Goal: Task Accomplishment & Management: Manage account settings

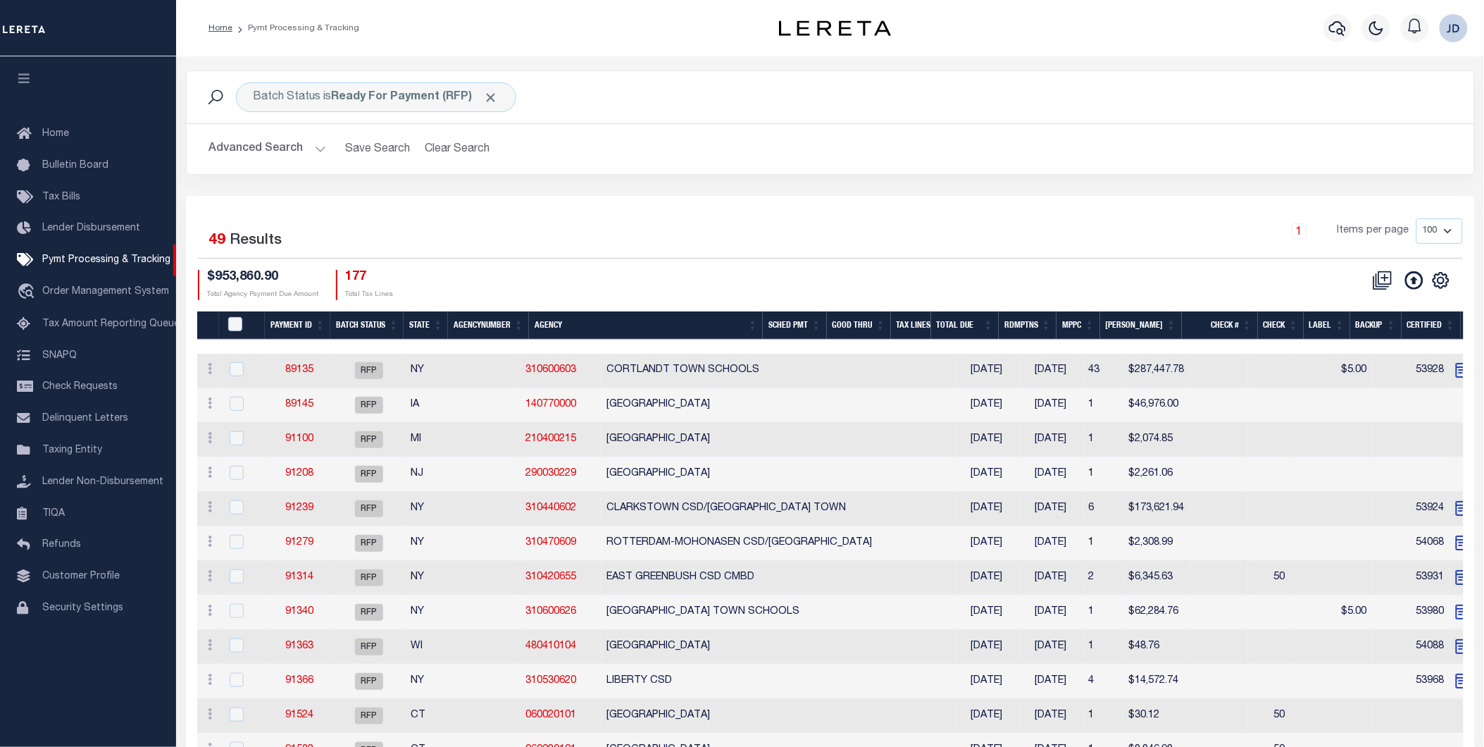
click at [257, 154] on button "Advanced Search" at bounding box center [267, 148] width 117 height 27
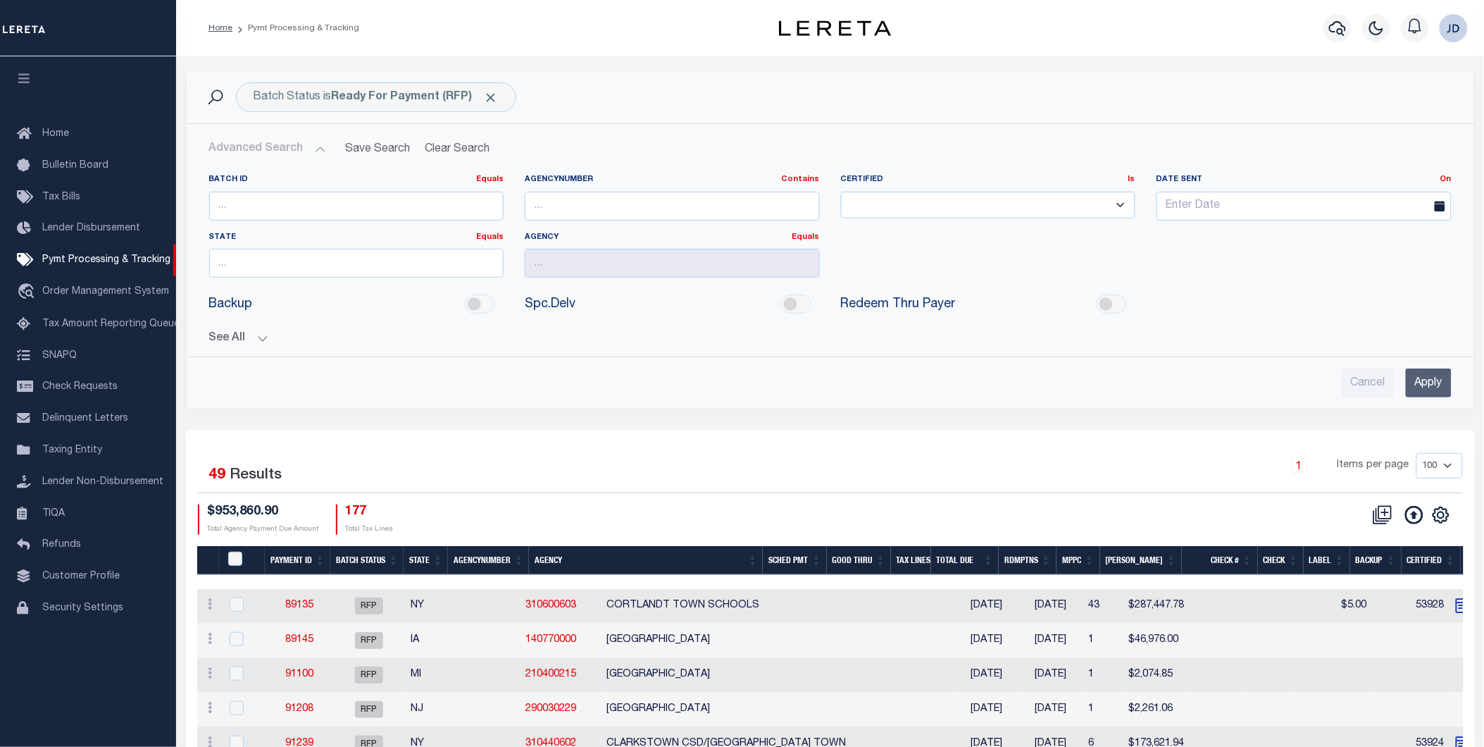
click at [250, 339] on button "See All" at bounding box center [830, 338] width 1243 height 13
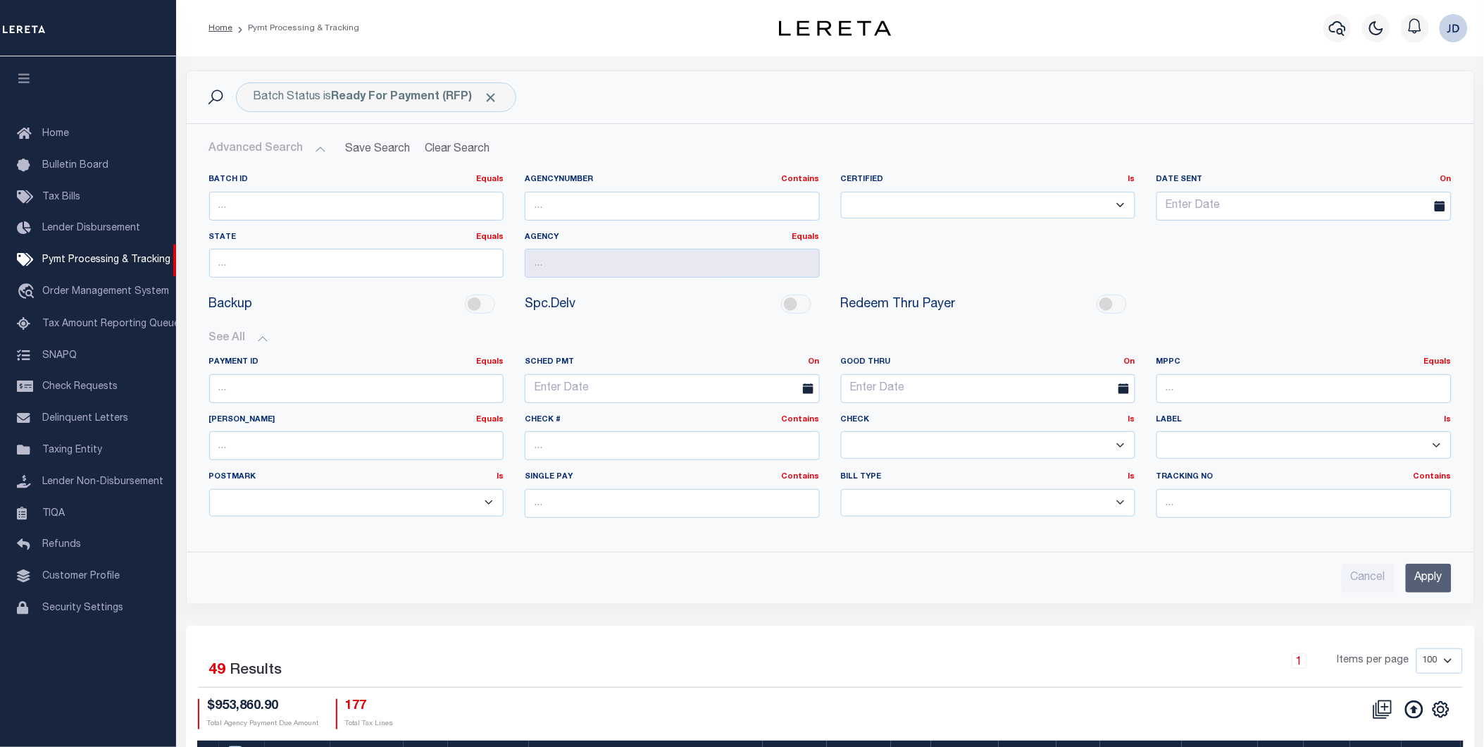
click at [892, 445] on select "Yes No" at bounding box center [988, 444] width 295 height 27
select select "false"
click at [841, 432] on select "Yes No" at bounding box center [988, 444] width 295 height 27
click at [1434, 575] on input "Apply" at bounding box center [1429, 578] width 46 height 29
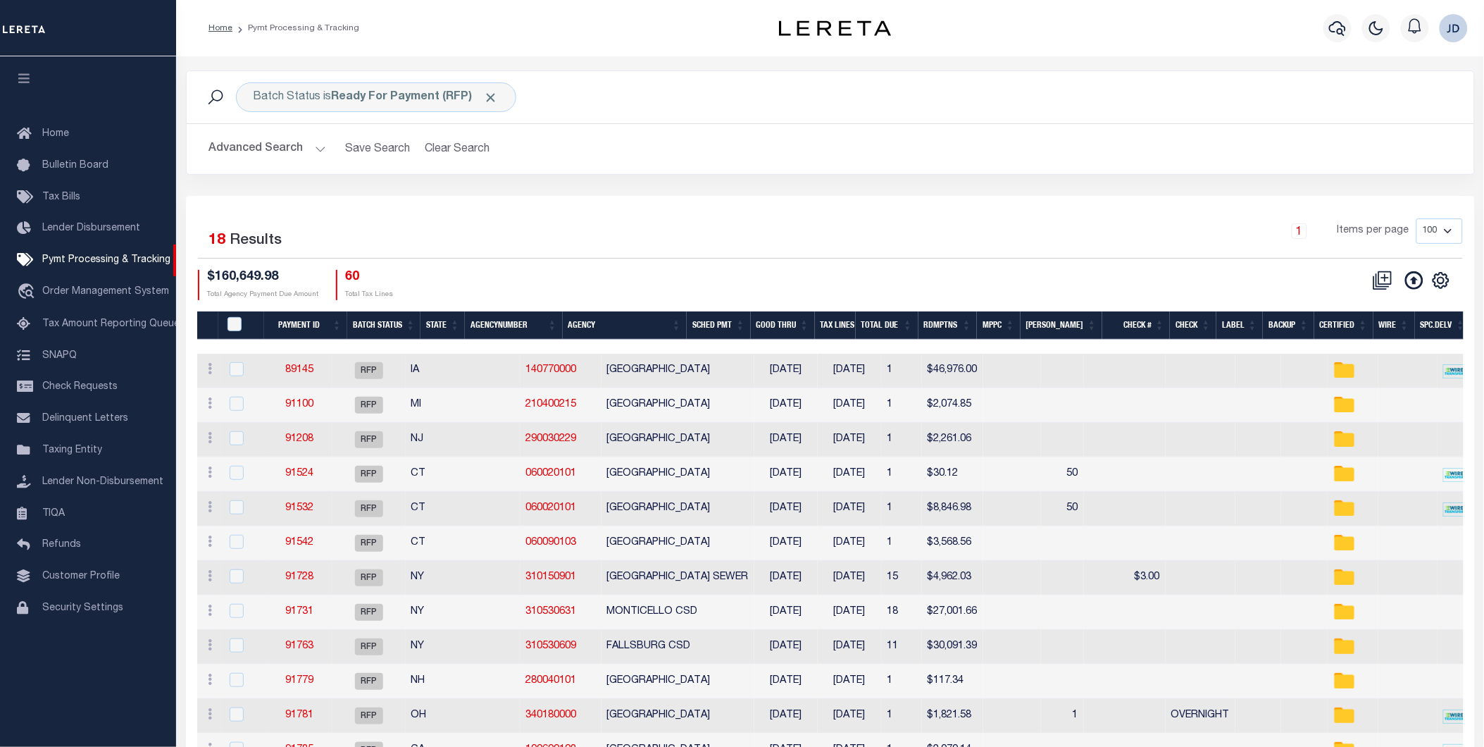
click at [268, 149] on button "Advanced Search" at bounding box center [267, 148] width 117 height 27
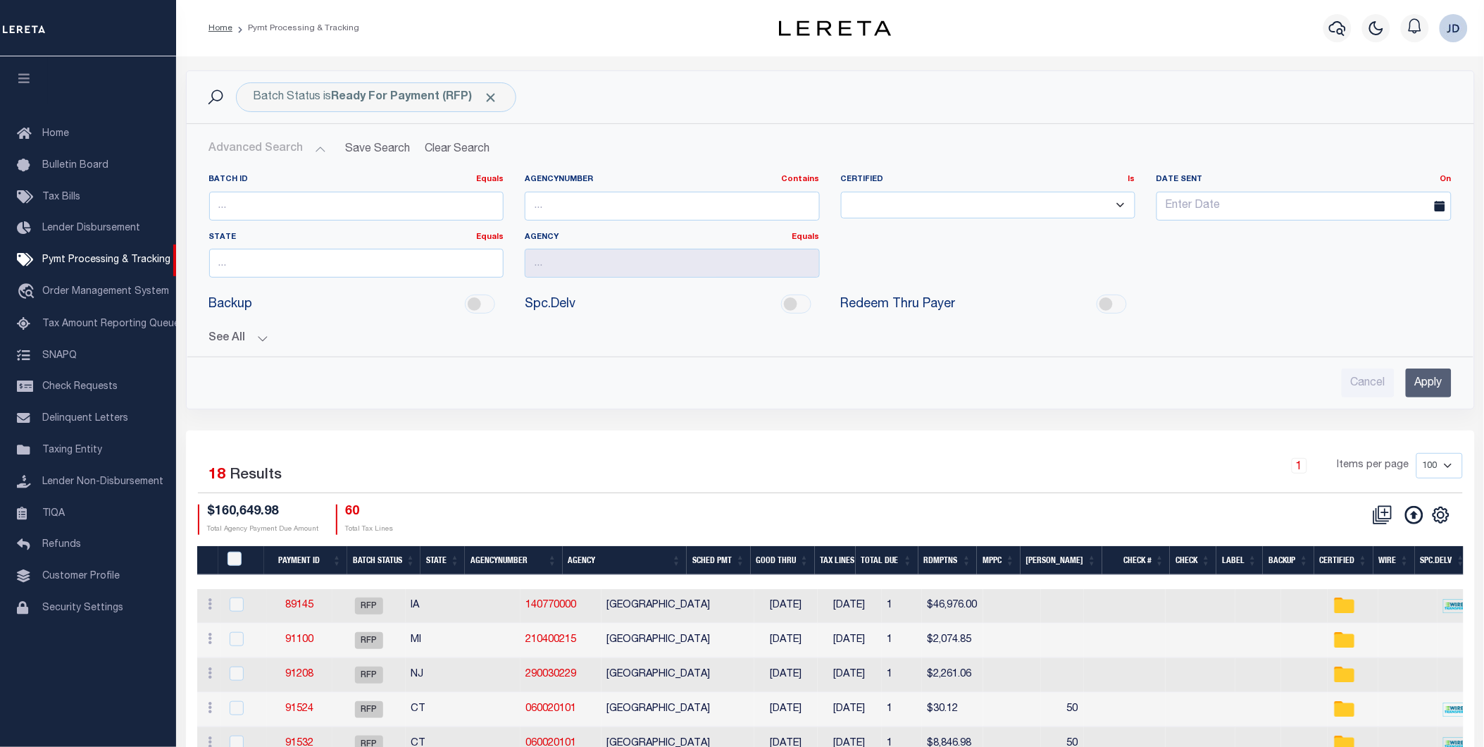
click at [214, 340] on button "See All" at bounding box center [830, 338] width 1243 height 13
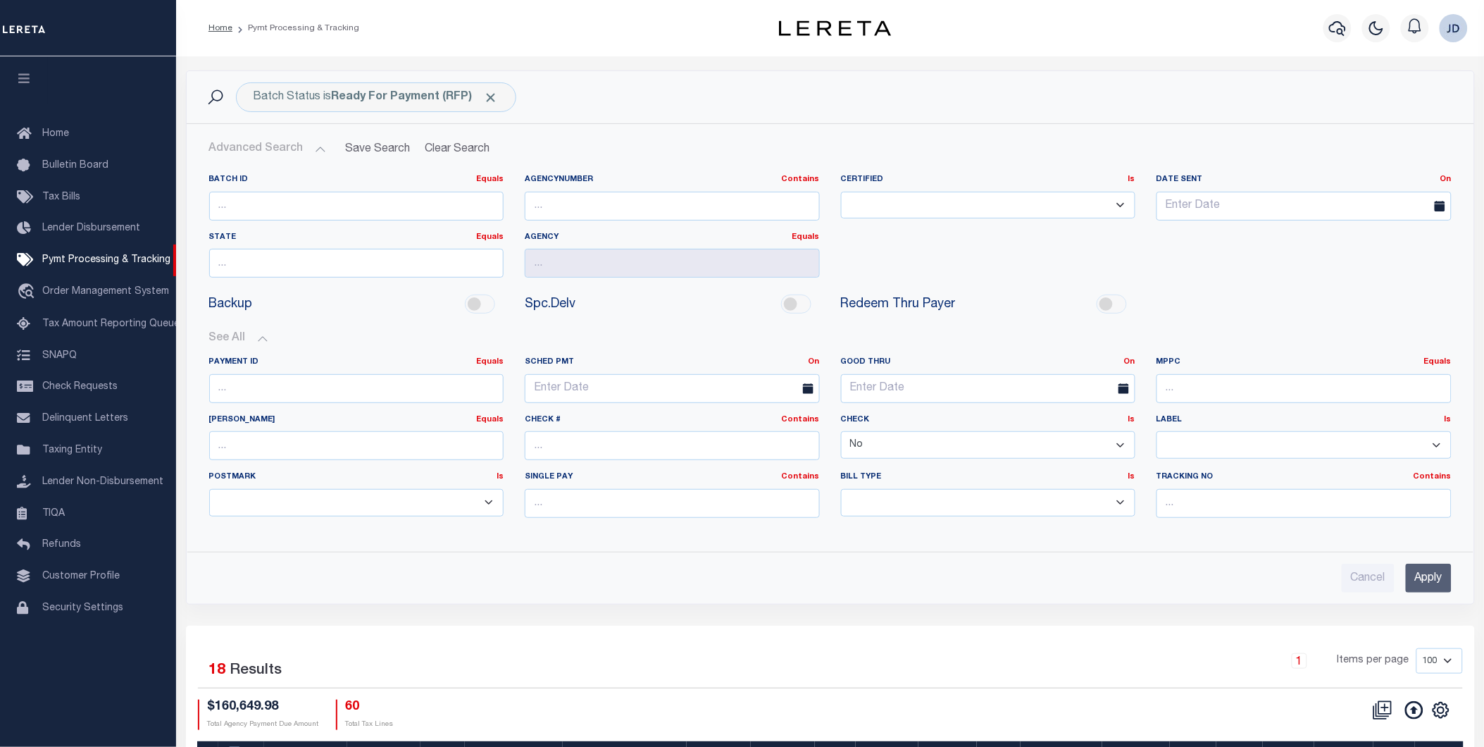
click at [990, 453] on select "Yes No" at bounding box center [988, 444] width 295 height 27
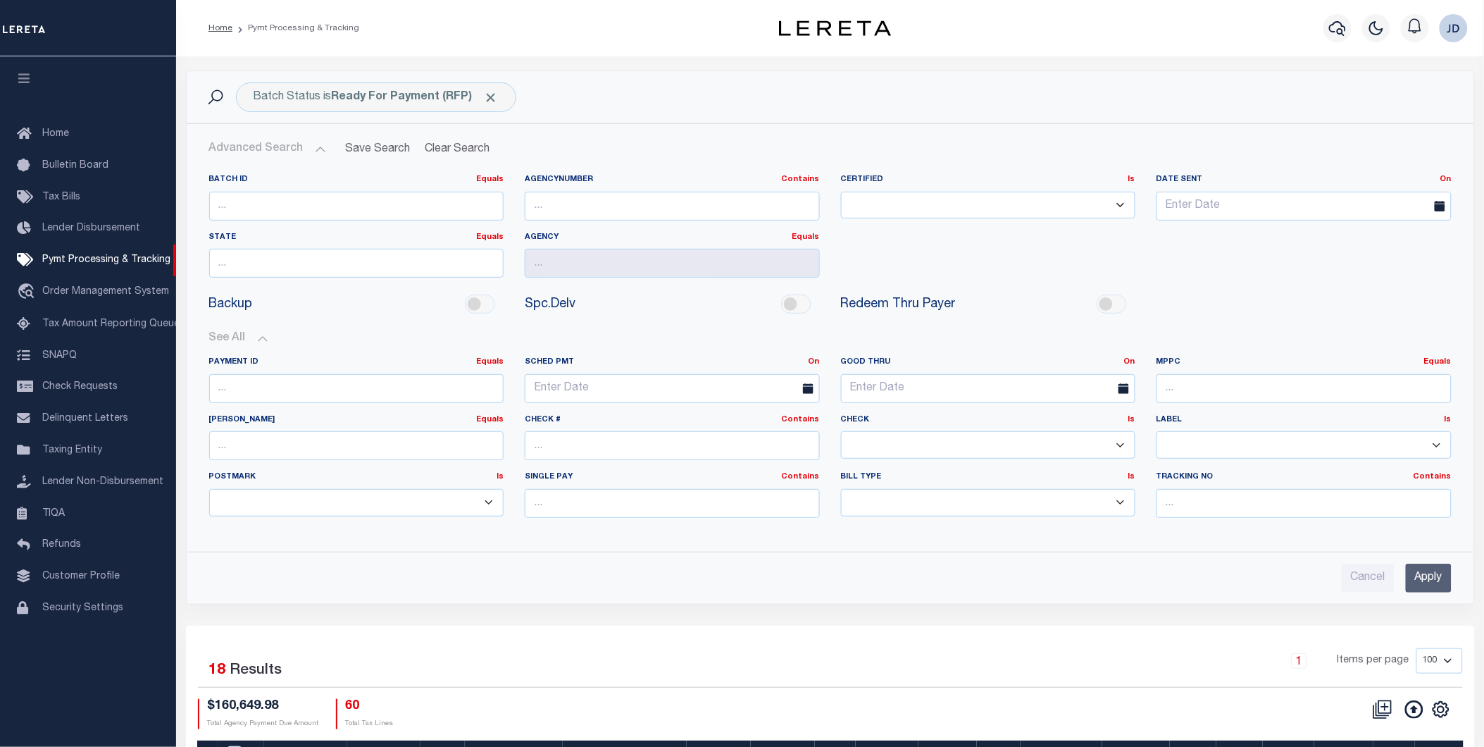
click at [841, 432] on select "Yes No" at bounding box center [988, 444] width 295 height 27
click at [1425, 571] on input "Apply" at bounding box center [1429, 578] width 46 height 29
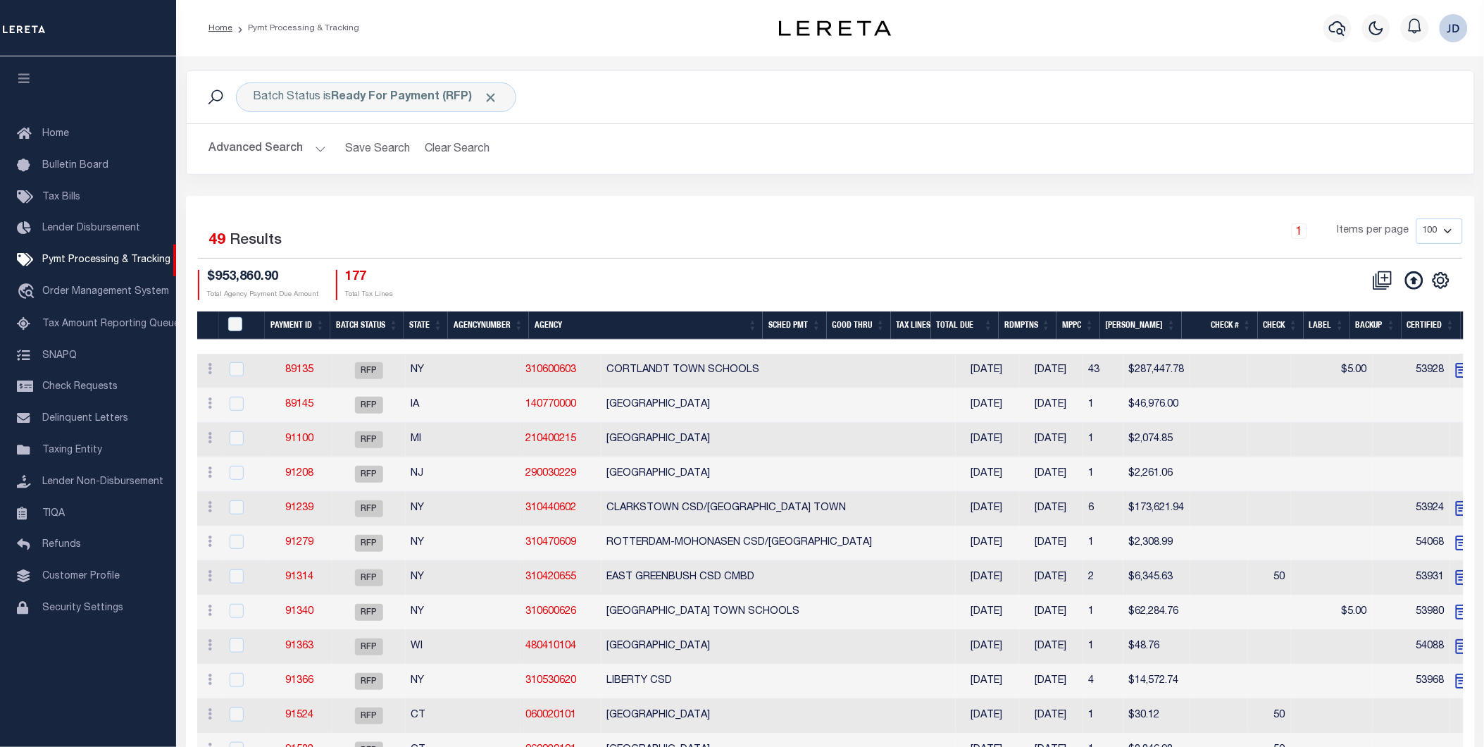
click at [265, 158] on button "Advanced Search" at bounding box center [267, 148] width 117 height 27
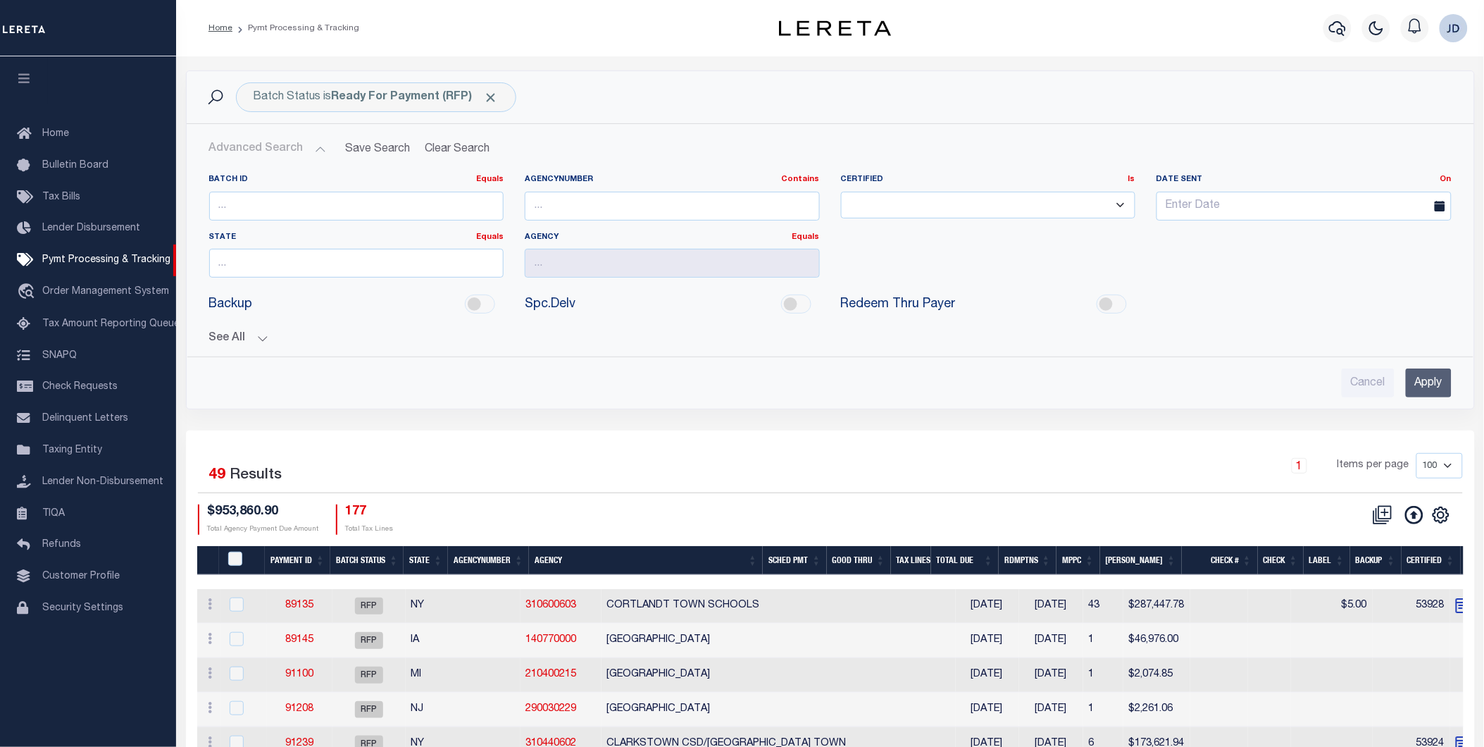
click at [254, 339] on button "See All" at bounding box center [830, 338] width 1243 height 13
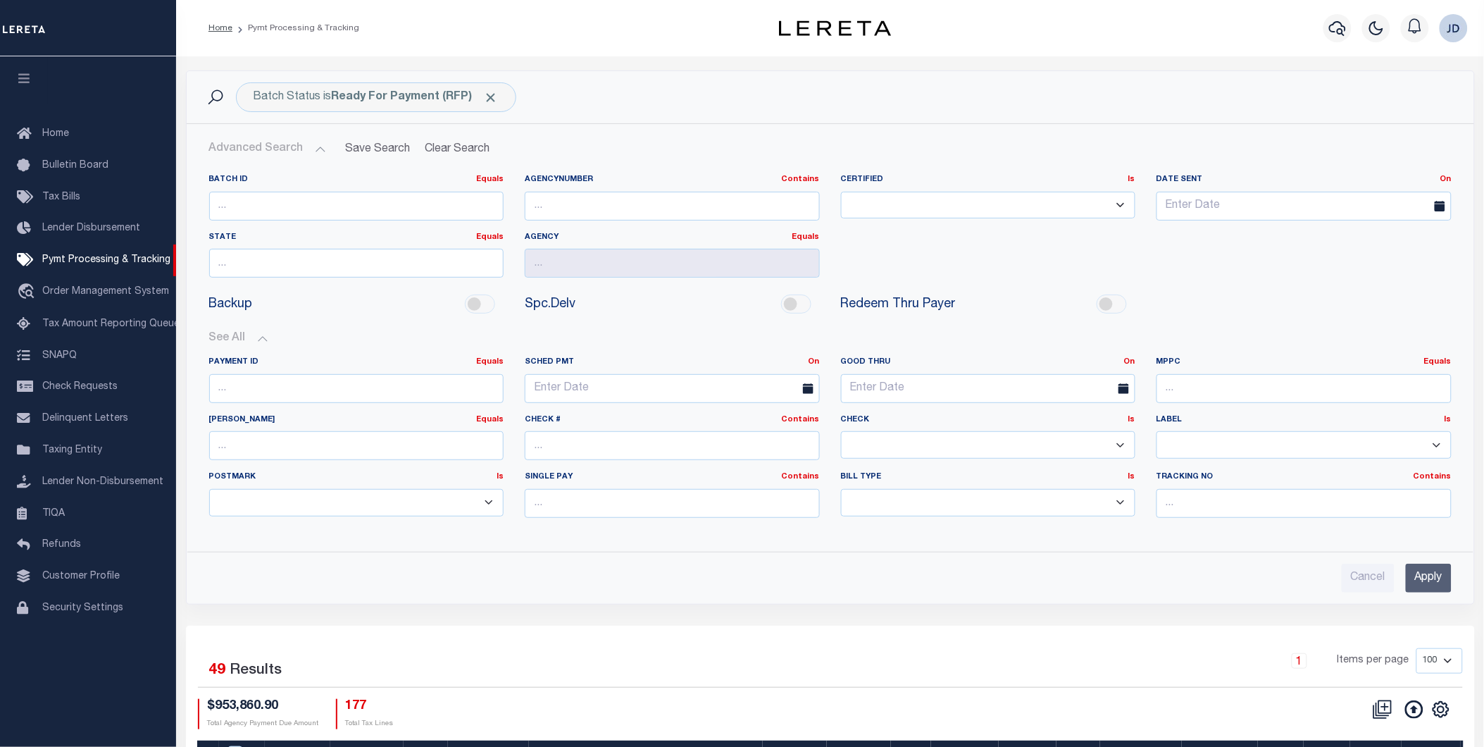
click at [910, 452] on select "Yes No" at bounding box center [988, 444] width 295 height 27
select select "false"
click at [841, 432] on select "Yes No" at bounding box center [988, 444] width 295 height 27
click at [1432, 573] on input "Apply" at bounding box center [1429, 578] width 46 height 29
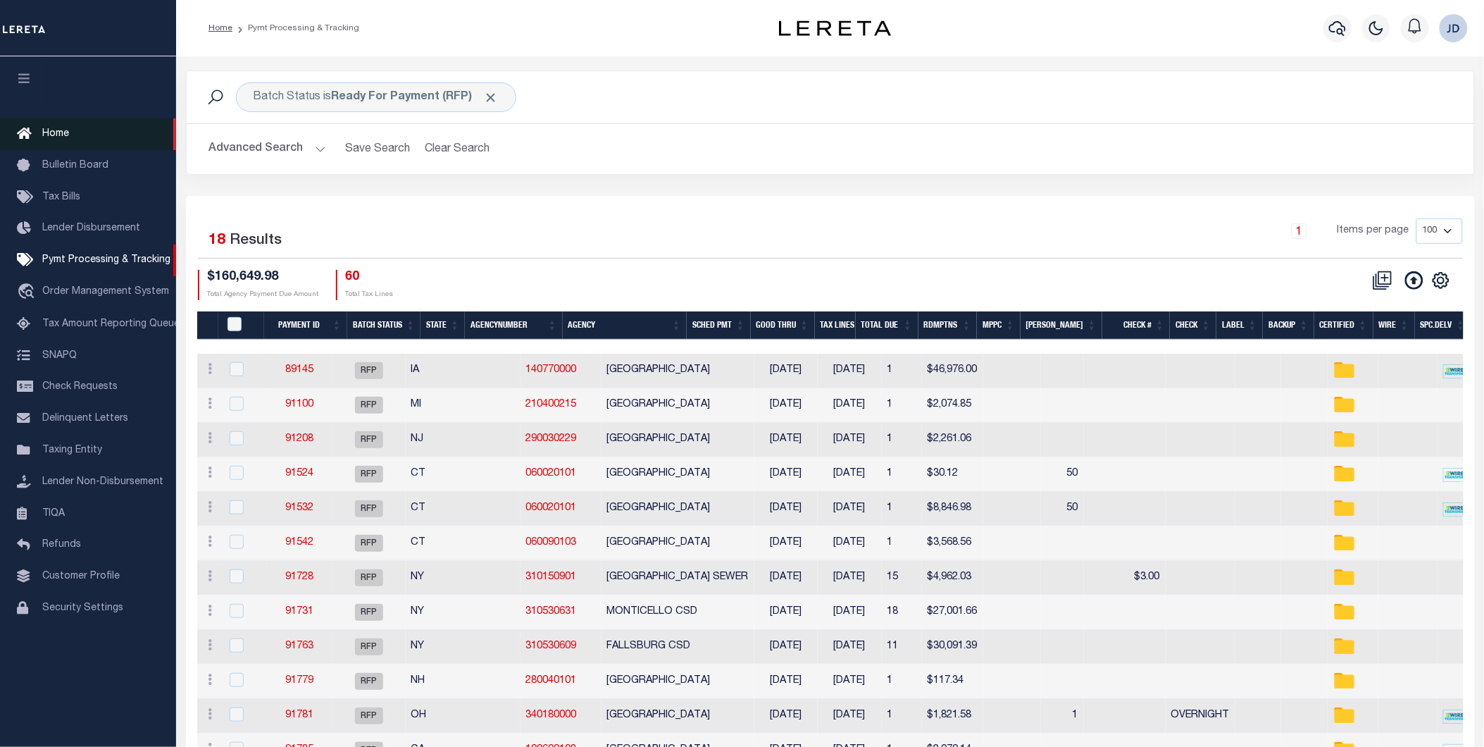
click at [53, 138] on span "Home" at bounding box center [55, 134] width 27 height 10
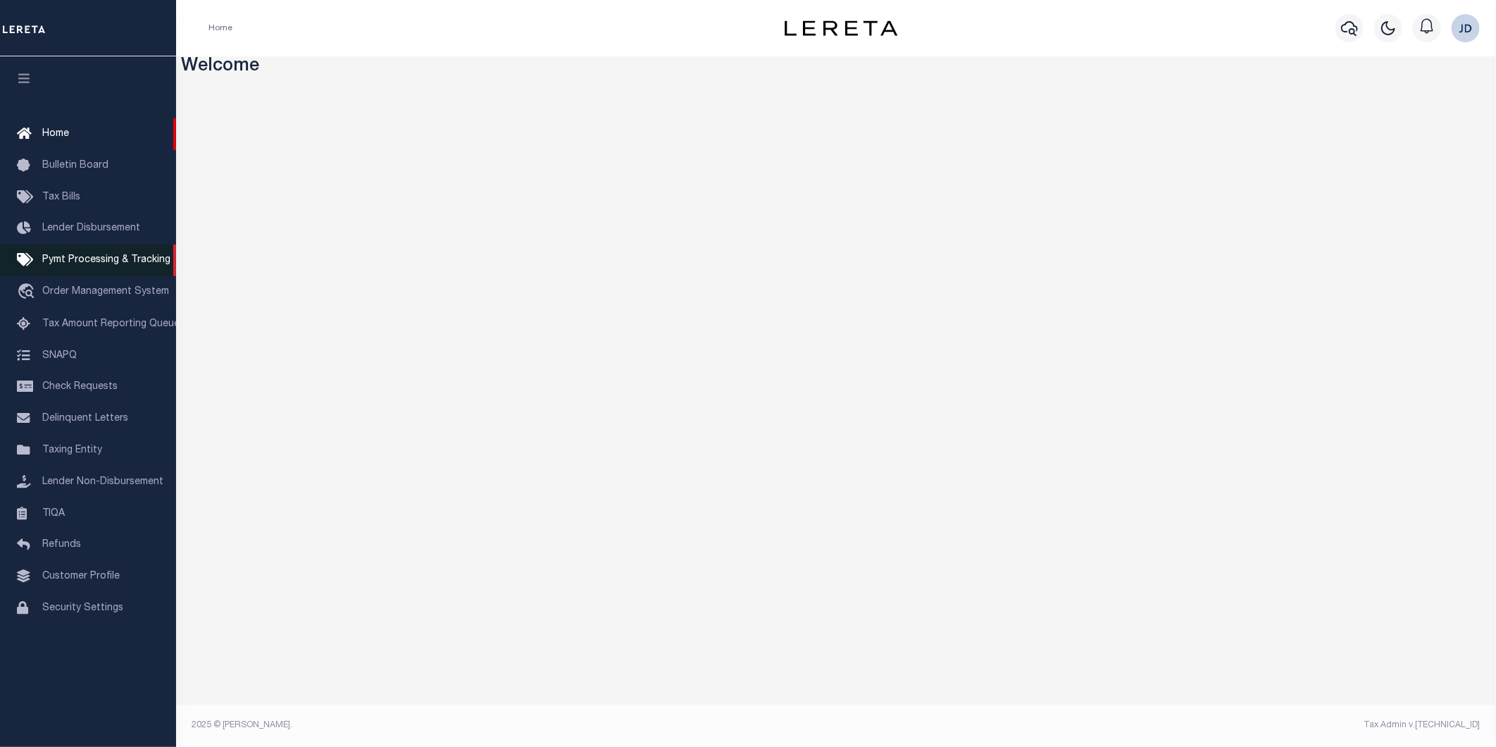
click at [92, 254] on link "Pymt Processing & Tracking" at bounding box center [88, 260] width 176 height 32
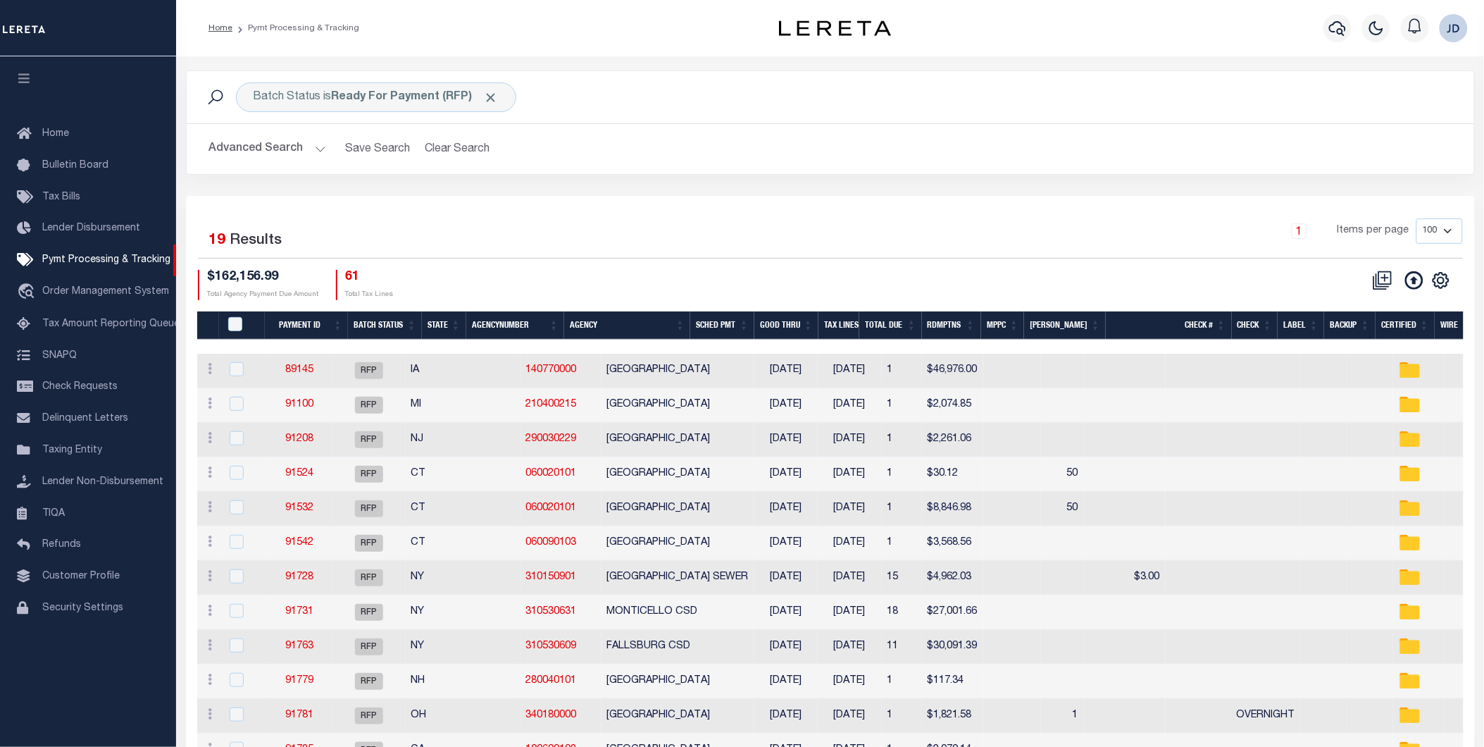
click at [225, 151] on button "Advanced Search" at bounding box center [267, 148] width 117 height 27
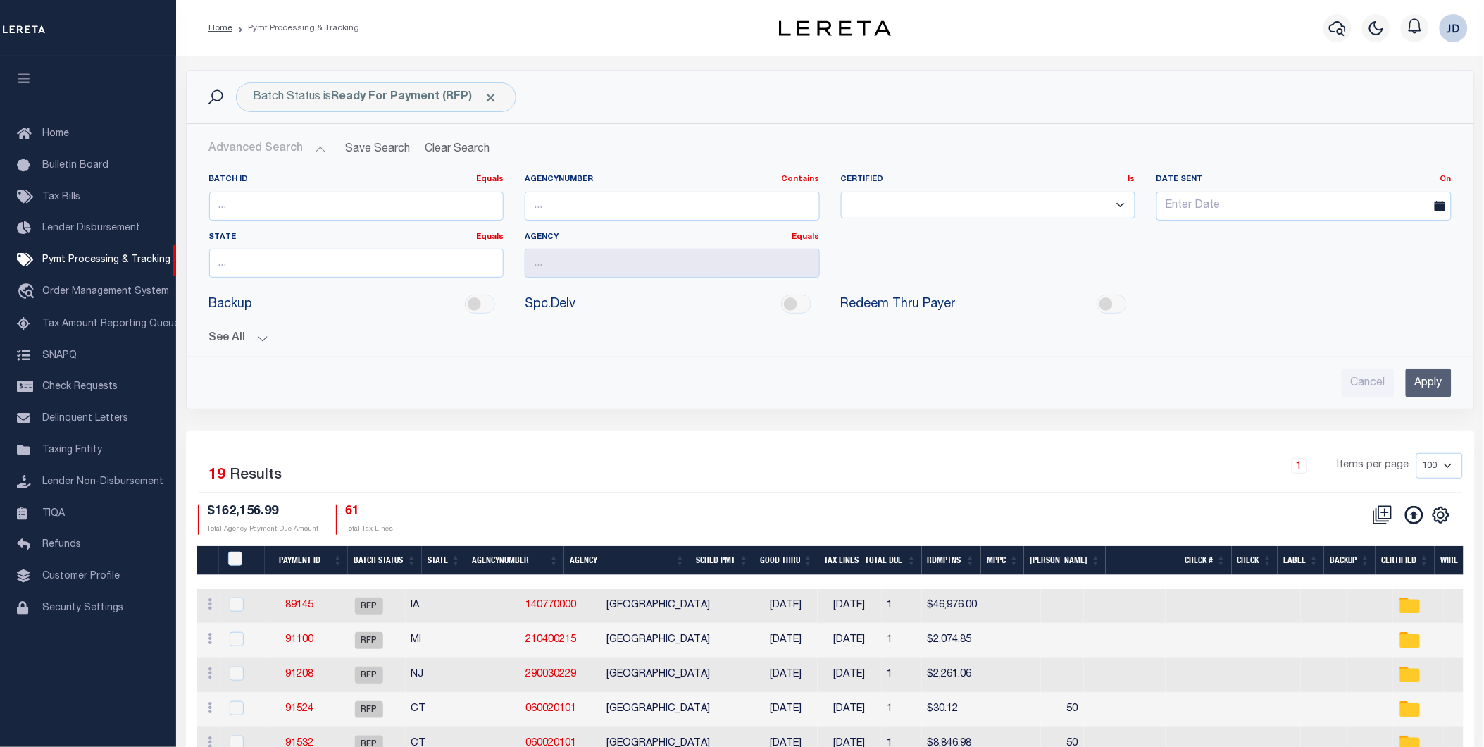
click at [215, 344] on button "See All" at bounding box center [830, 338] width 1243 height 13
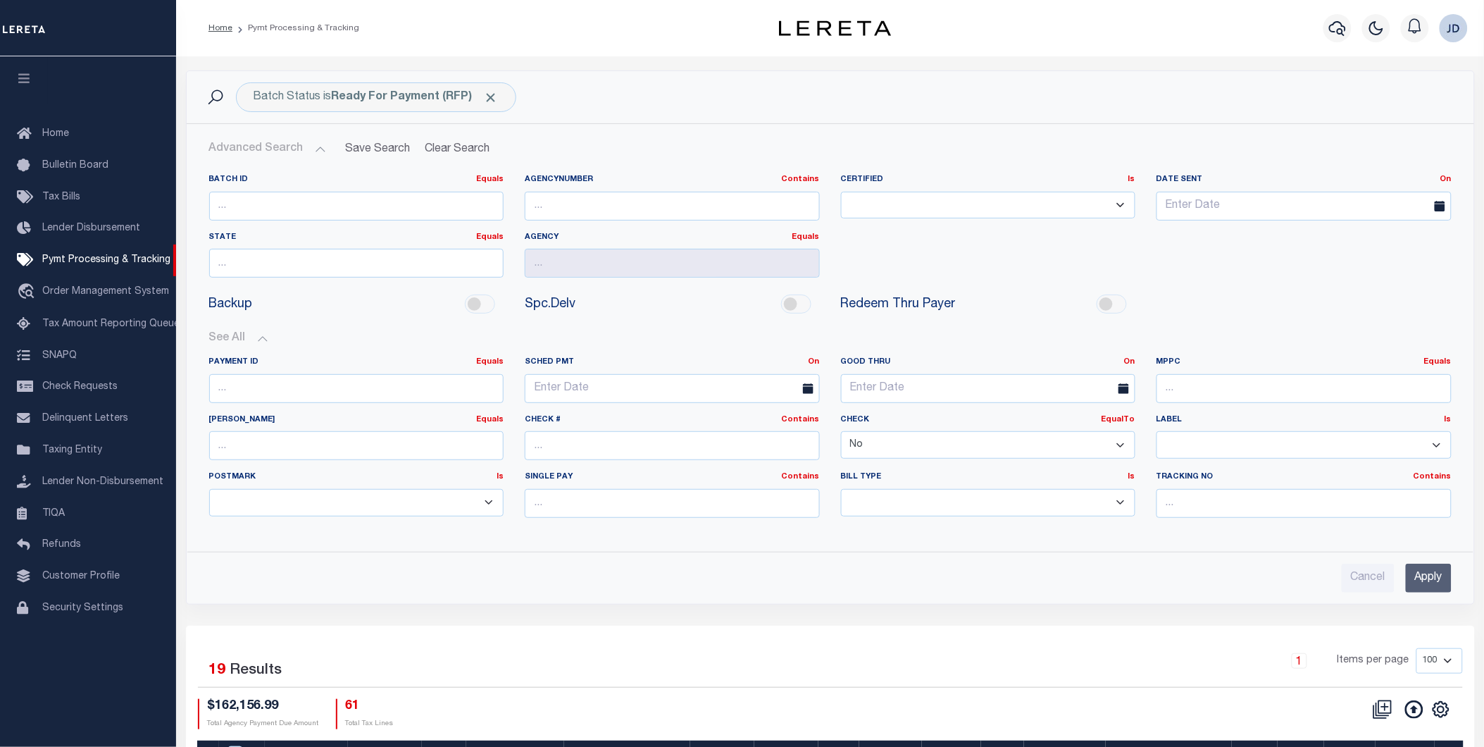
click at [865, 447] on select "Yes No" at bounding box center [988, 444] width 295 height 27
select select
click at [841, 432] on select "Yes No" at bounding box center [988, 444] width 295 height 27
click at [1431, 576] on input "Apply" at bounding box center [1429, 578] width 46 height 29
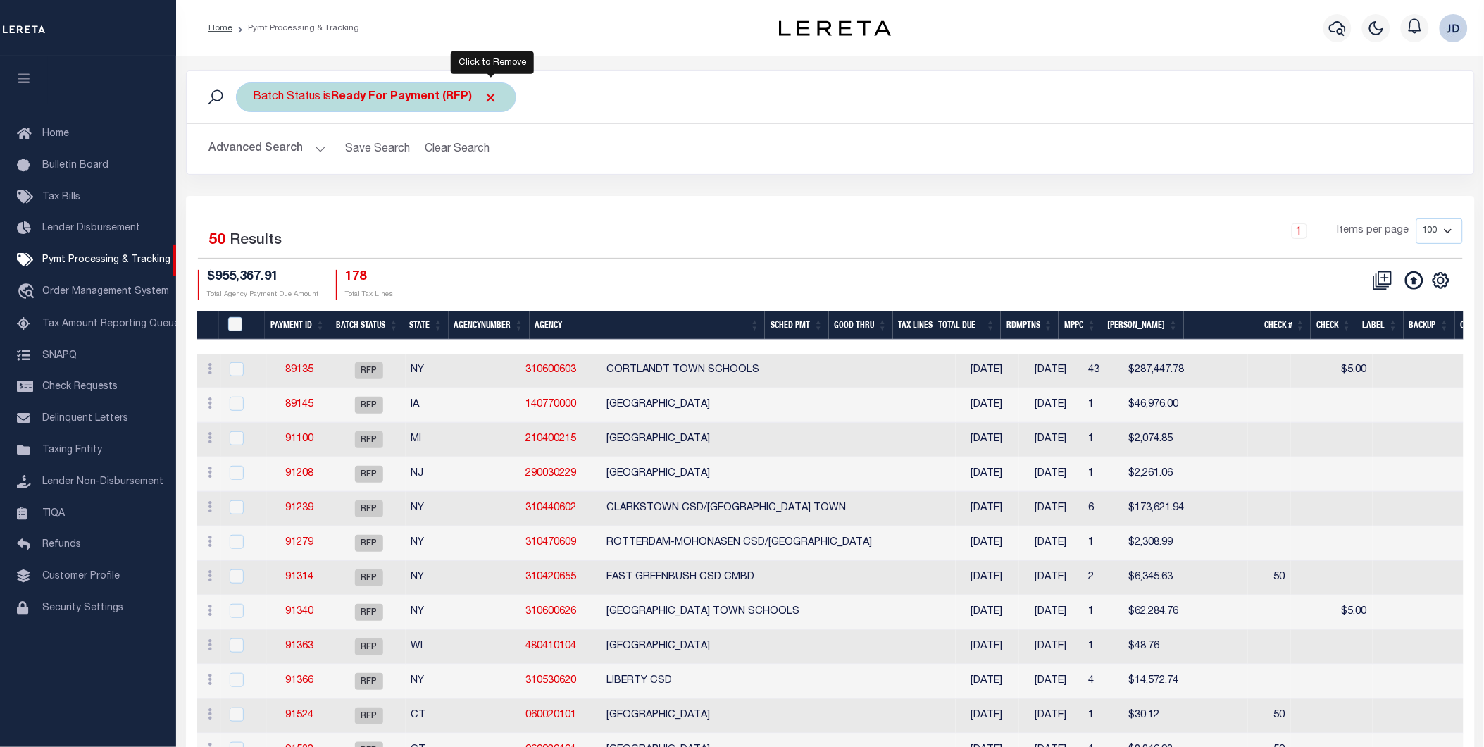
click at [495, 93] on span "Click to Remove" at bounding box center [491, 97] width 15 height 15
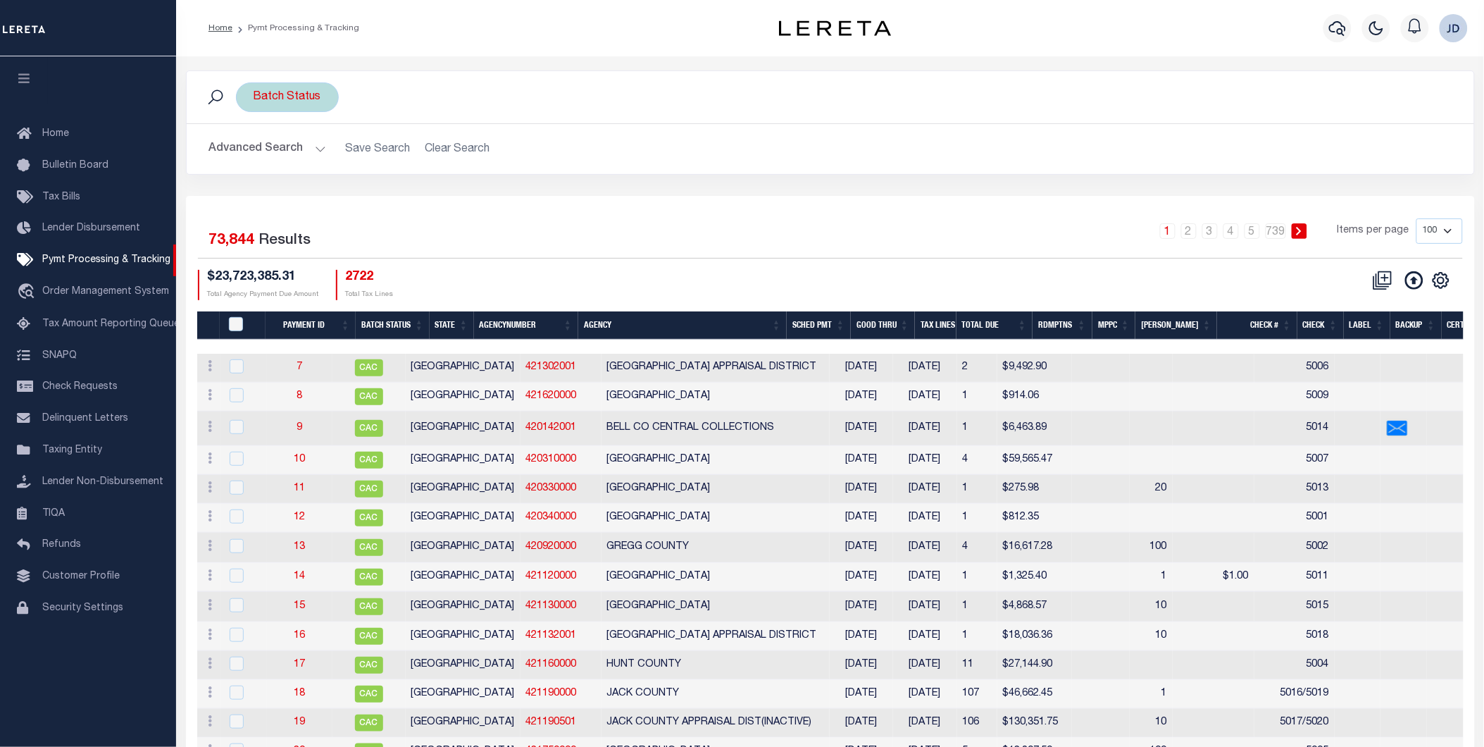
click at [284, 94] on div "Batch Status" at bounding box center [287, 97] width 103 height 30
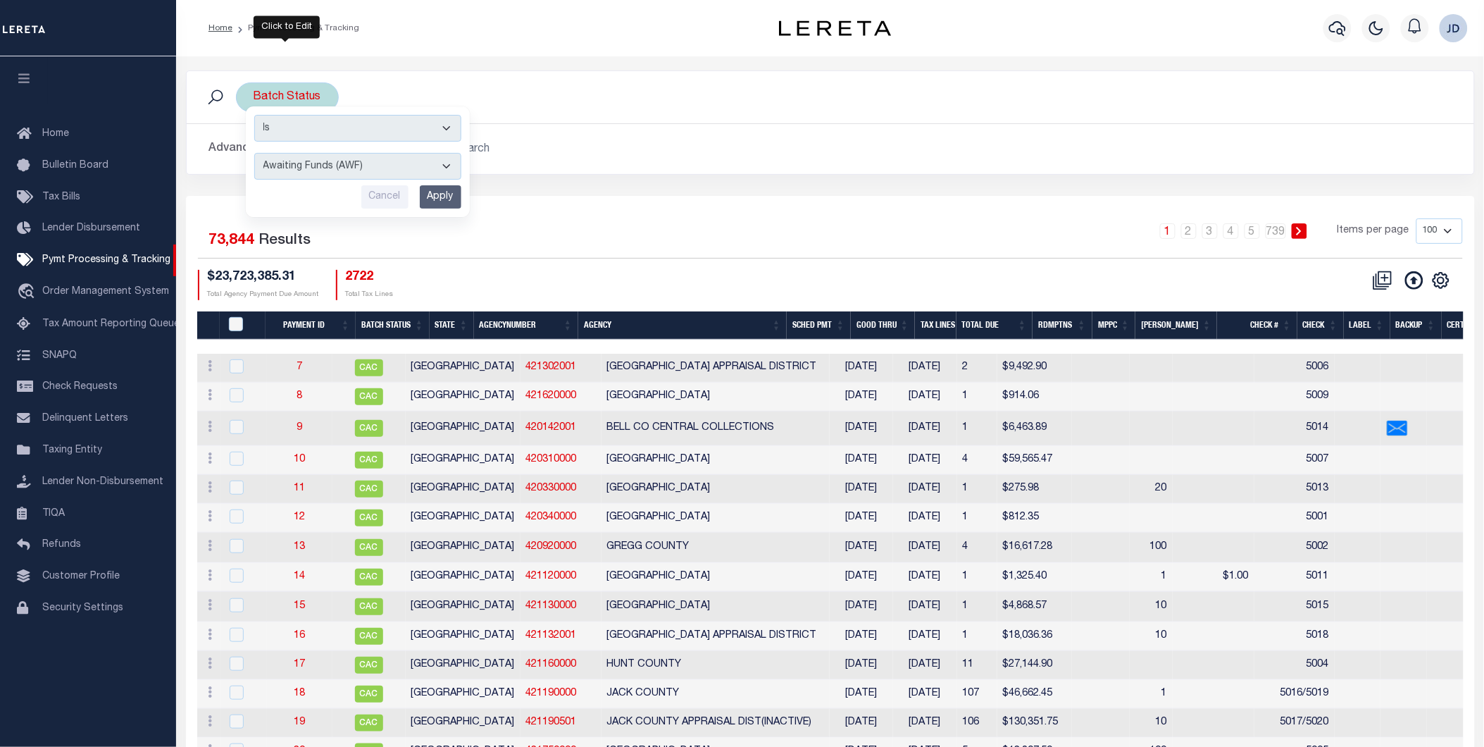
click at [335, 165] on select "Awaiting Funds (AWF) Cleared and Complete (CAC) New Check Needed (NCN) Payment …" at bounding box center [357, 166] width 207 height 27
select select "RFP"
click at [254, 153] on select "Awaiting Funds (AWF) Cleared and Complete (CAC) New Check Needed (NCN) Payment …" at bounding box center [357, 166] width 207 height 27
click at [435, 200] on input "Apply" at bounding box center [441, 196] width 42 height 23
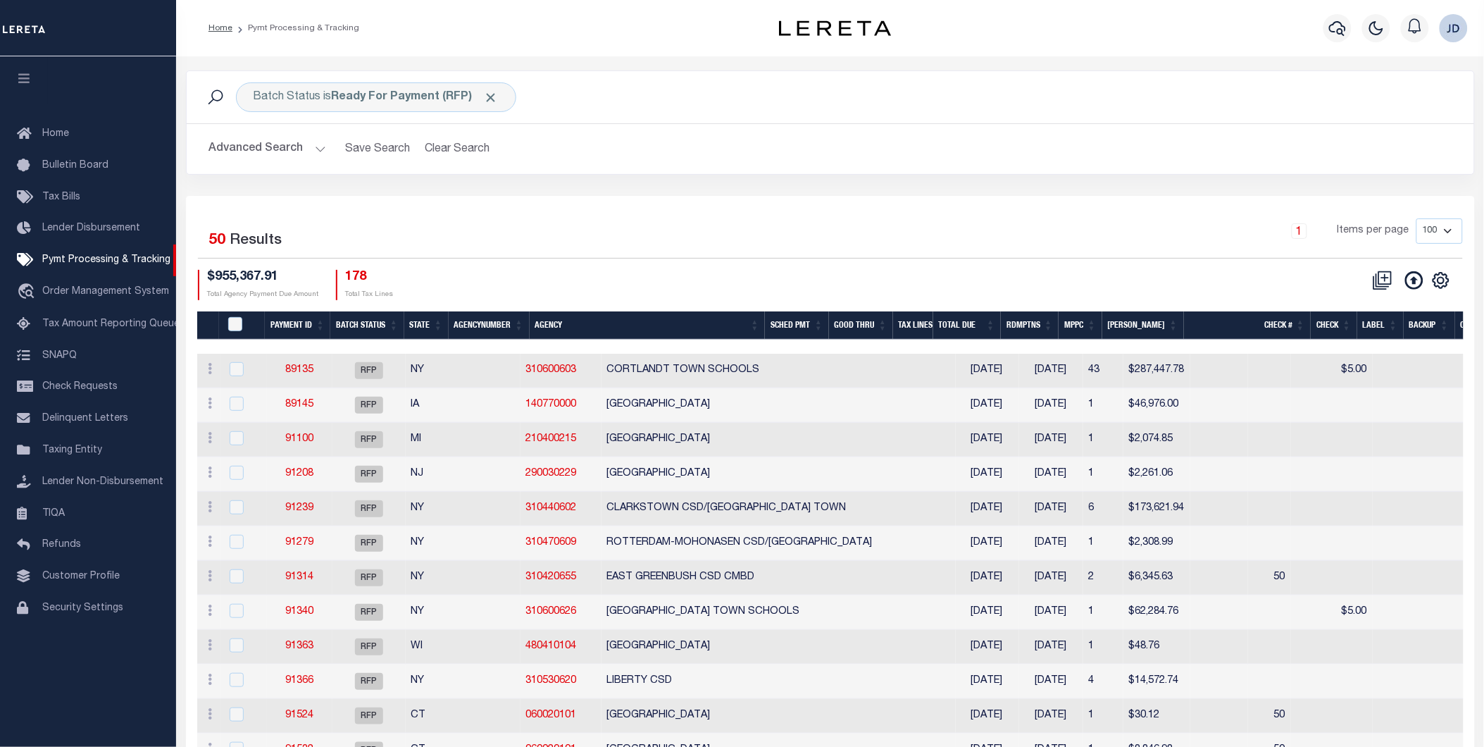
click at [271, 146] on button "Advanced Search" at bounding box center [267, 148] width 117 height 27
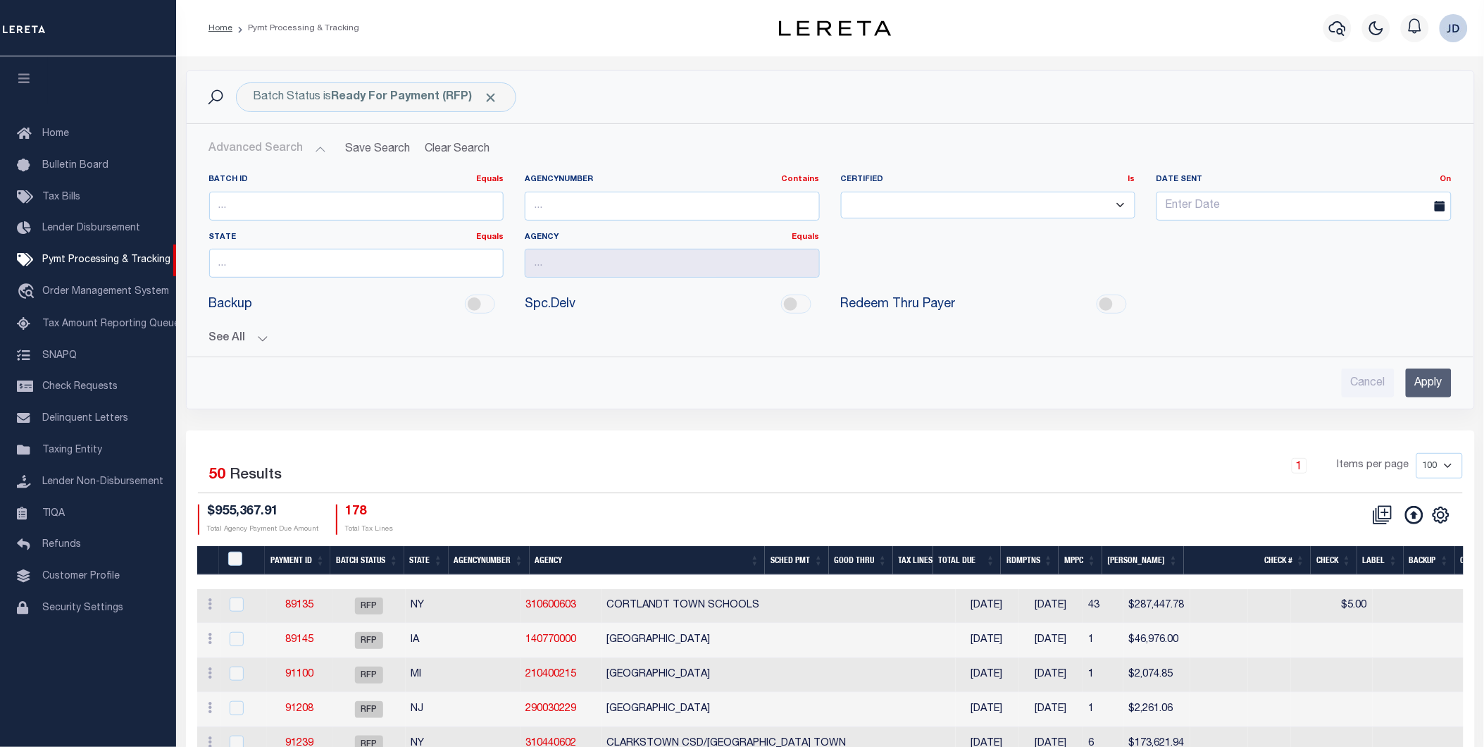
click at [235, 342] on button "See All" at bounding box center [830, 338] width 1243 height 13
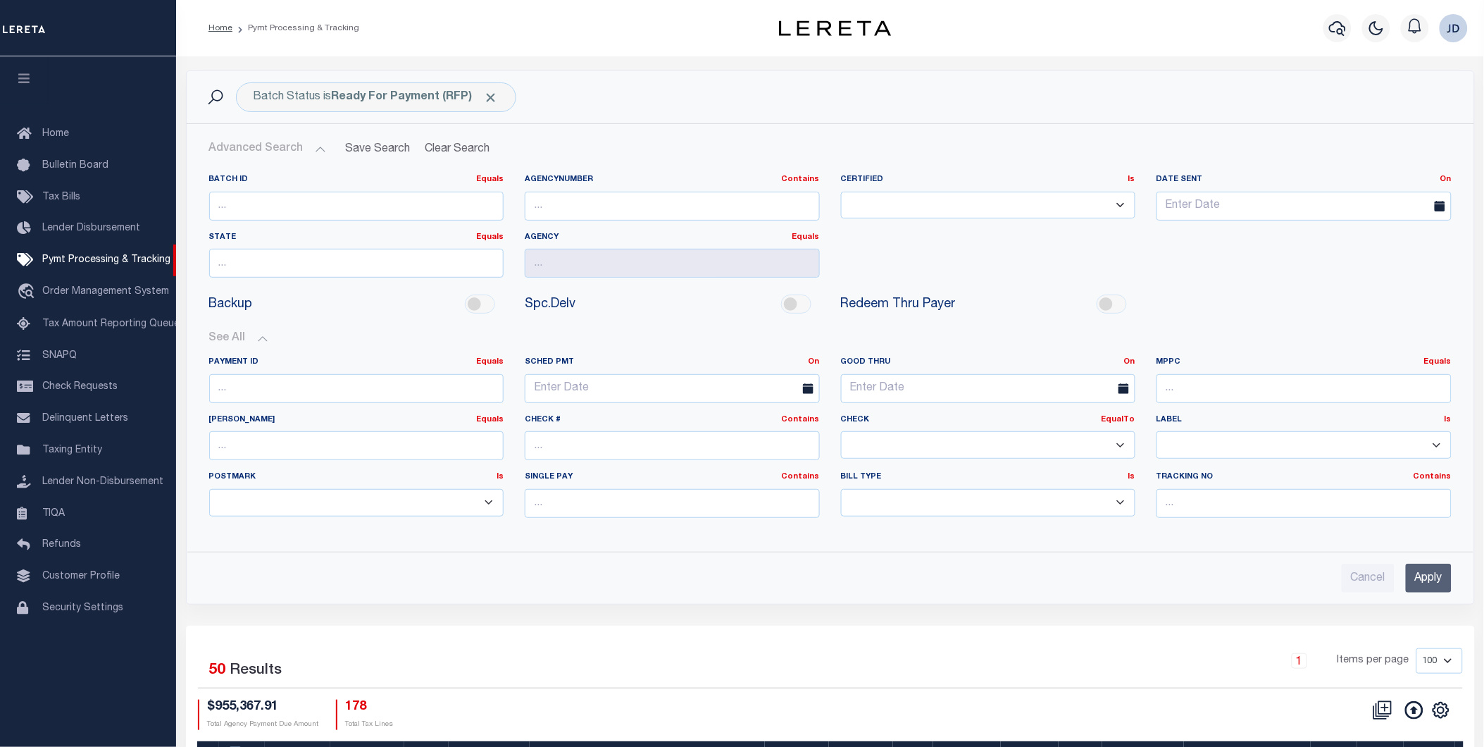
click at [956, 442] on select "Yes No" at bounding box center [988, 444] width 295 height 27
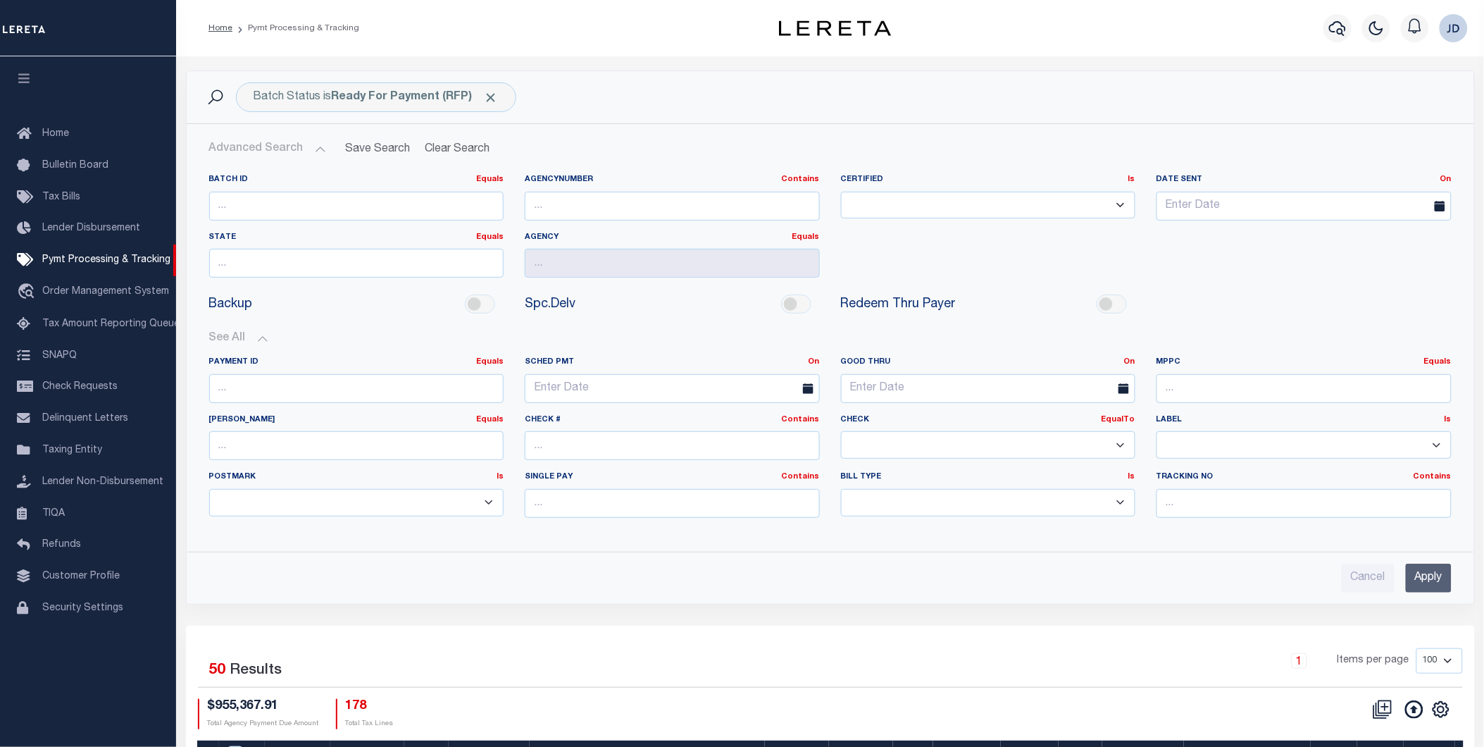
select select "false"
click at [841, 432] on select "Yes No" at bounding box center [988, 444] width 295 height 27
click at [1441, 576] on input "Apply" at bounding box center [1429, 578] width 46 height 29
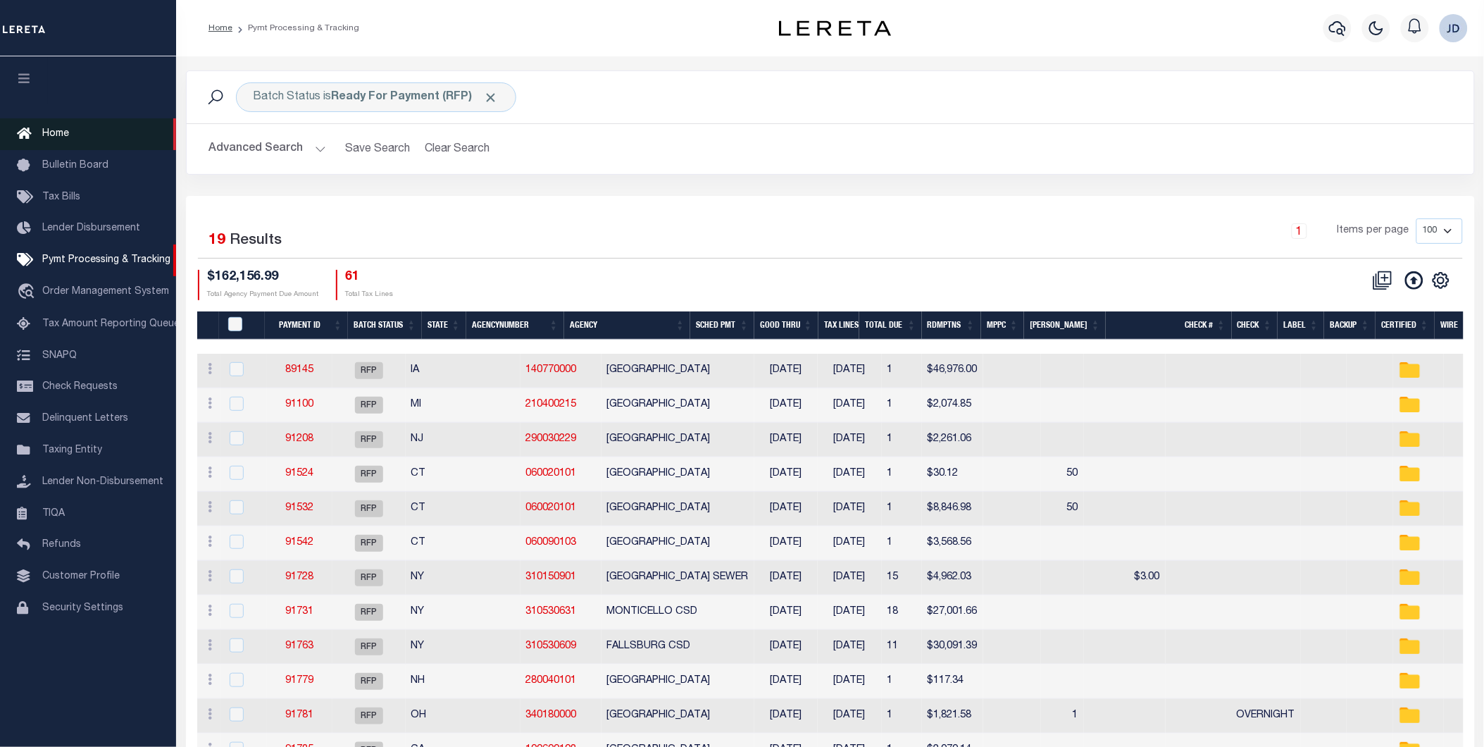
drag, startPoint x: 19, startPoint y: 74, endPoint x: 156, endPoint y: 123, distance: 145.3
click at [19, 74] on icon "button" at bounding box center [24, 78] width 16 height 13
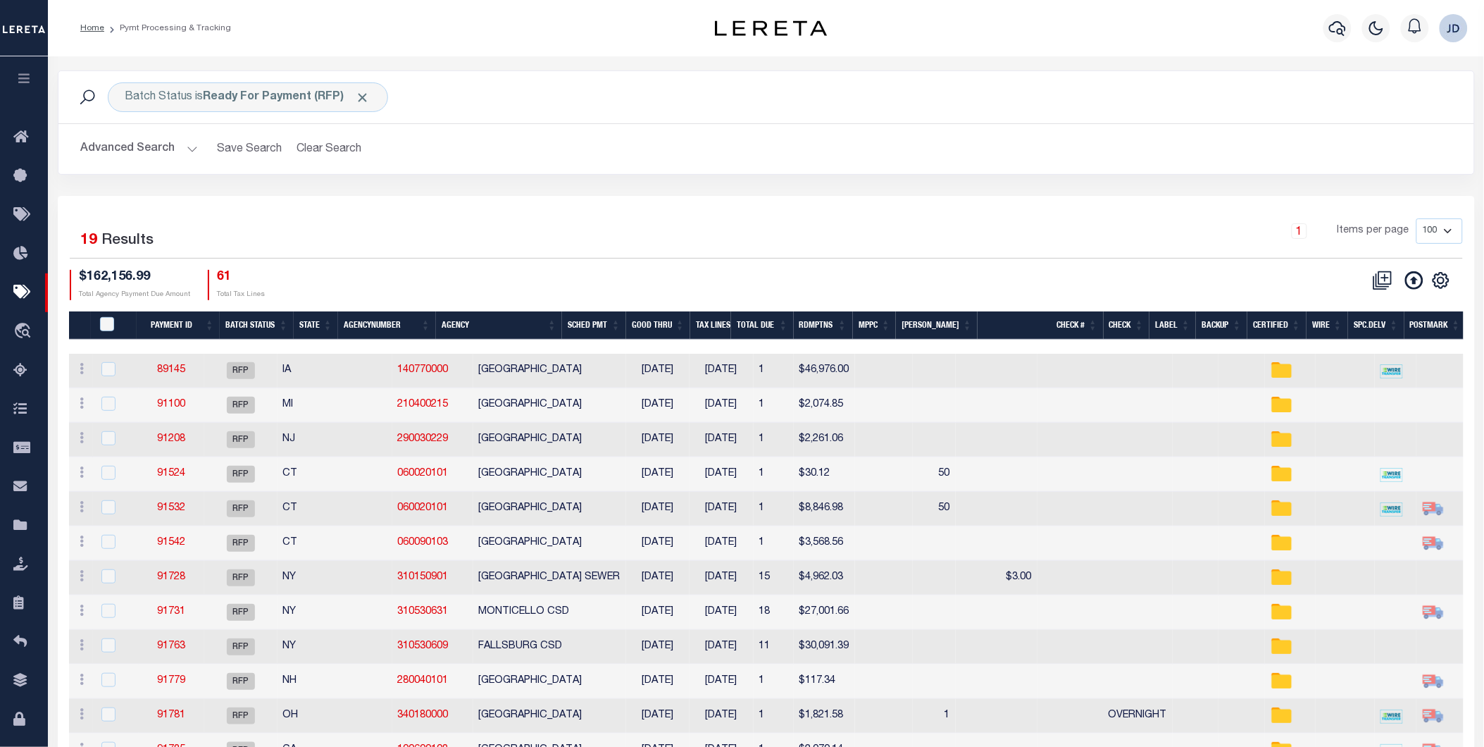
click at [1362, 330] on th "Spc.Delv" at bounding box center [1376, 325] width 56 height 29
click at [1370, 326] on th "Spc.Delv" at bounding box center [1376, 325] width 56 height 29
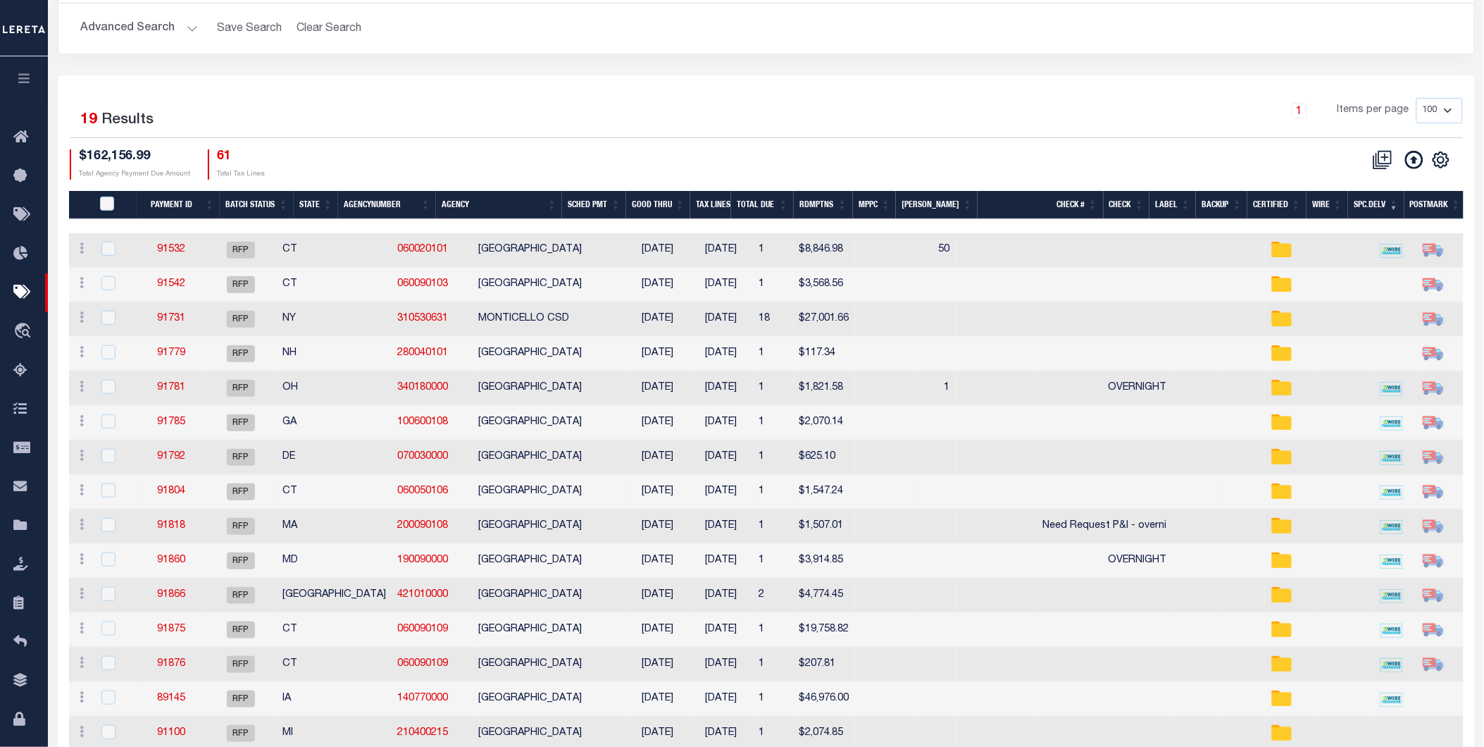
scroll to position [235, 0]
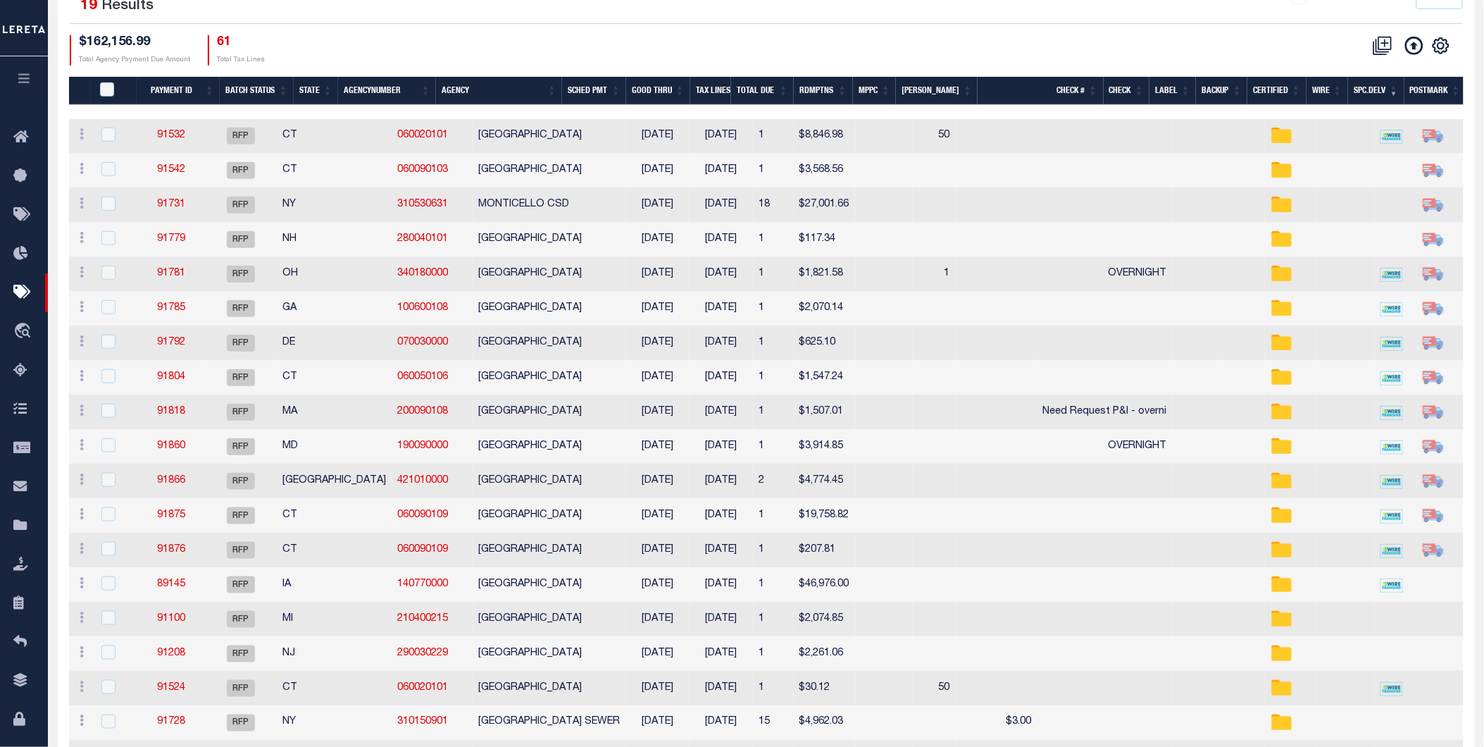
click at [888, 89] on th "MPPC" at bounding box center [875, 91] width 44 height 29
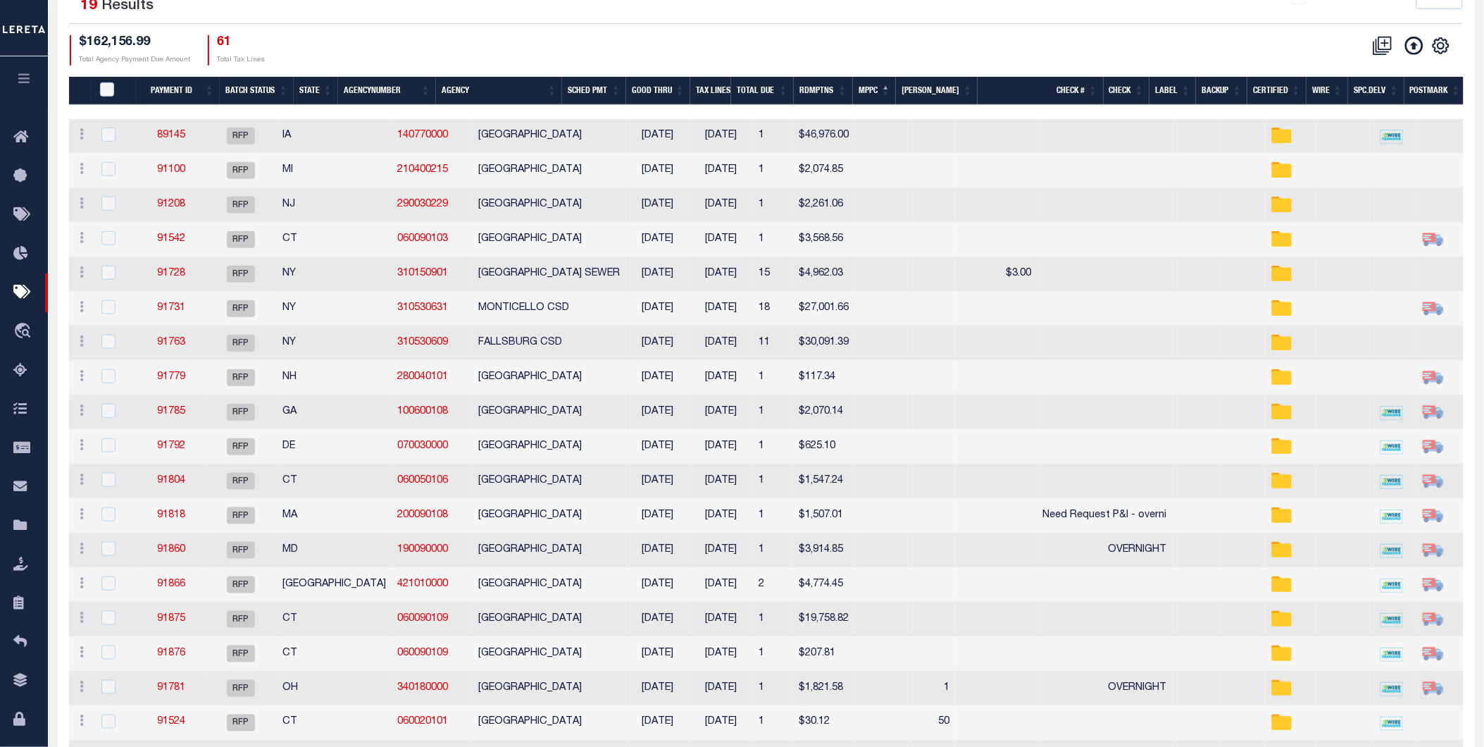
click at [877, 94] on th "MPPC" at bounding box center [875, 91] width 44 height 29
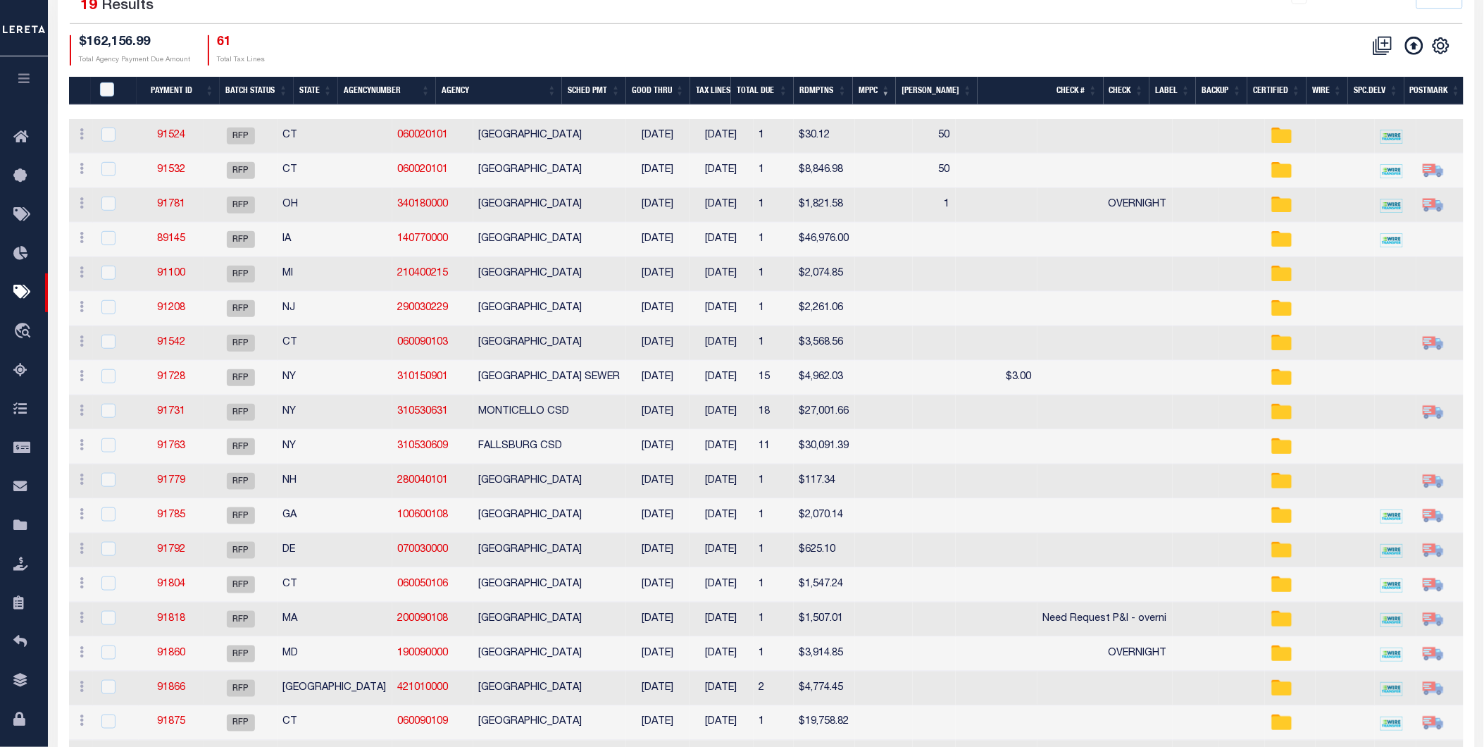
click at [486, 93] on th "Agency" at bounding box center [499, 91] width 126 height 29
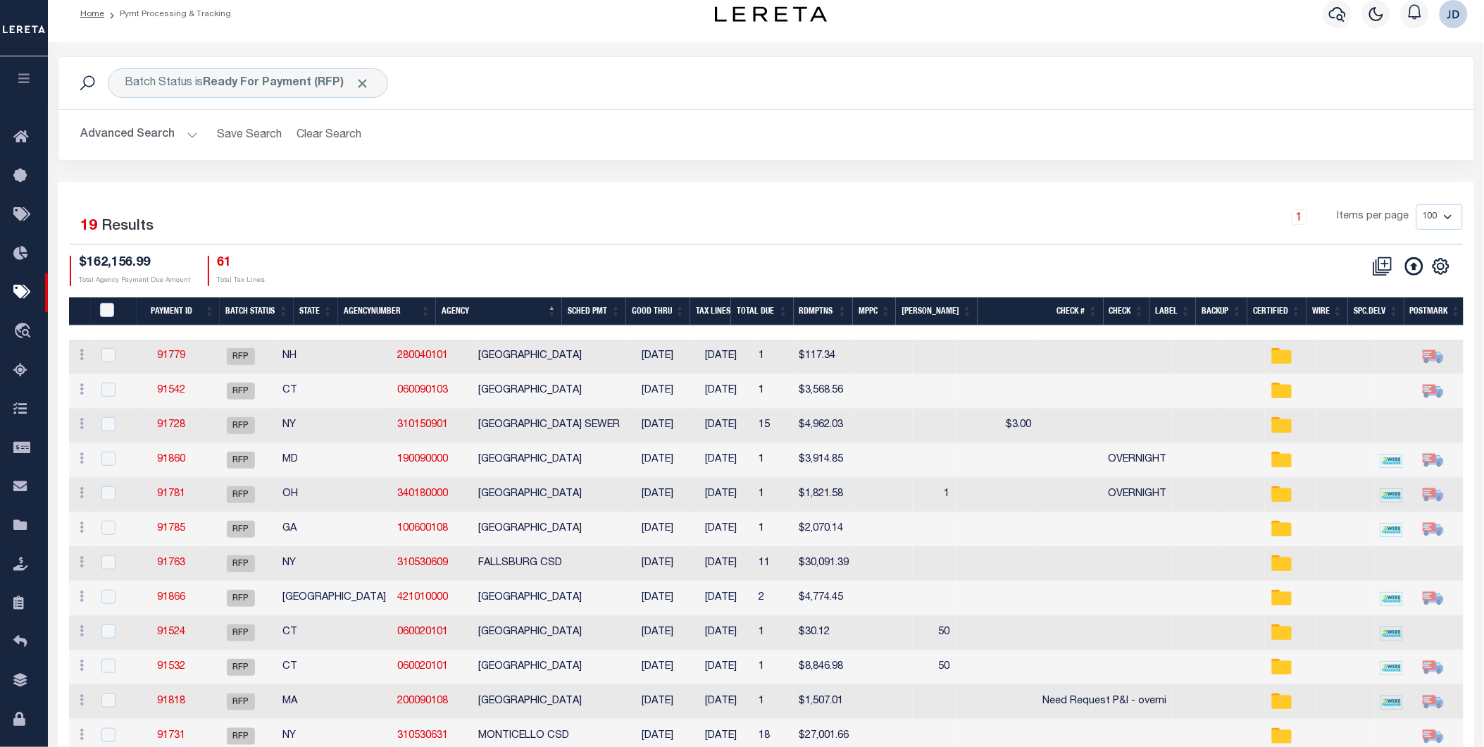
scroll to position [0, 0]
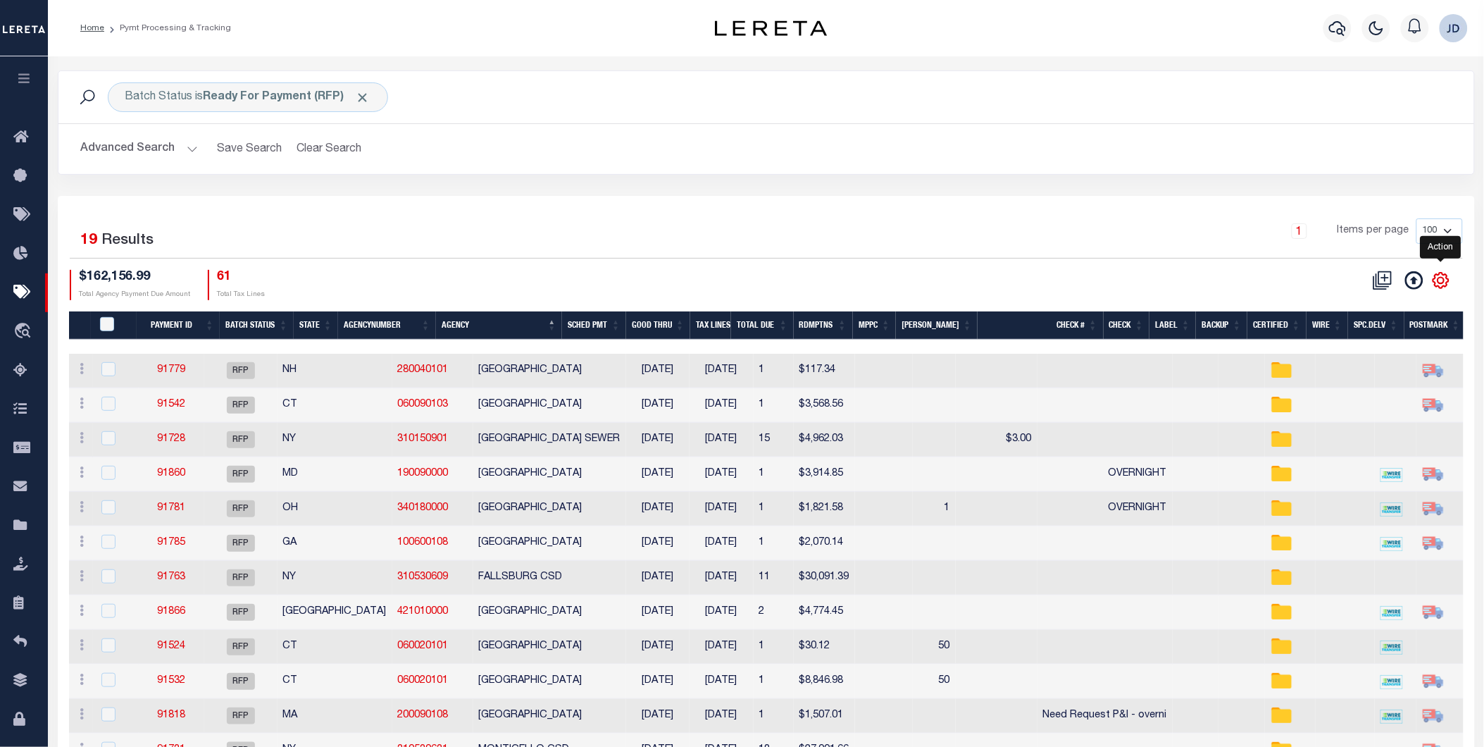
click at [1447, 285] on icon "" at bounding box center [1441, 280] width 15 height 15
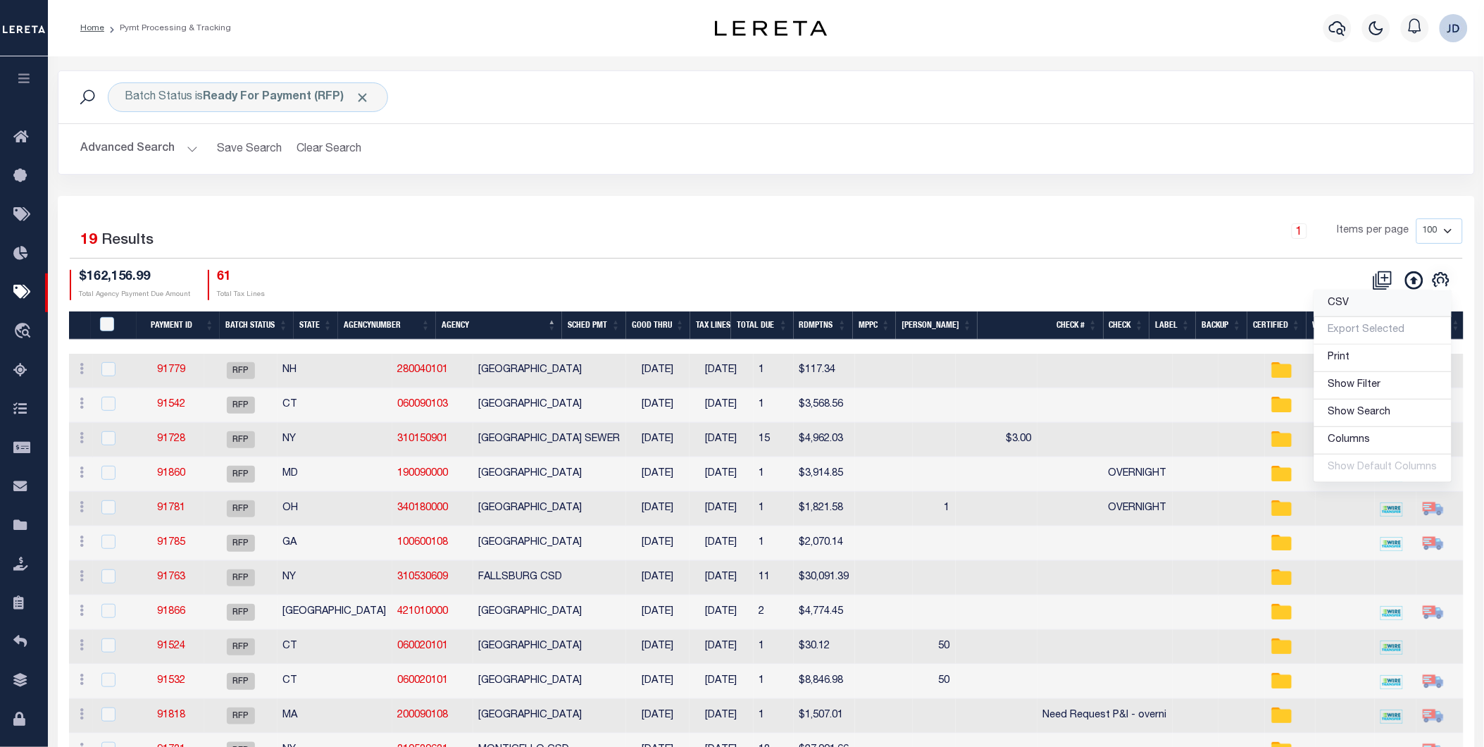
click at [1392, 306] on link "CSV" at bounding box center [1383, 303] width 137 height 27
click at [578, 176] on div "Batch Status is Ready For Payment (RFP) Search Advanced Search Save Search Clea…" at bounding box center [766, 132] width 1439 height 125
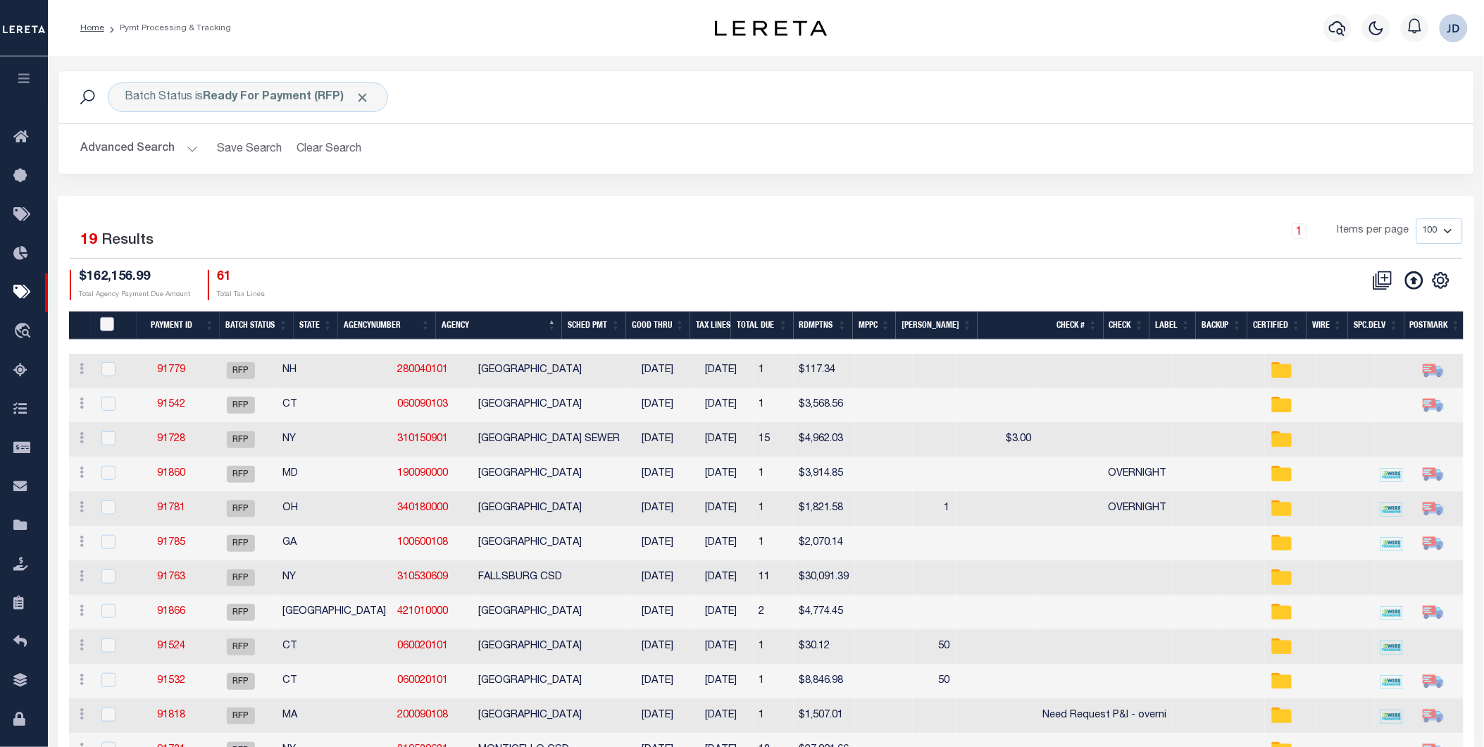
click at [107, 321] on input "PayeePmtBatchStatus" at bounding box center [107, 324] width 14 height 14
checkbox input "true"
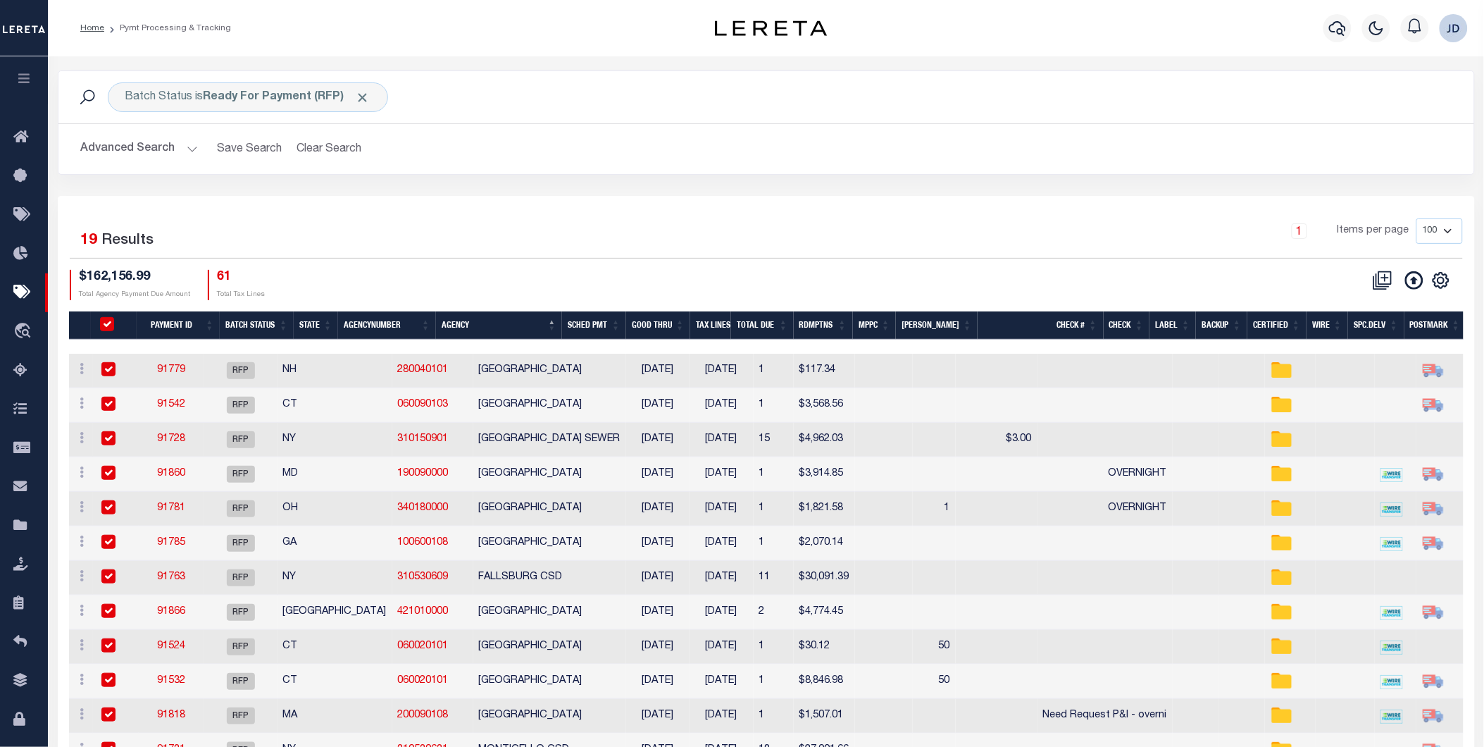
checkbox input "true"
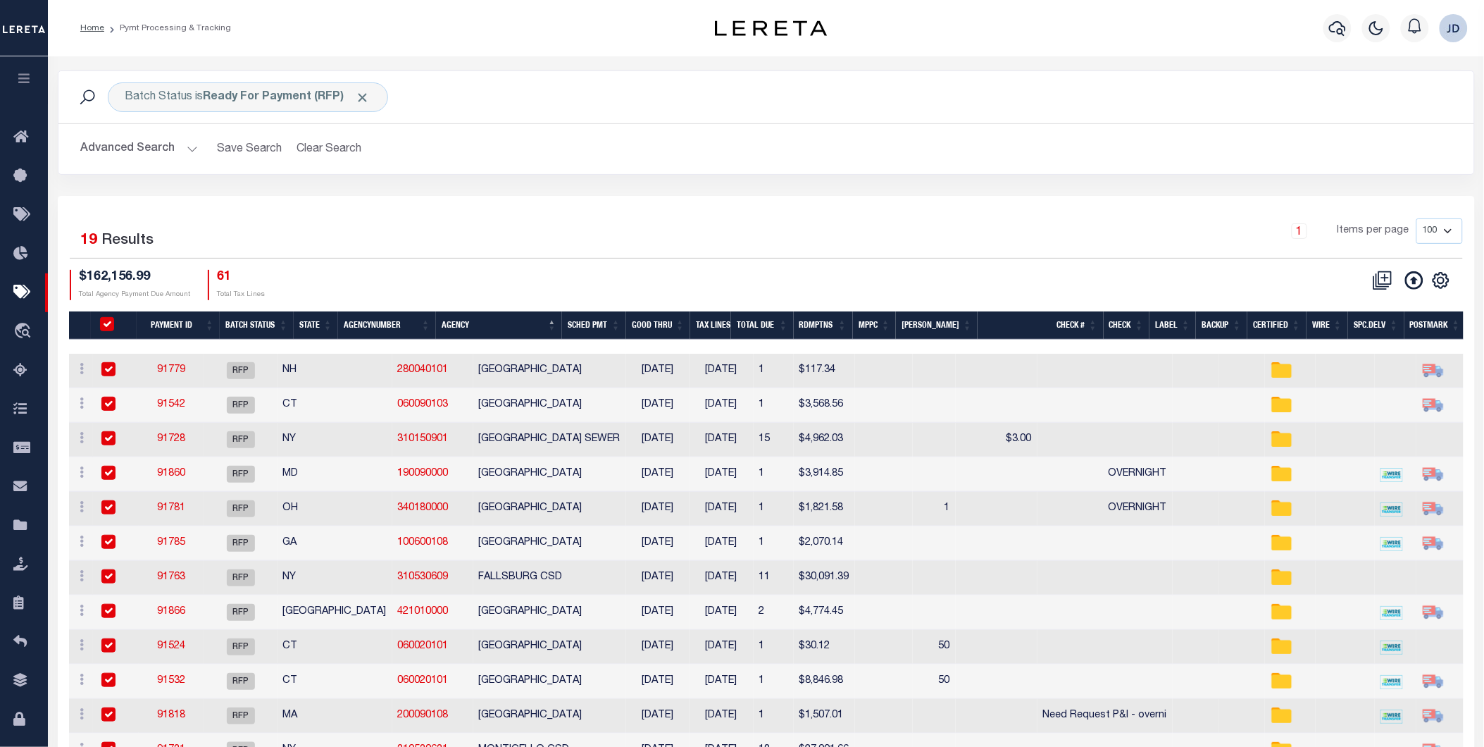
checkbox input "true"
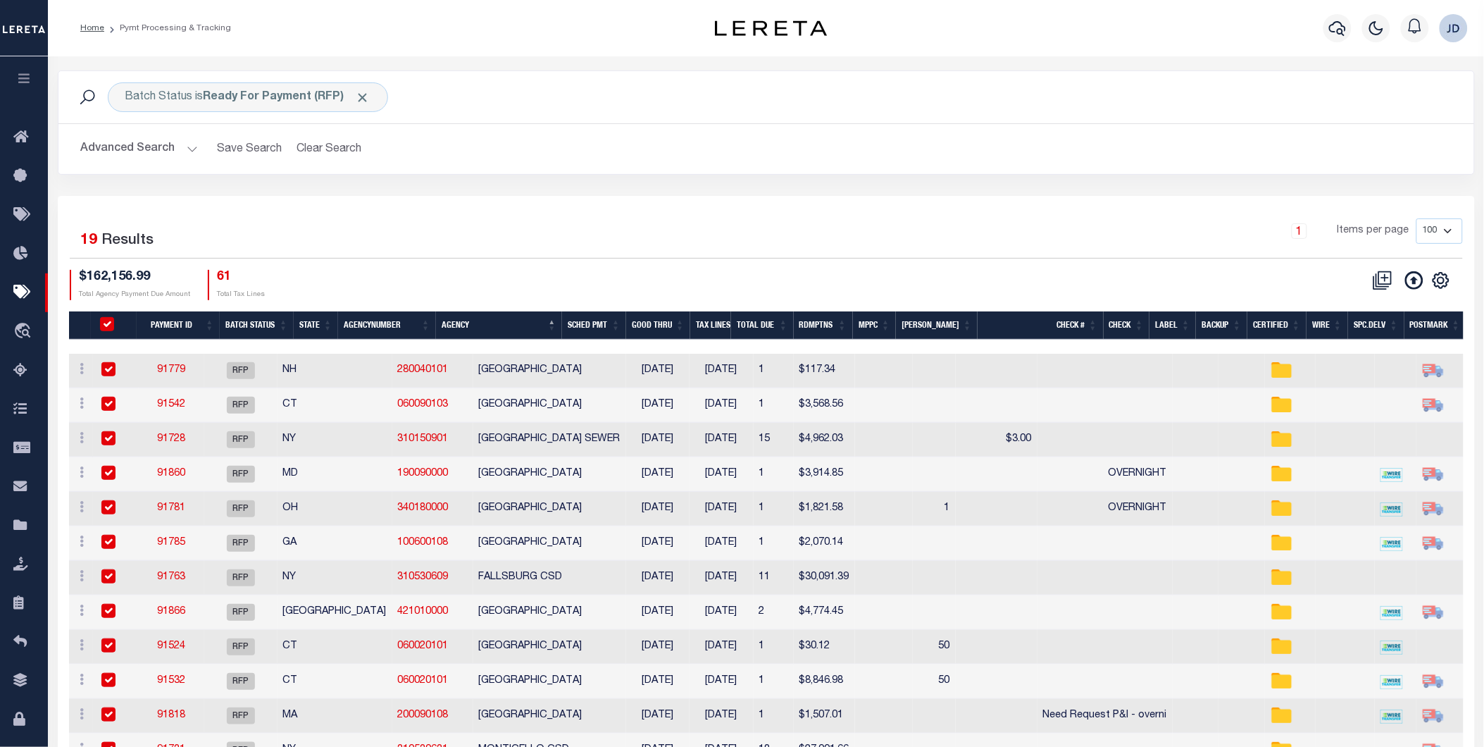
checkbox input "true"
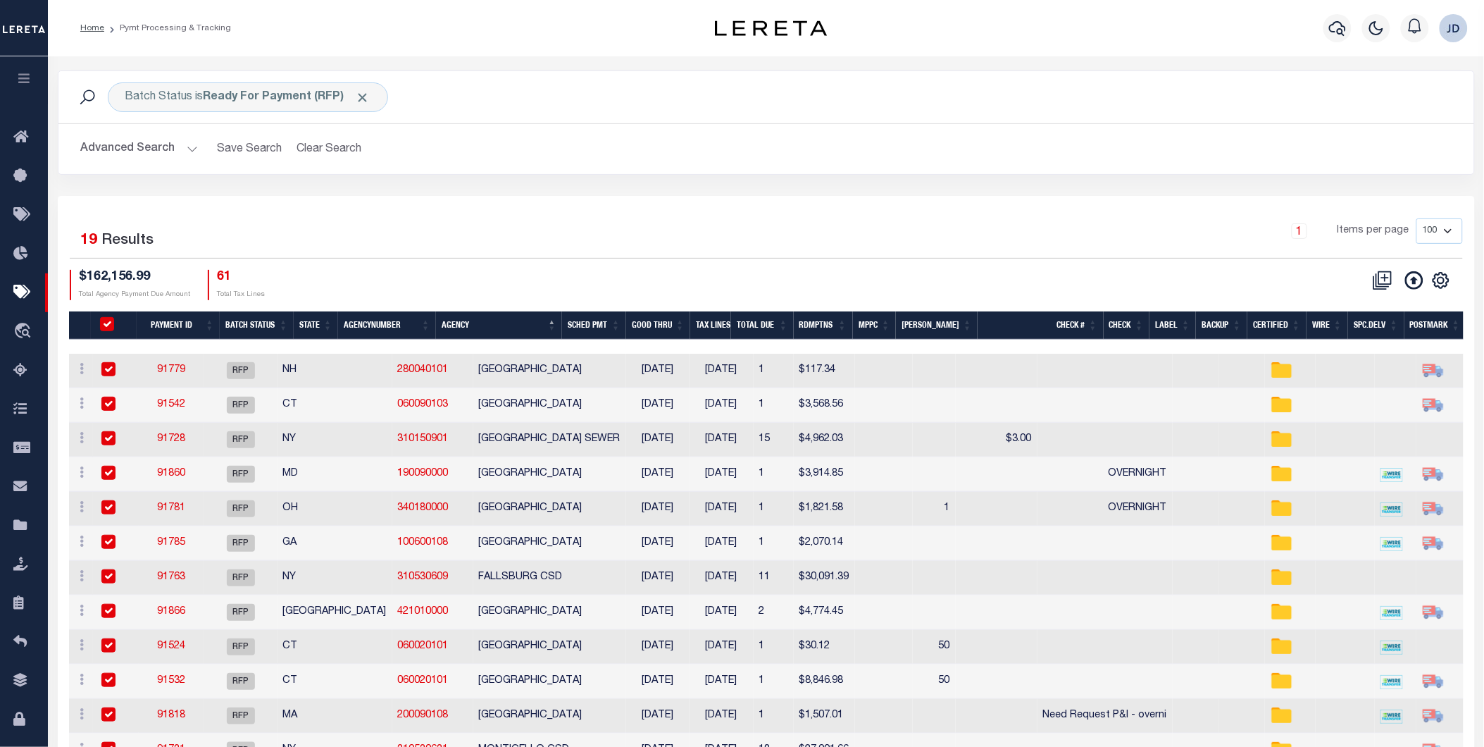
checkbox input "true"
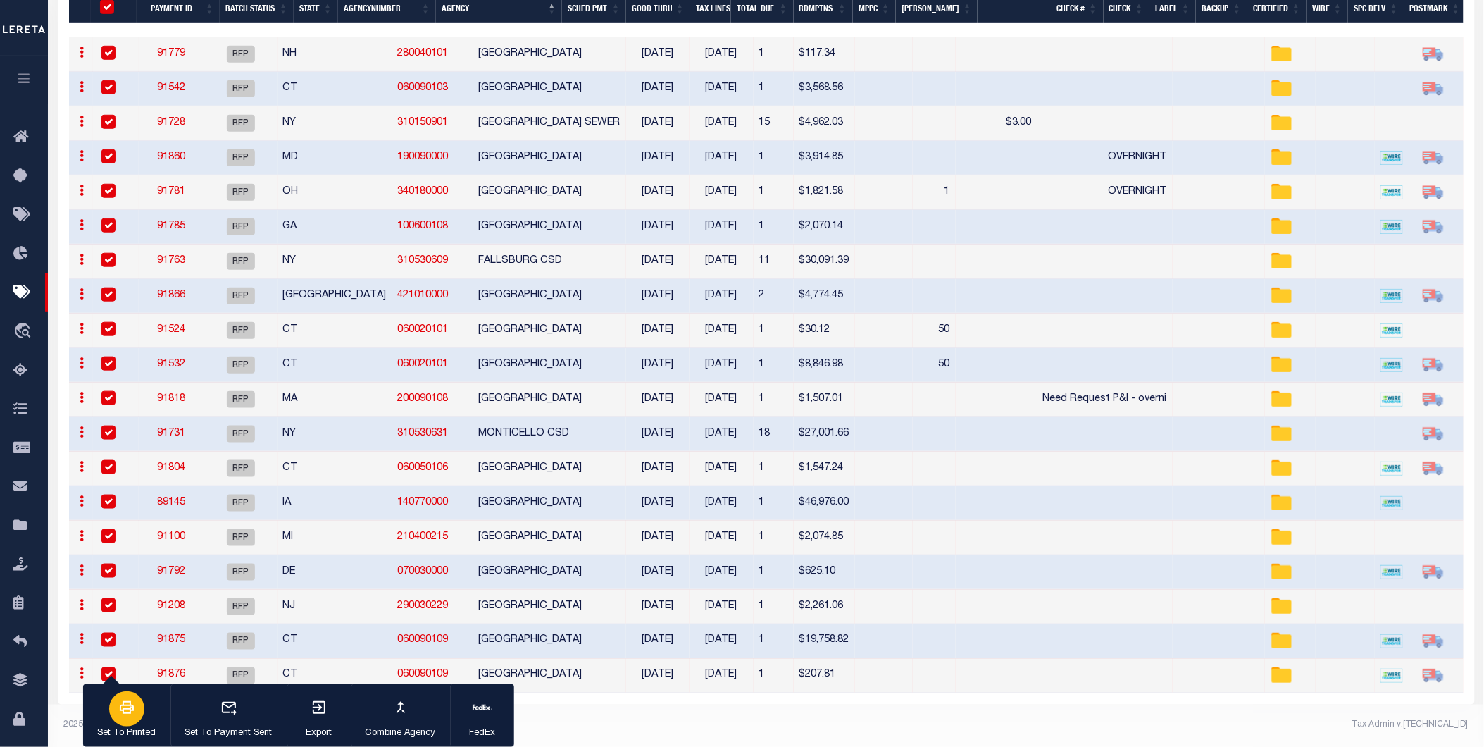
scroll to position [310, 0]
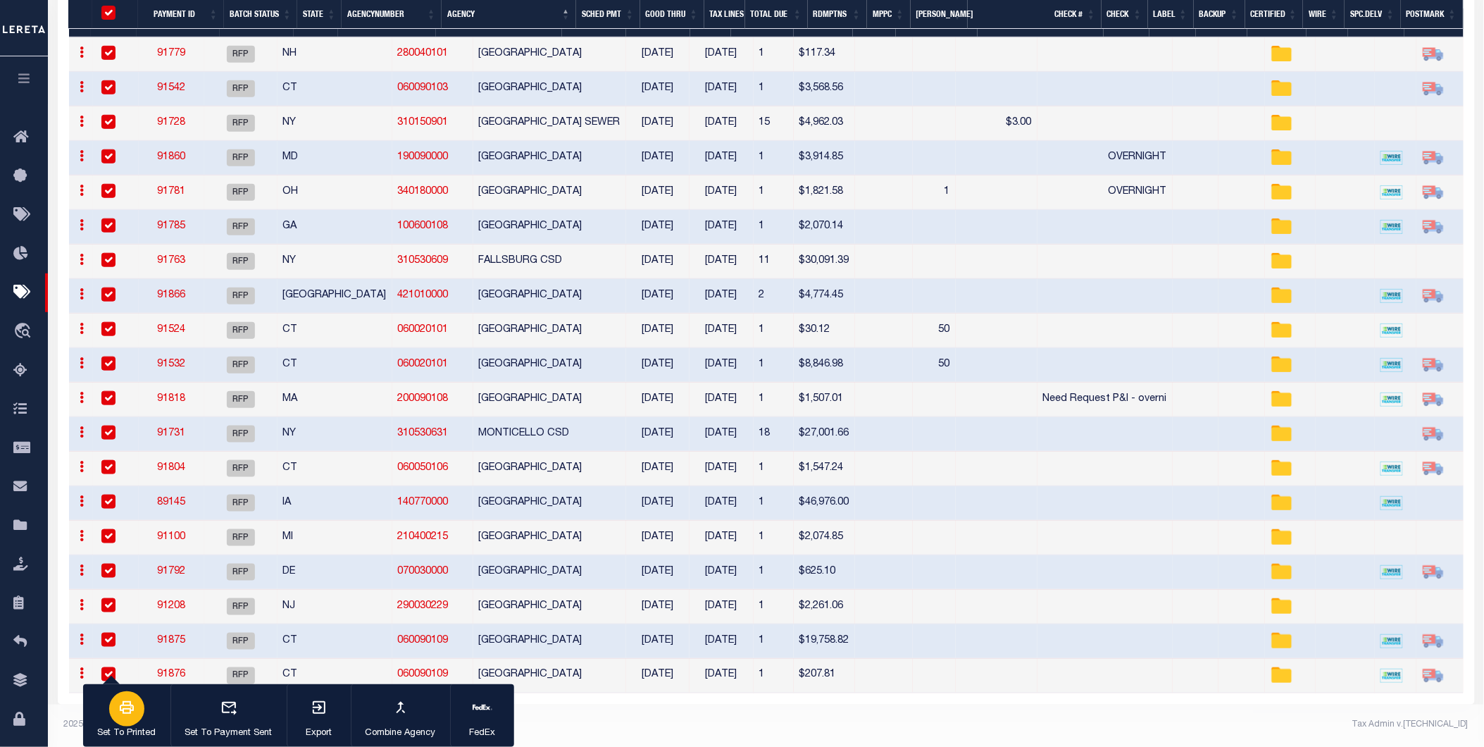
click at [114, 731] on p "Set To Printed" at bounding box center [127, 733] width 58 height 14
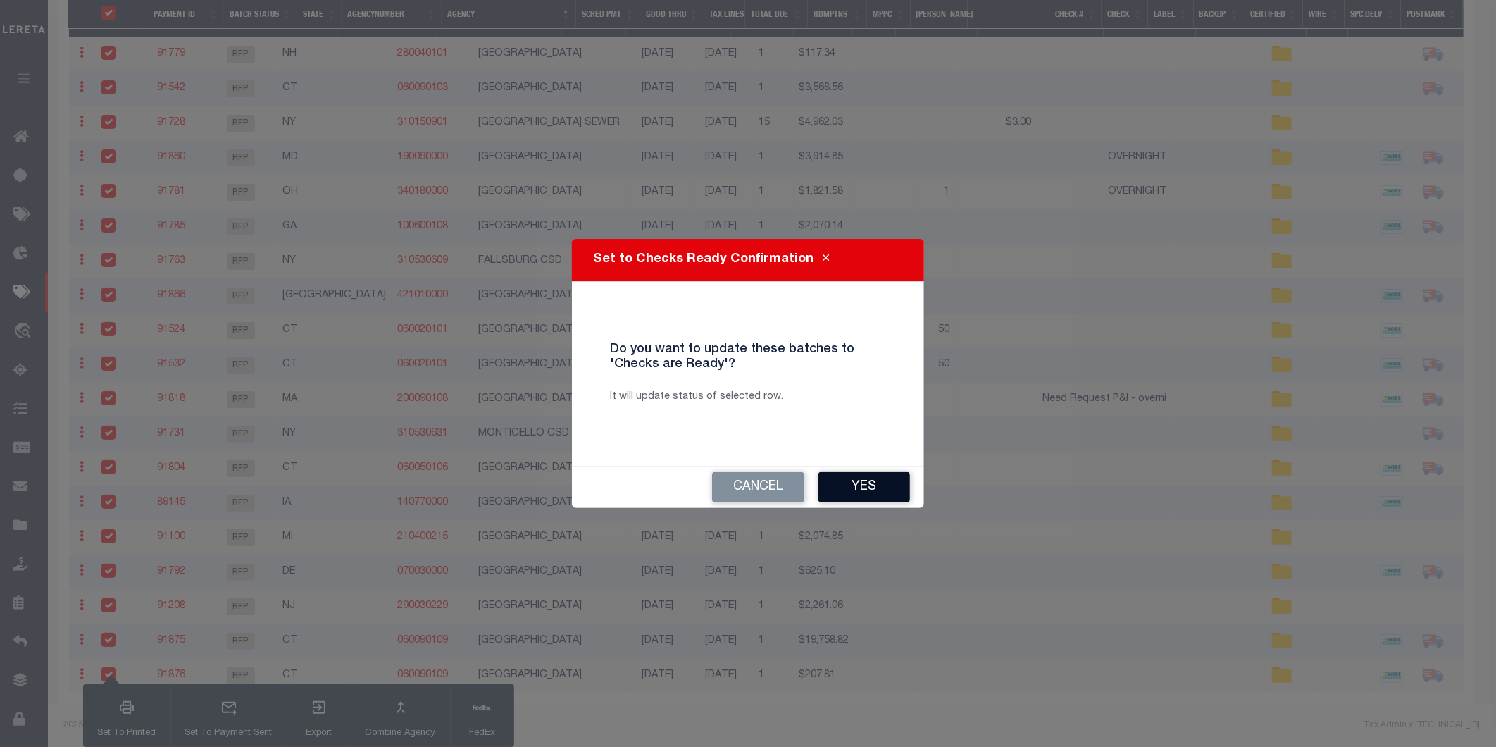
click at [848, 495] on button "Yes" at bounding box center [865, 487] width 92 height 30
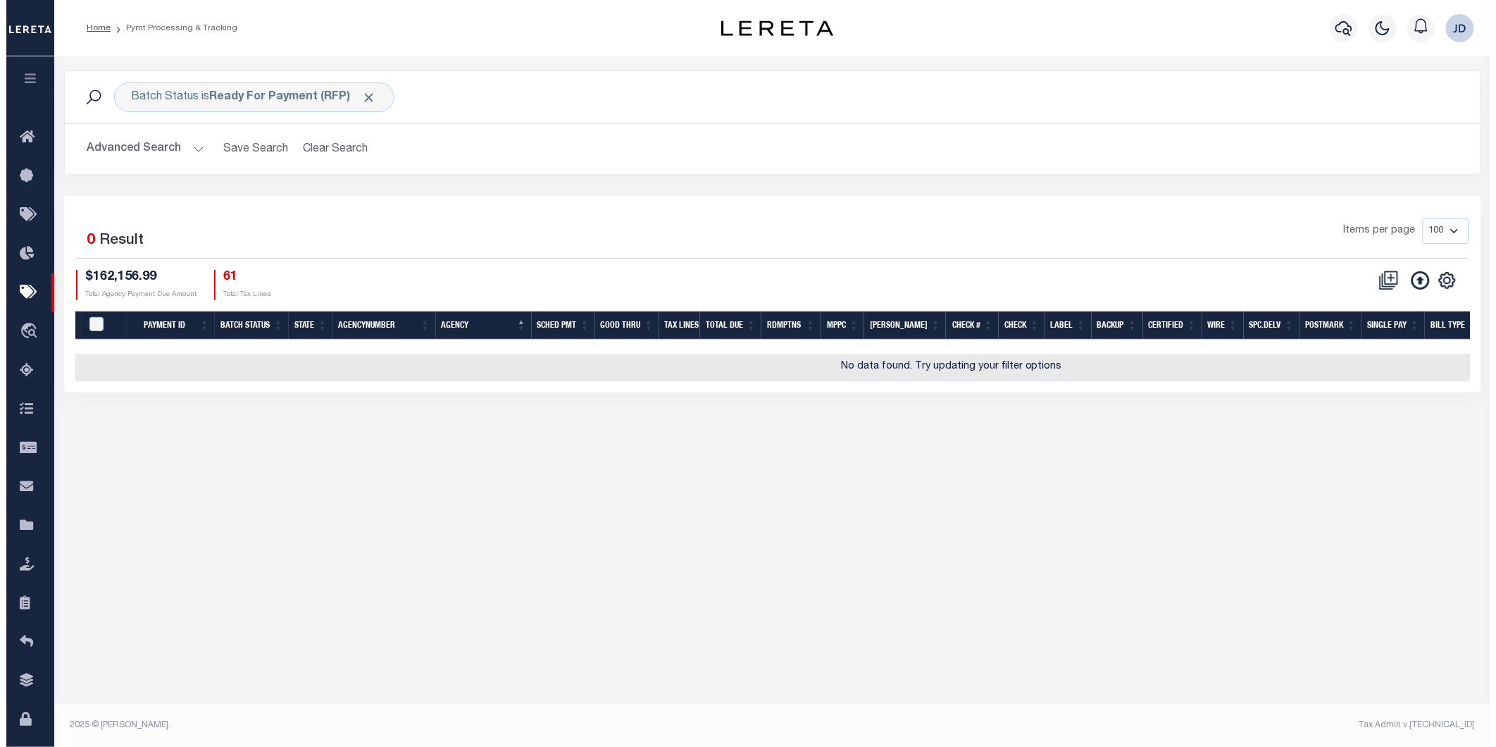
scroll to position [0, 0]
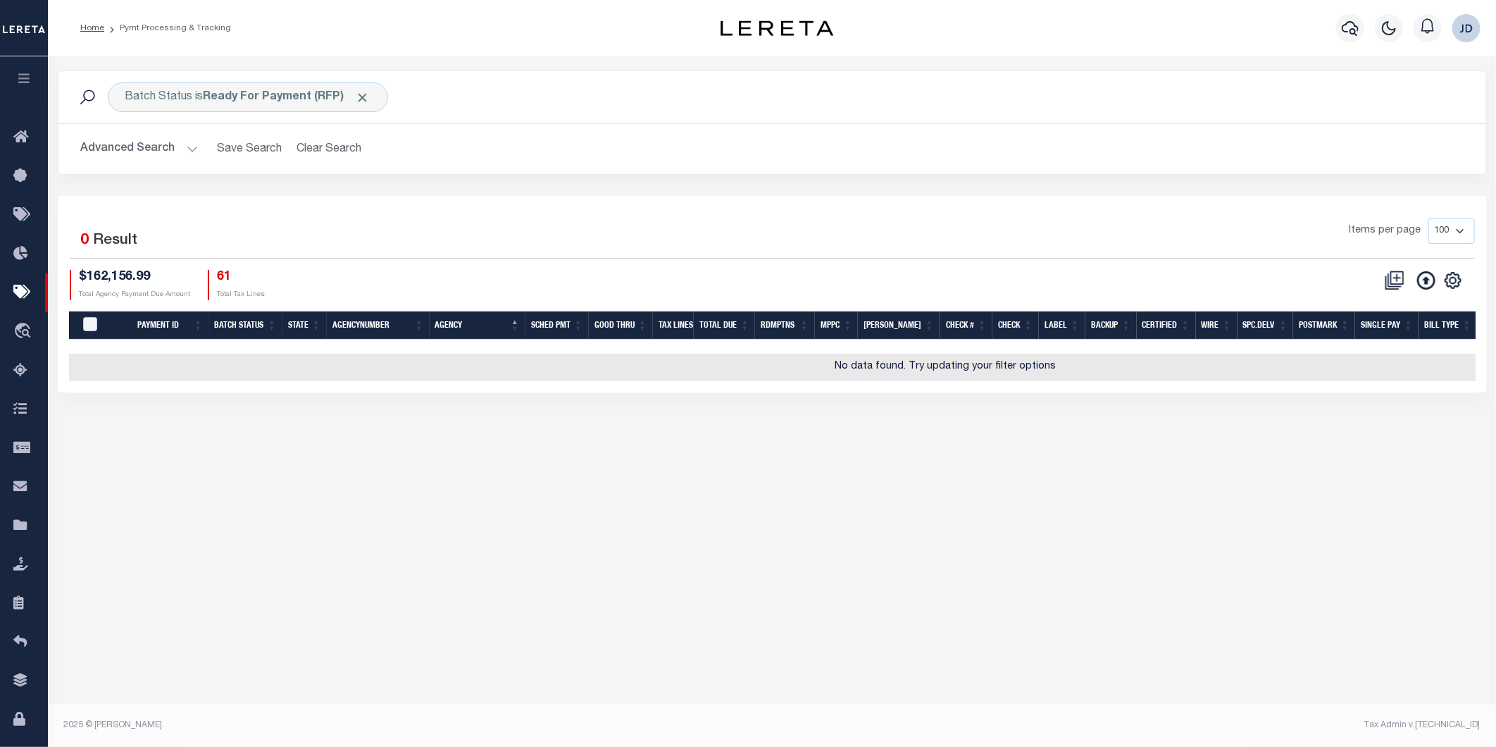
click at [130, 149] on button "Advanced Search" at bounding box center [139, 148] width 117 height 27
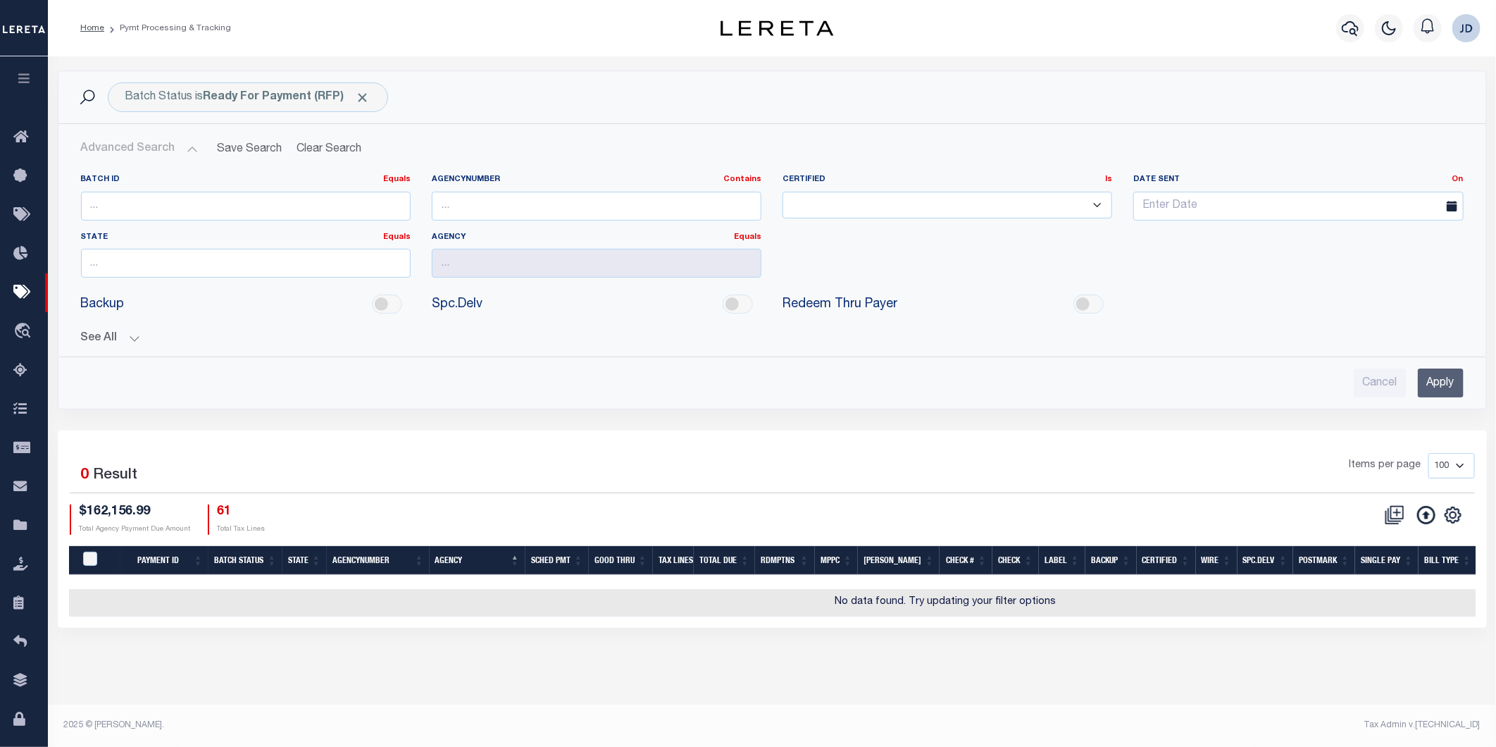
click at [101, 340] on button "See All" at bounding box center [772, 338] width 1383 height 13
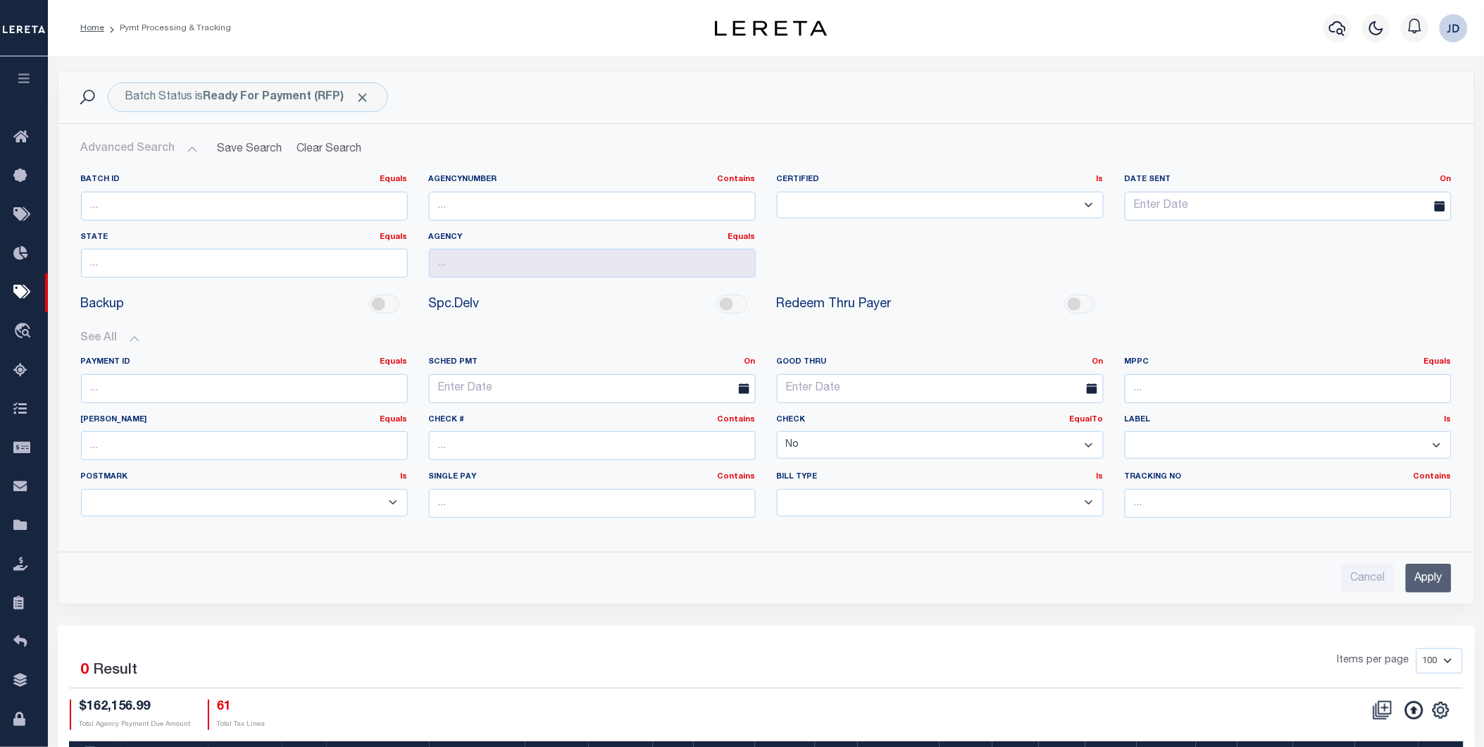
click at [849, 448] on select "Yes No" at bounding box center [940, 444] width 327 height 27
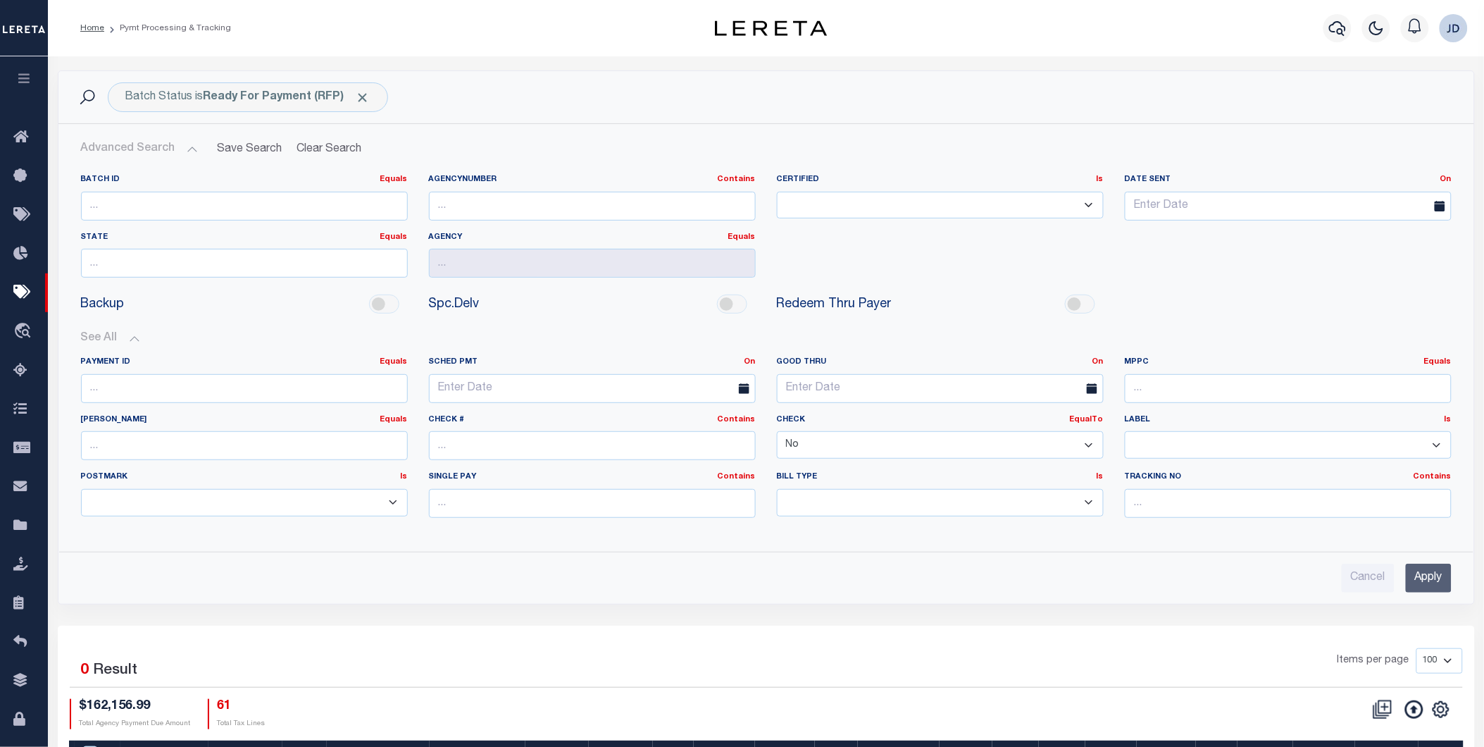
select select
click at [777, 432] on select "Yes No" at bounding box center [940, 444] width 327 height 27
click at [1444, 579] on input "Apply" at bounding box center [1429, 578] width 46 height 29
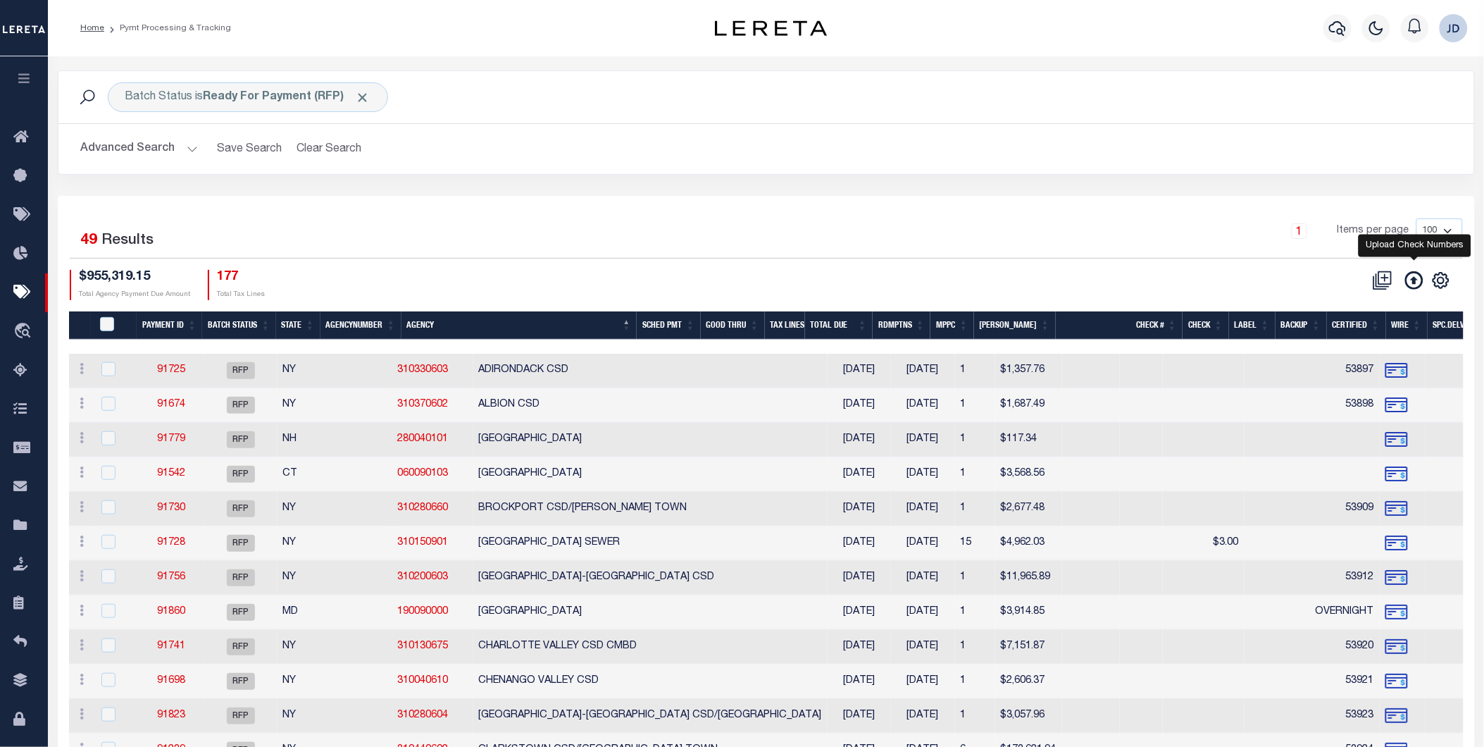
click at [1412, 286] on icon at bounding box center [1414, 280] width 18 height 18
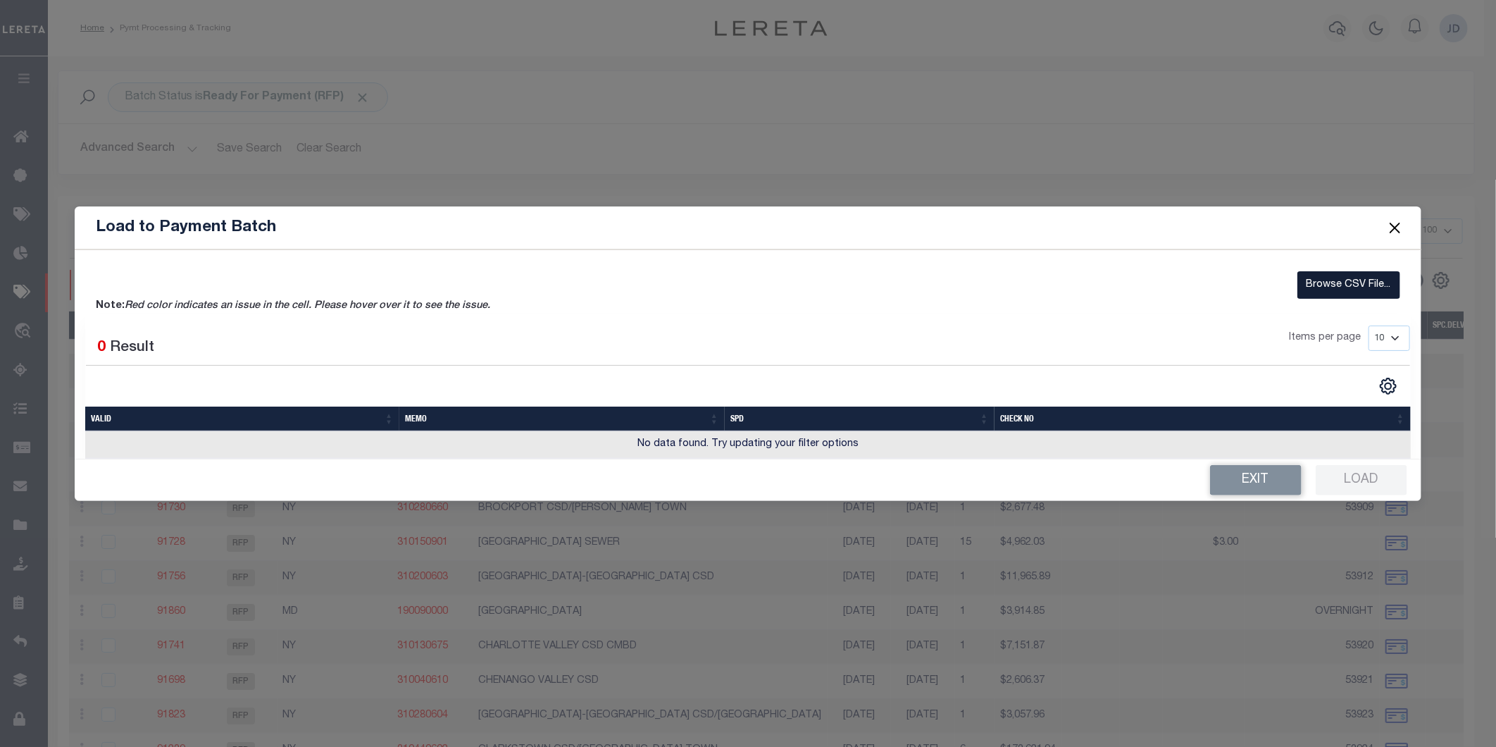
click at [1332, 287] on label "Browse CSV File..." at bounding box center [1349, 284] width 103 height 27
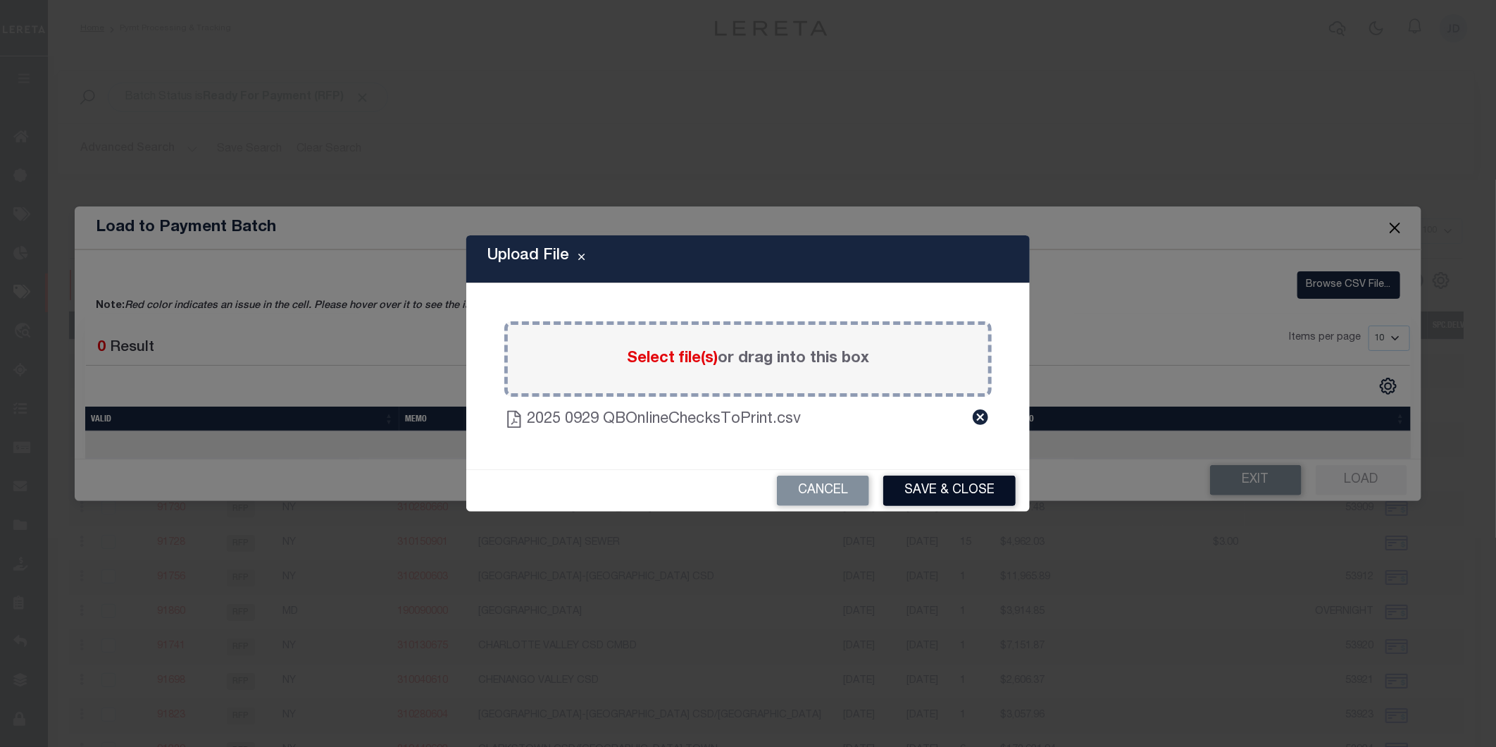
click at [939, 488] on button "Save & Close" at bounding box center [949, 491] width 132 height 30
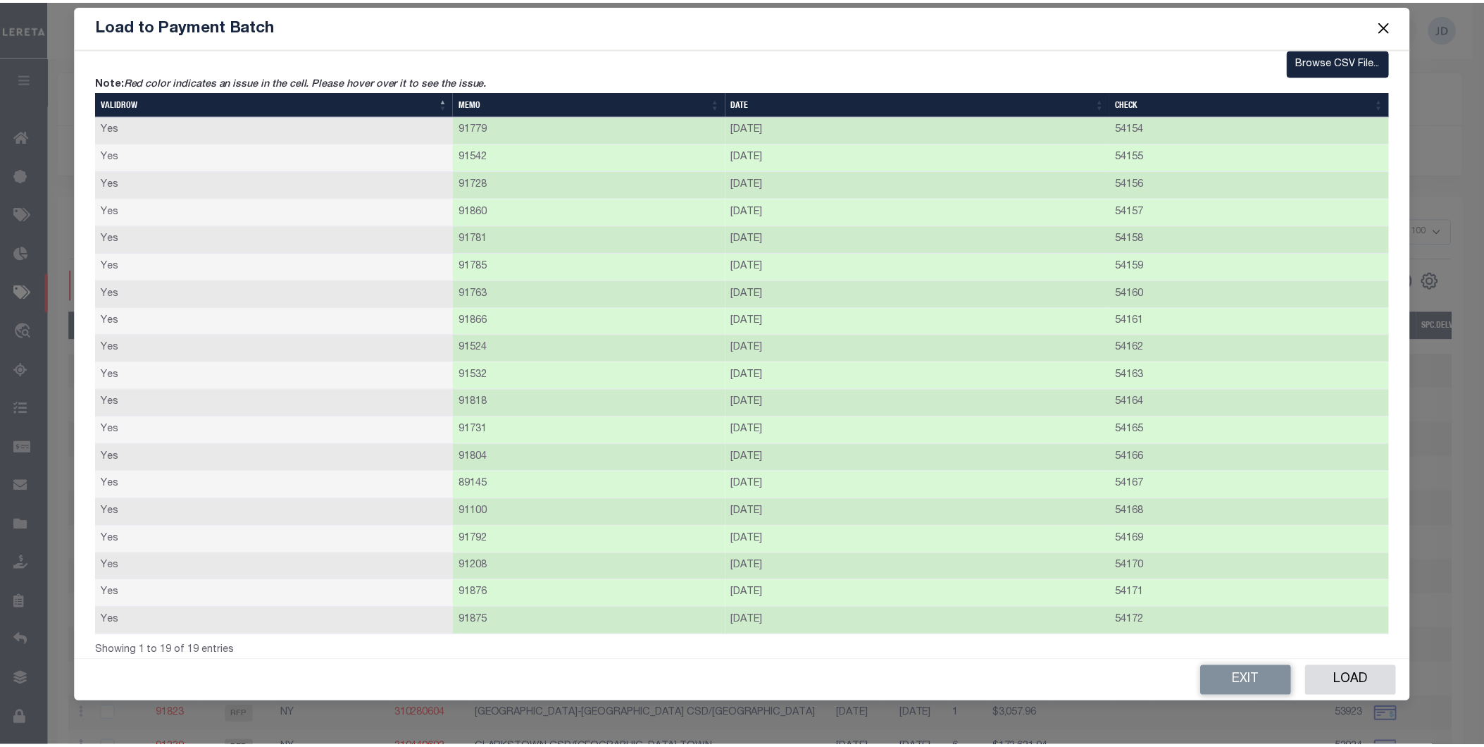
scroll to position [30, 0]
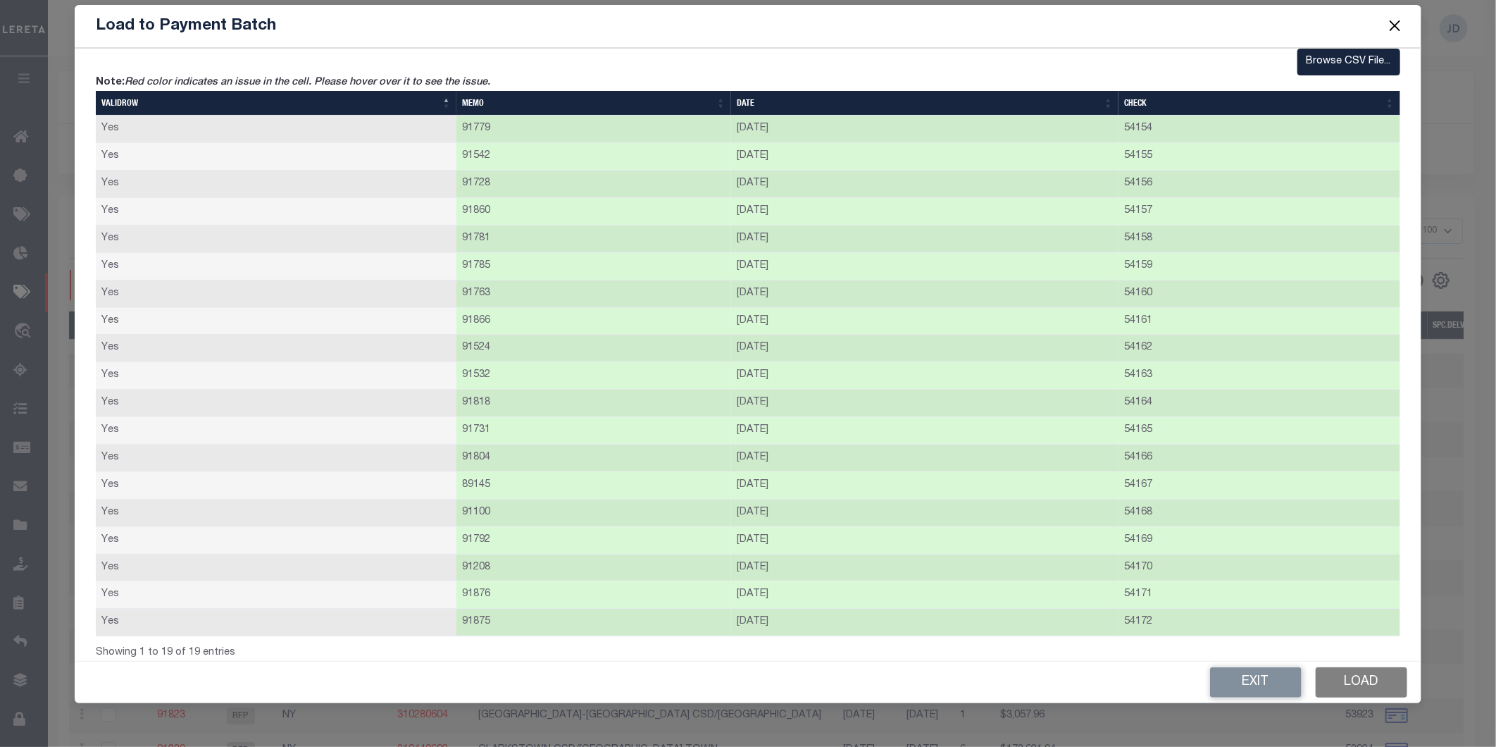
click at [1336, 682] on button "Load" at bounding box center [1362, 682] width 92 height 30
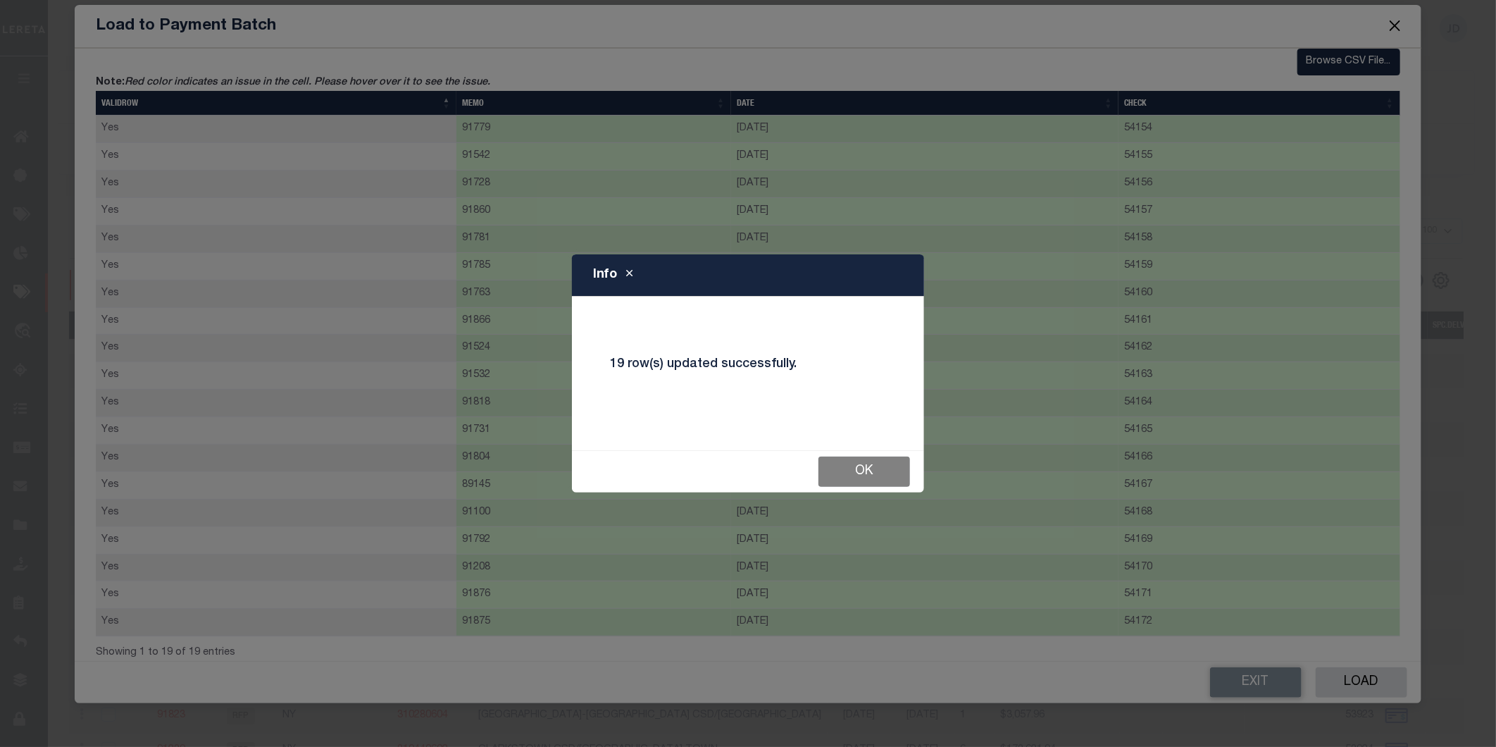
click at [871, 476] on button "Ok" at bounding box center [865, 472] width 92 height 30
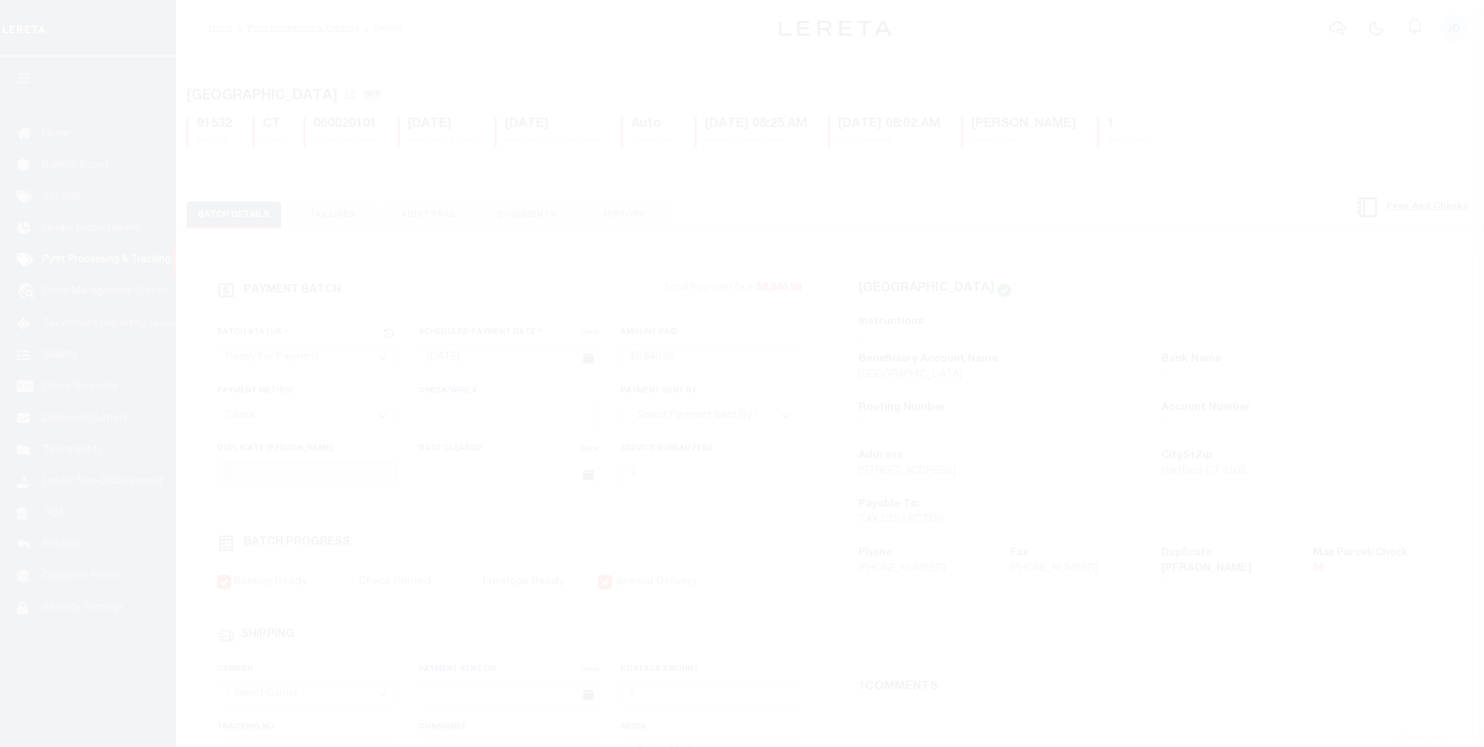
select select "RFP"
select select "CHK"
select select "[PERSON_NAME]"
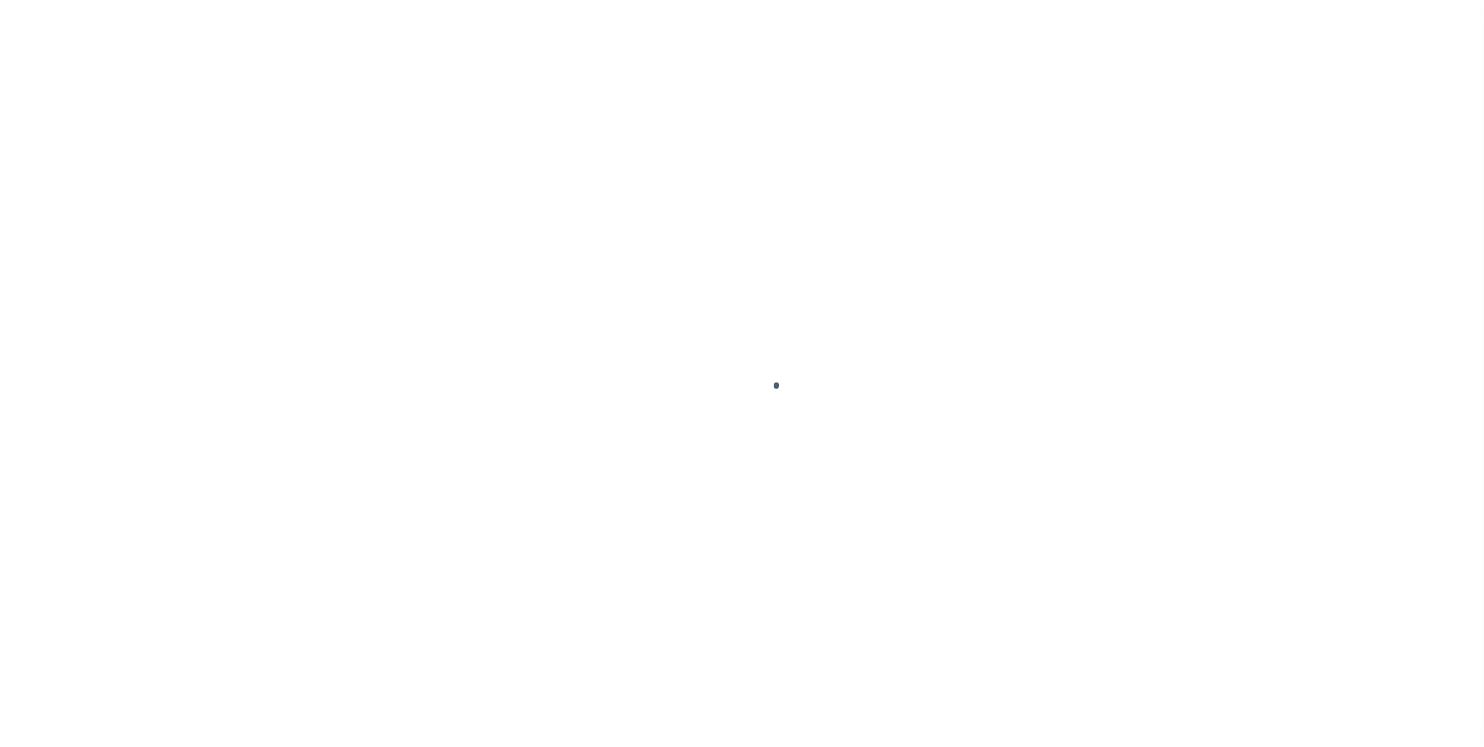
select select "RFP"
select select "CHK"
select select "[PERSON_NAME]"
select select "RFP"
select select "CHK"
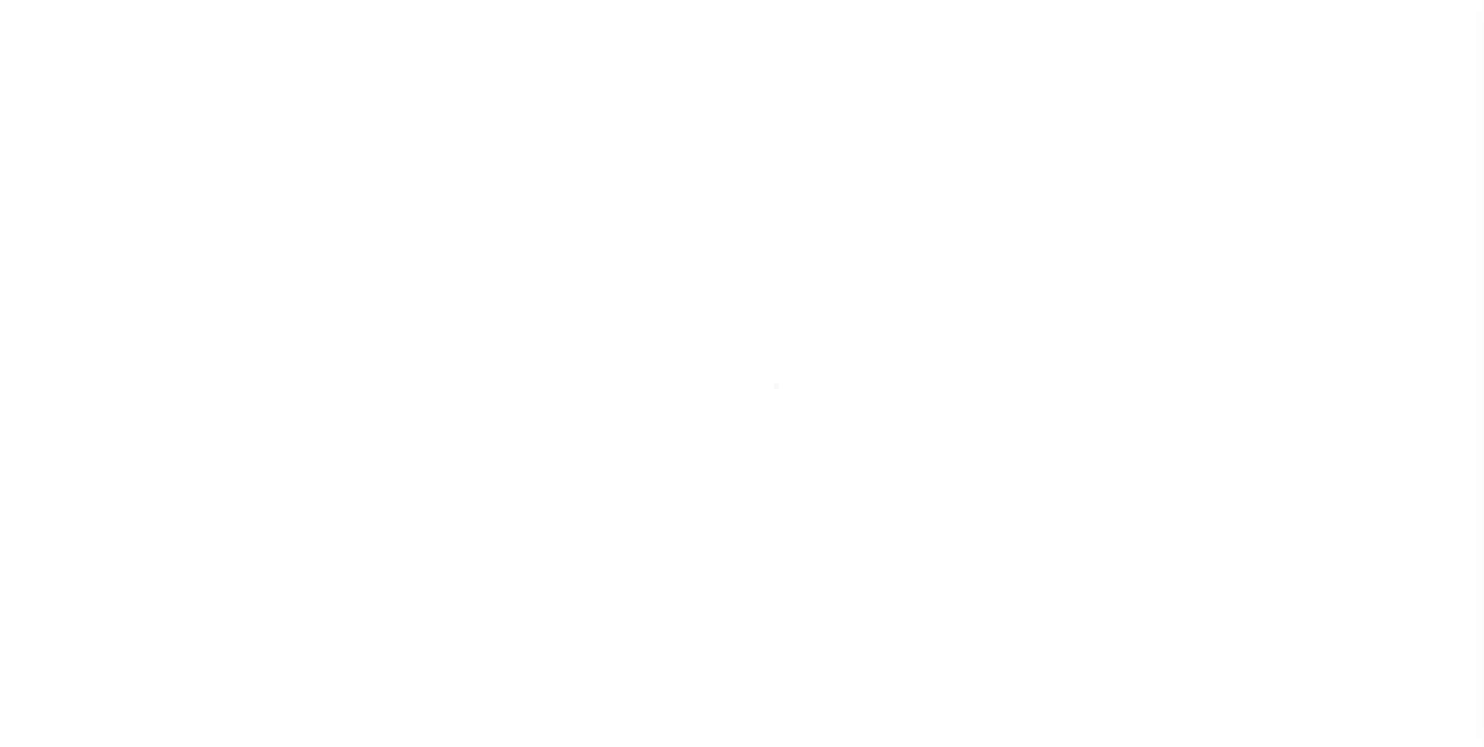
select select "[PERSON_NAME]"
select select "35"
select select "RFP"
select select "CHK"
select select "[PERSON_NAME]"
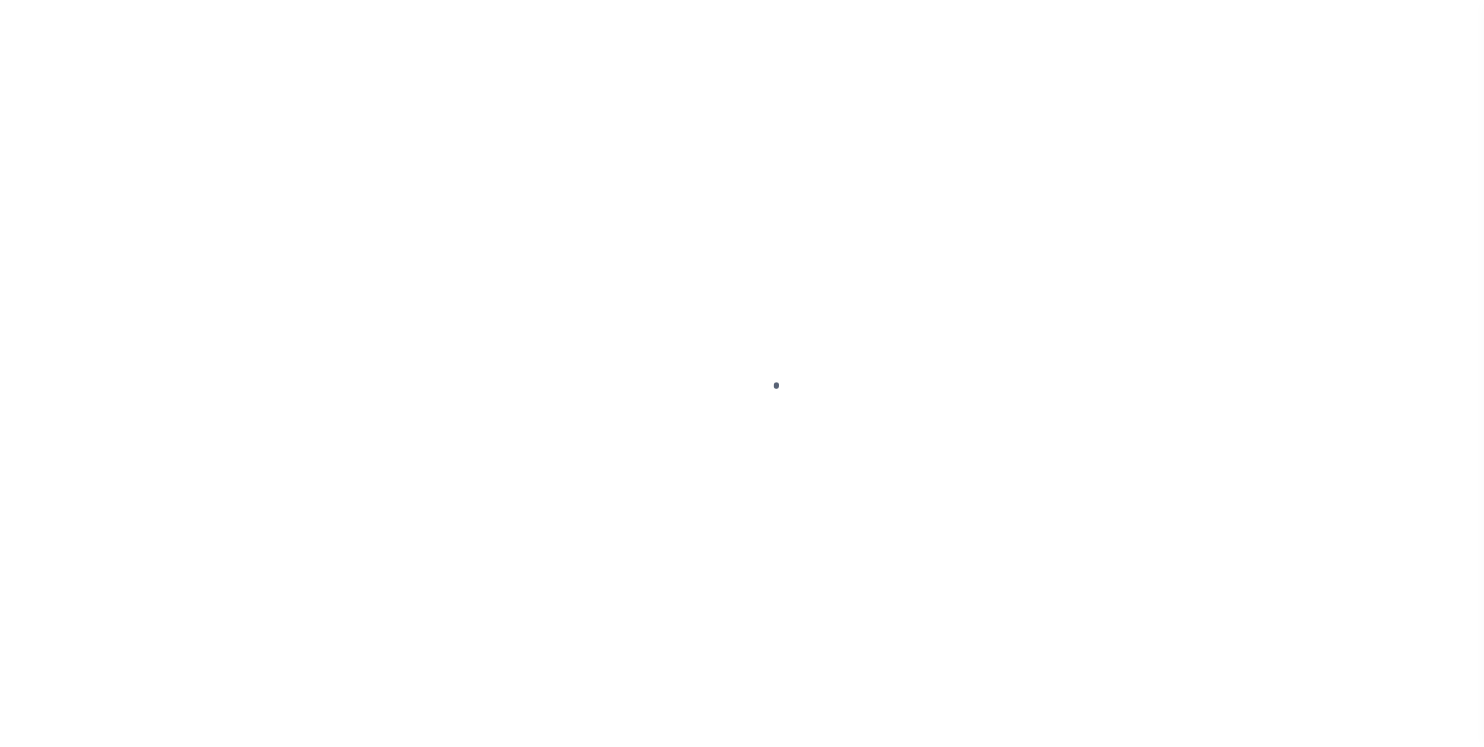
select select "RFP"
select select "CHK"
select select "[PERSON_NAME]"
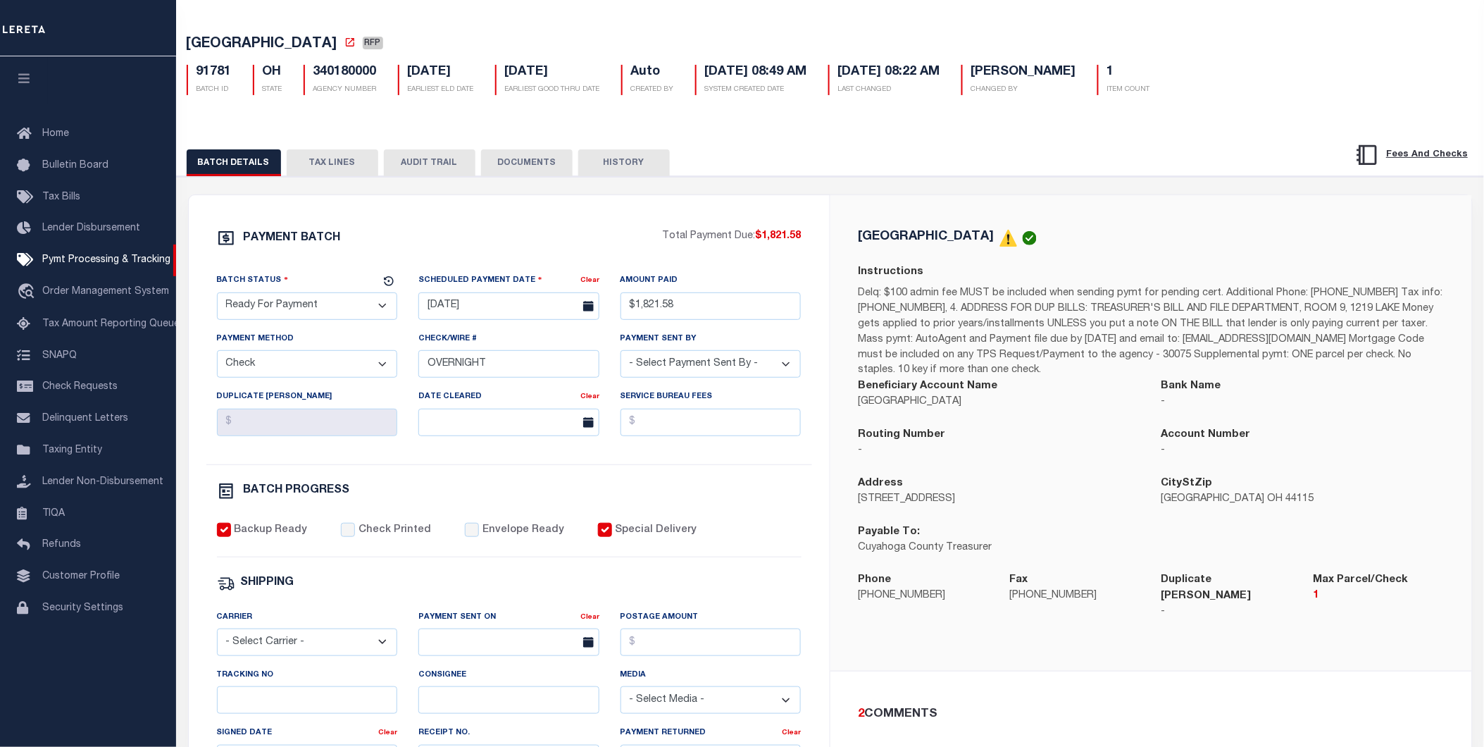
scroll to position [441, 0]
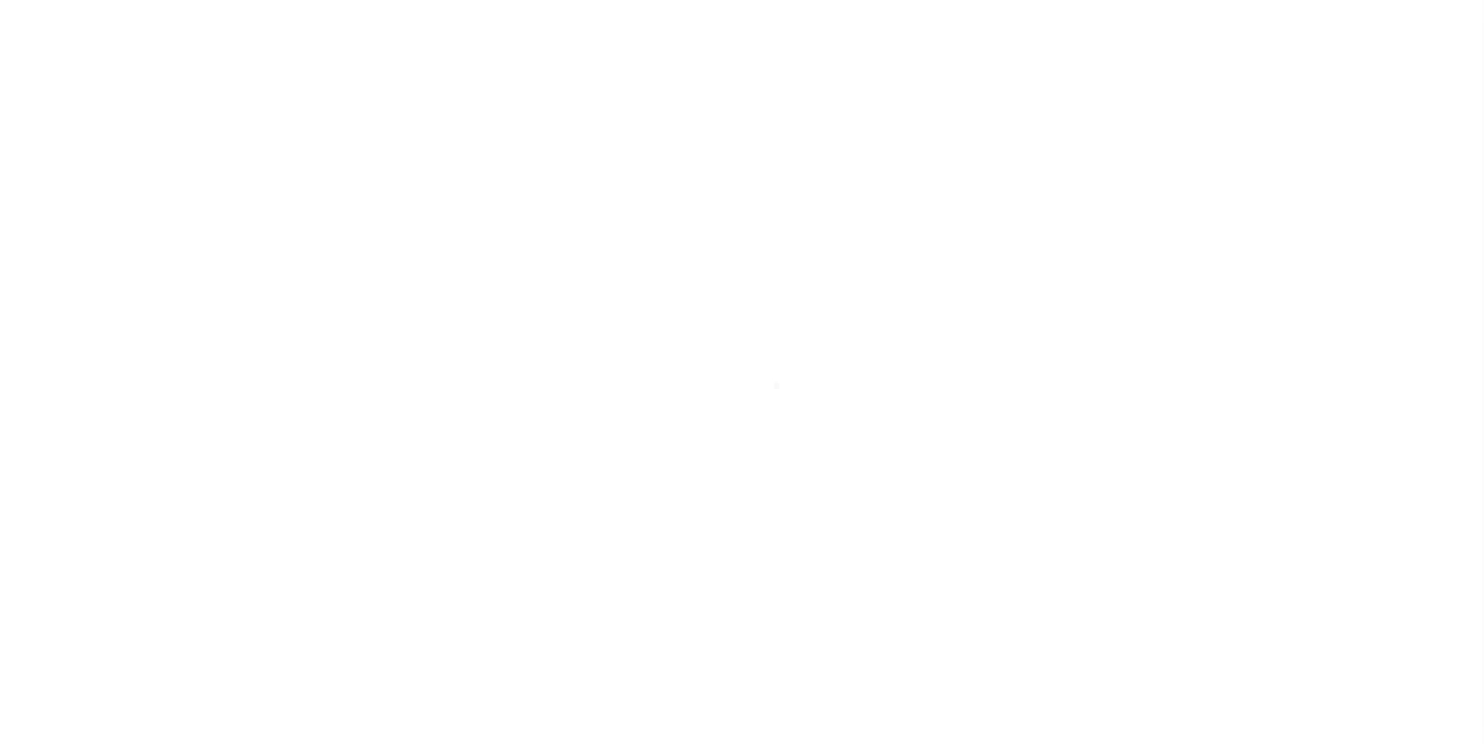
select select "RFP"
select select "CHK"
select select "[PERSON_NAME]"
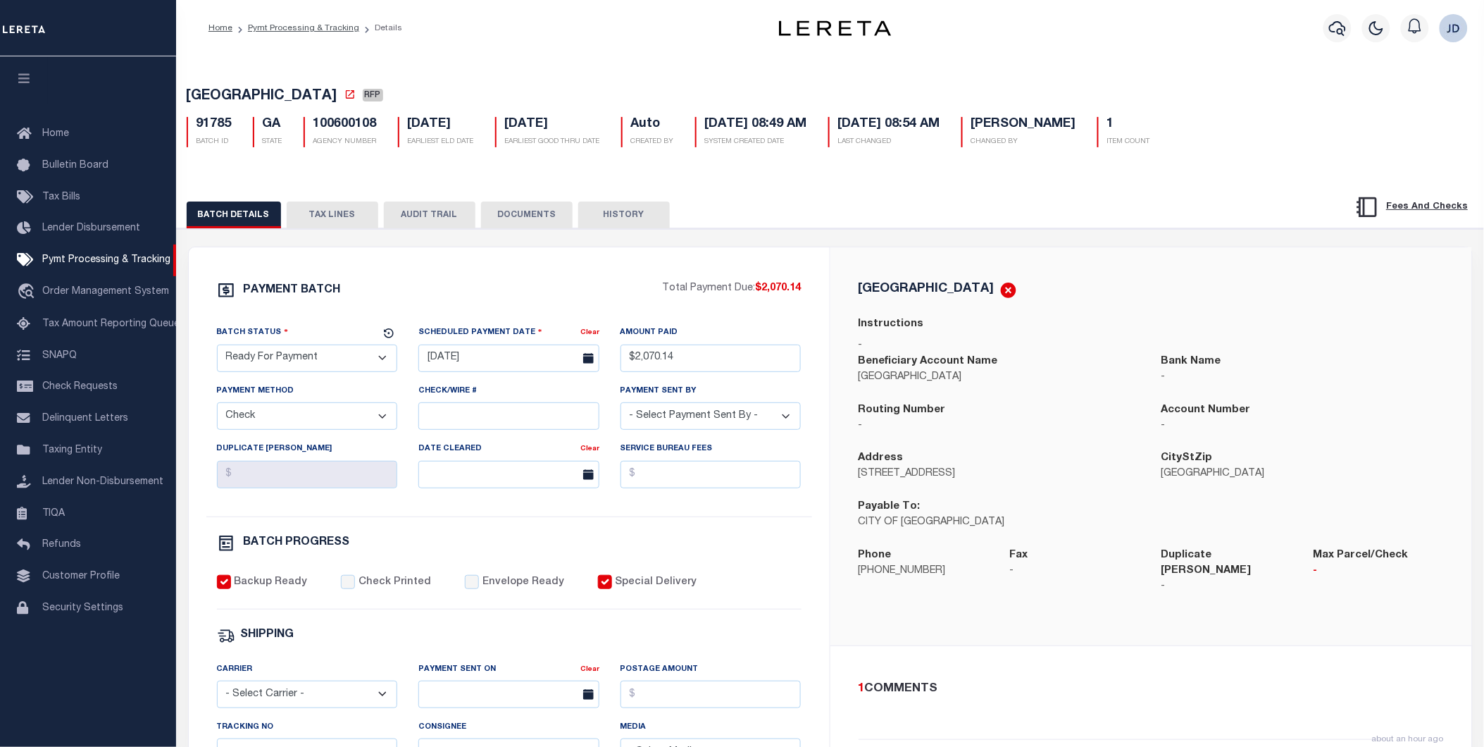
scroll to position [441, 0]
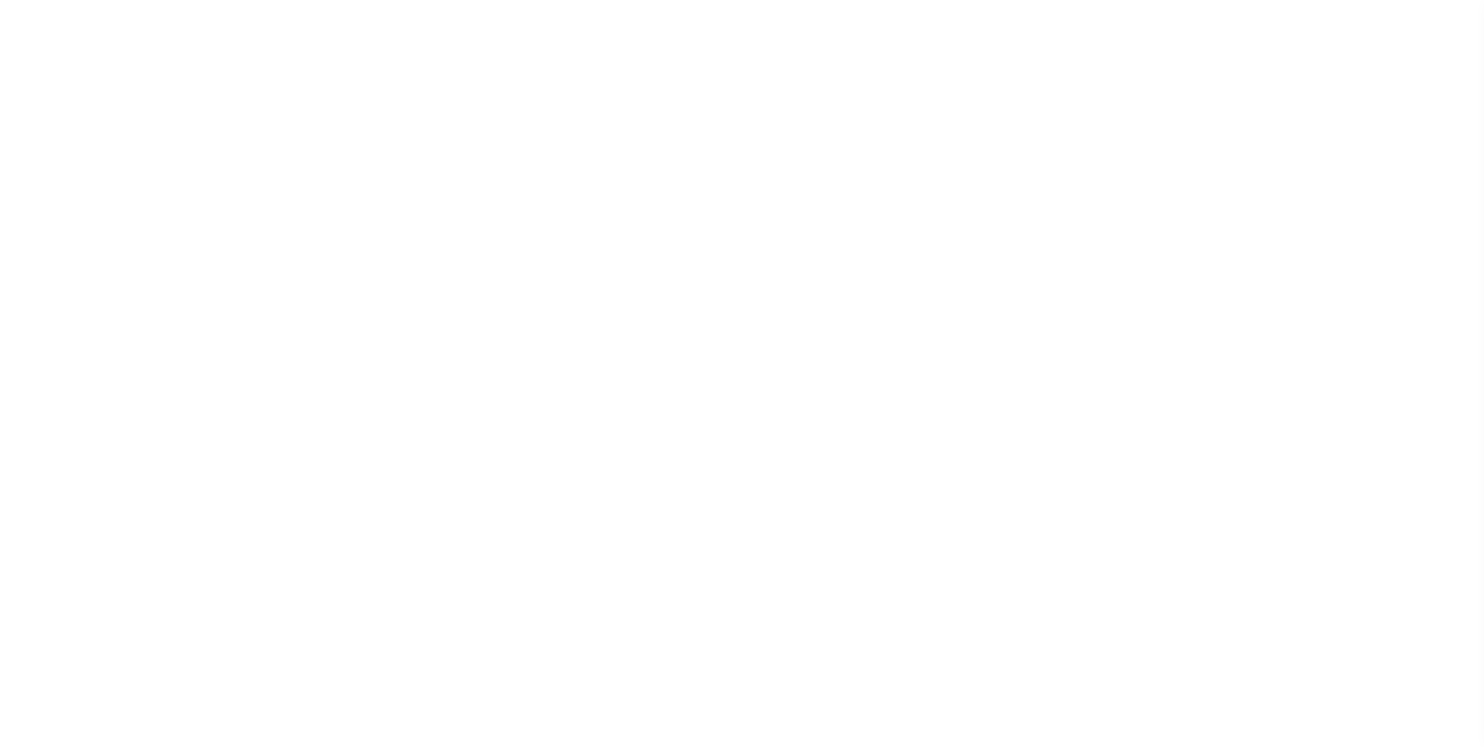
select select "RFP"
select select "CHK"
select select "[PERSON_NAME]"
select select "FDX"
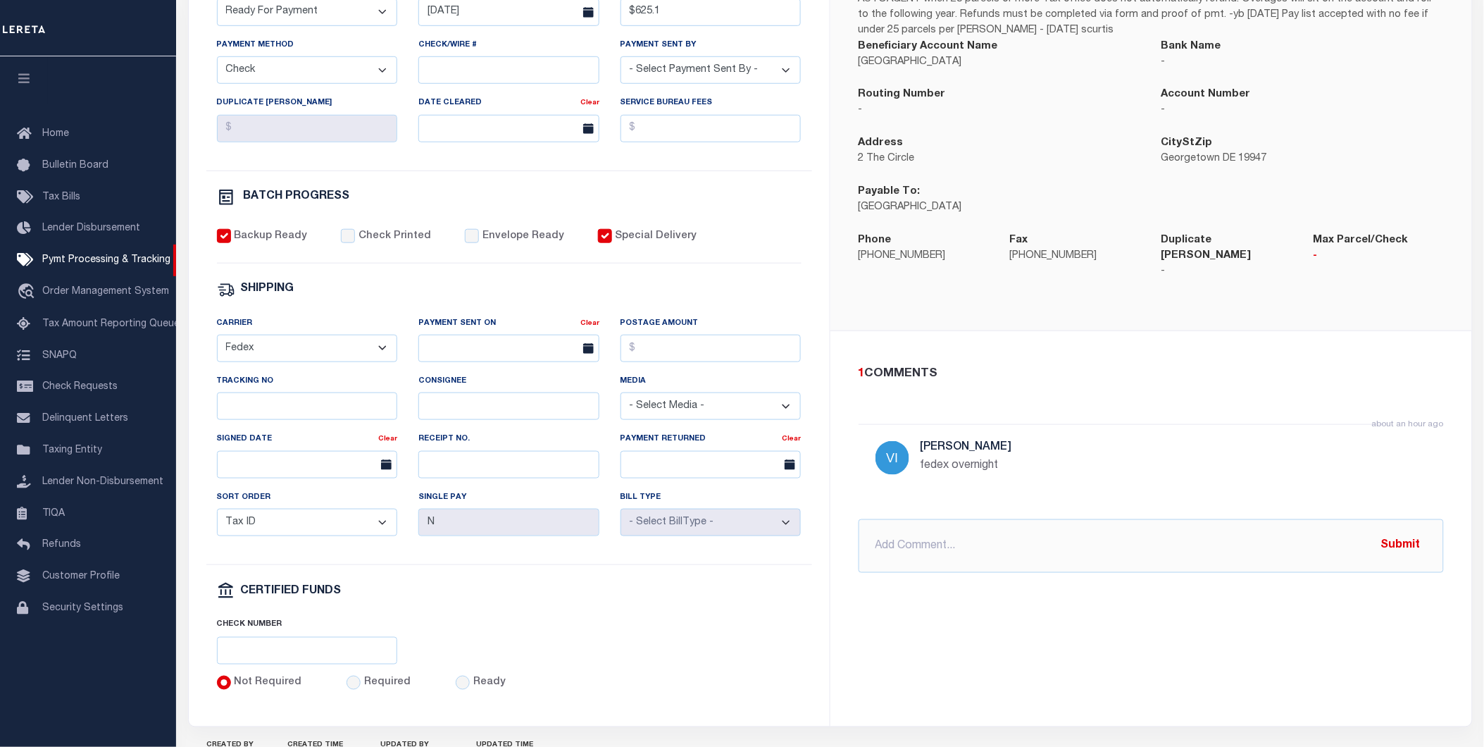
scroll to position [391, 0]
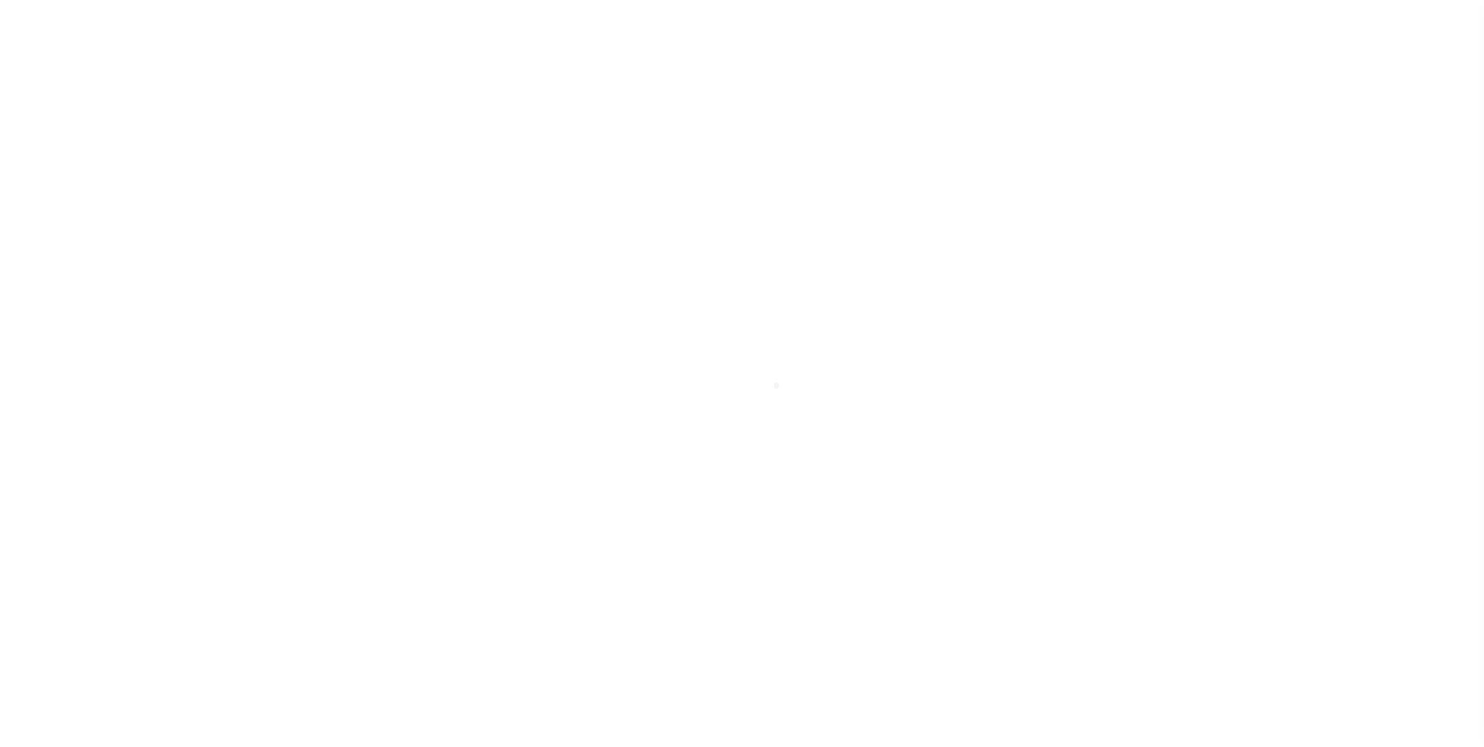
select select "RFP"
select select "CHK"
select select "[PERSON_NAME]"
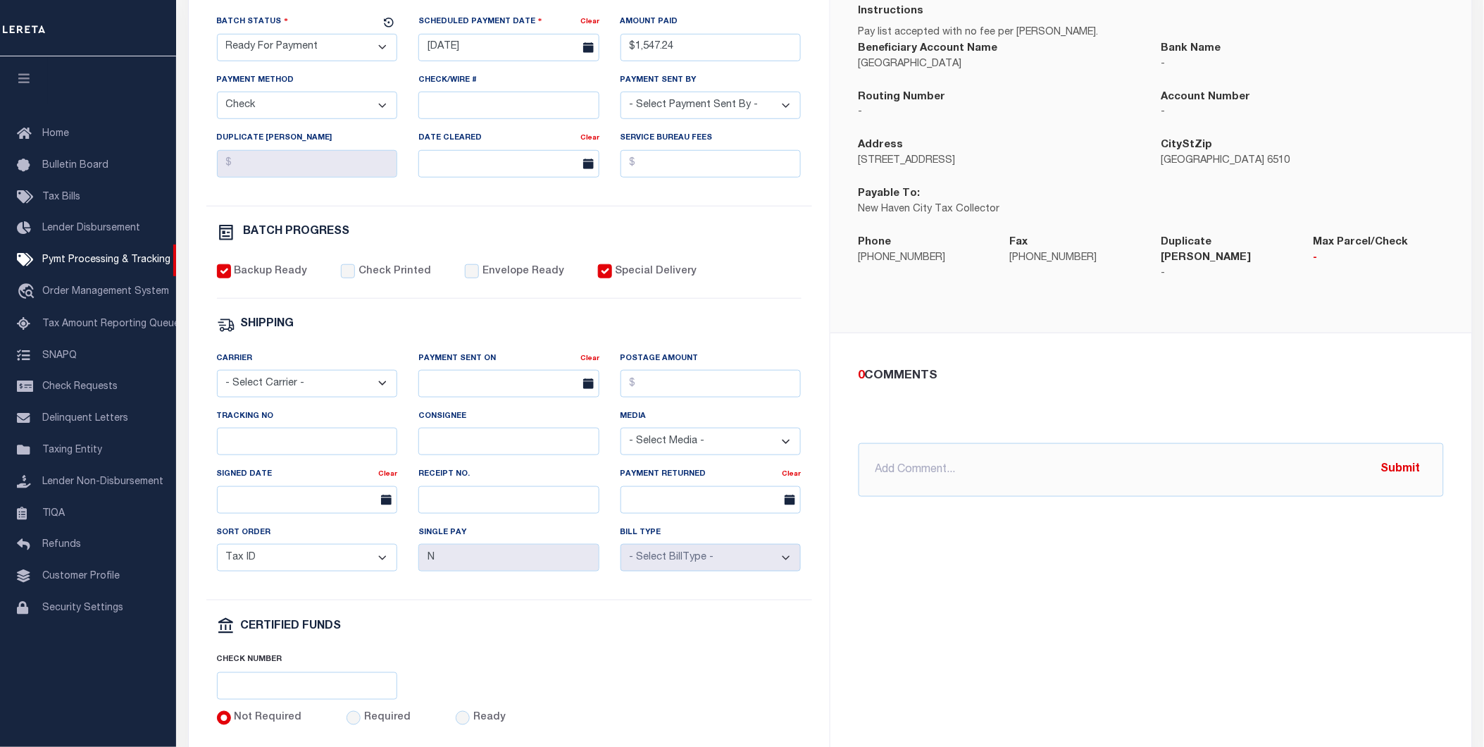
scroll to position [313, 0]
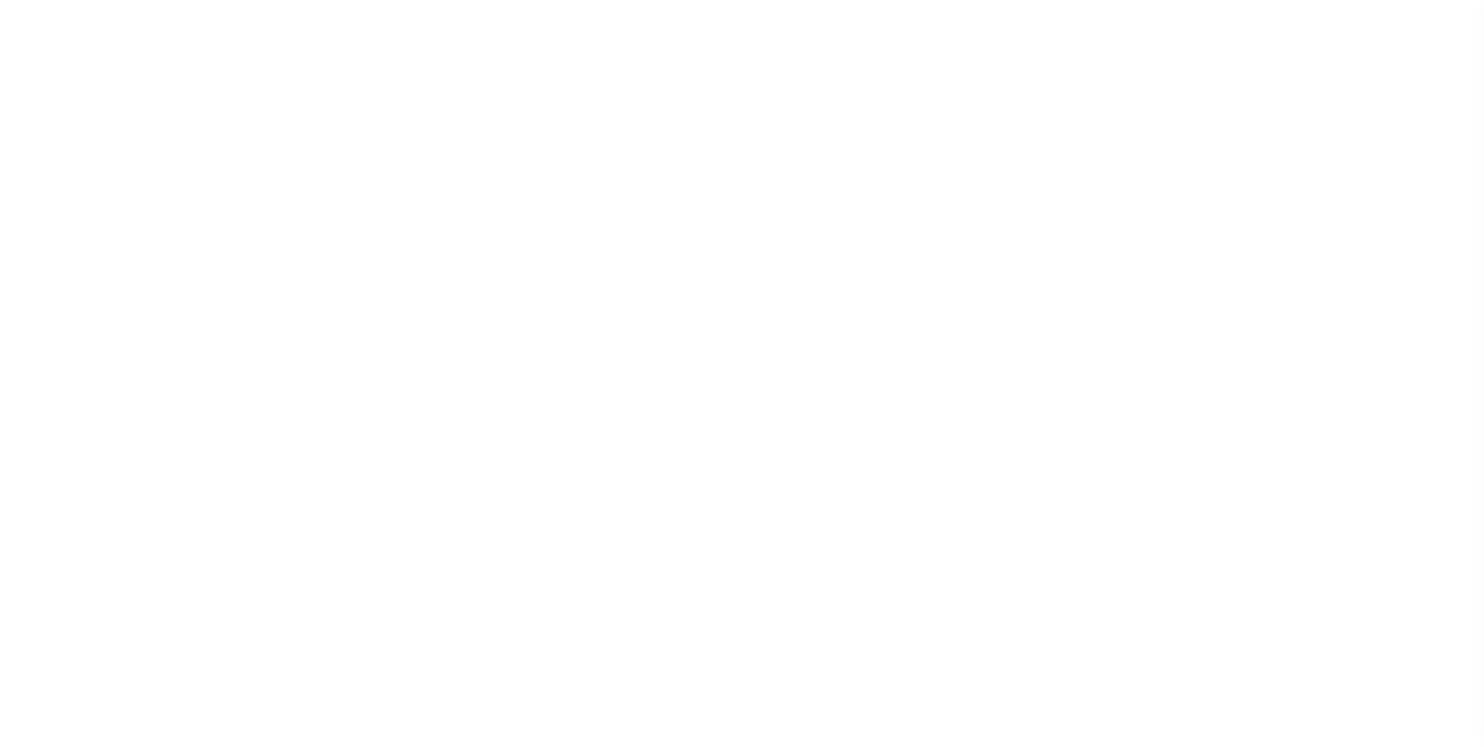
select select "RFP"
select select "CHK"
select select "[PERSON_NAME]"
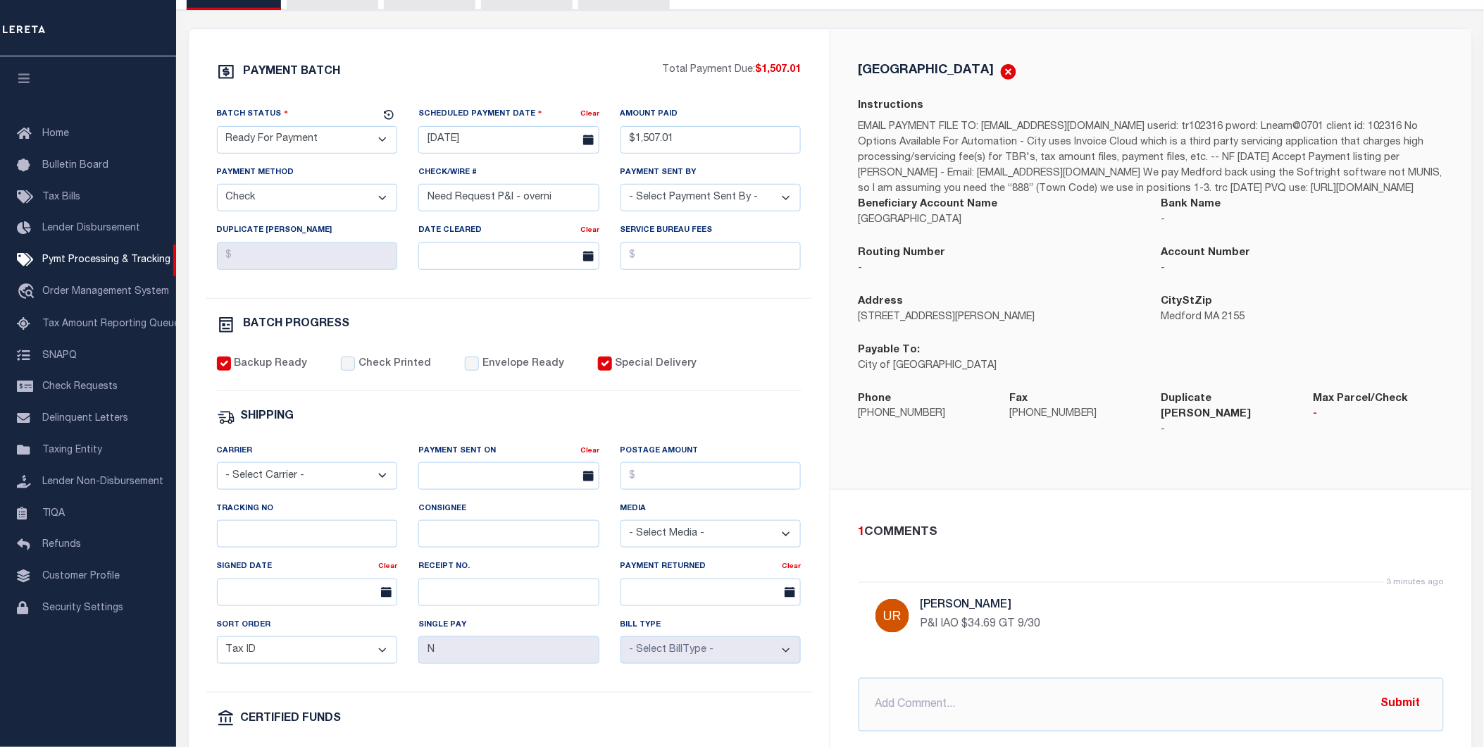
scroll to position [313, 0]
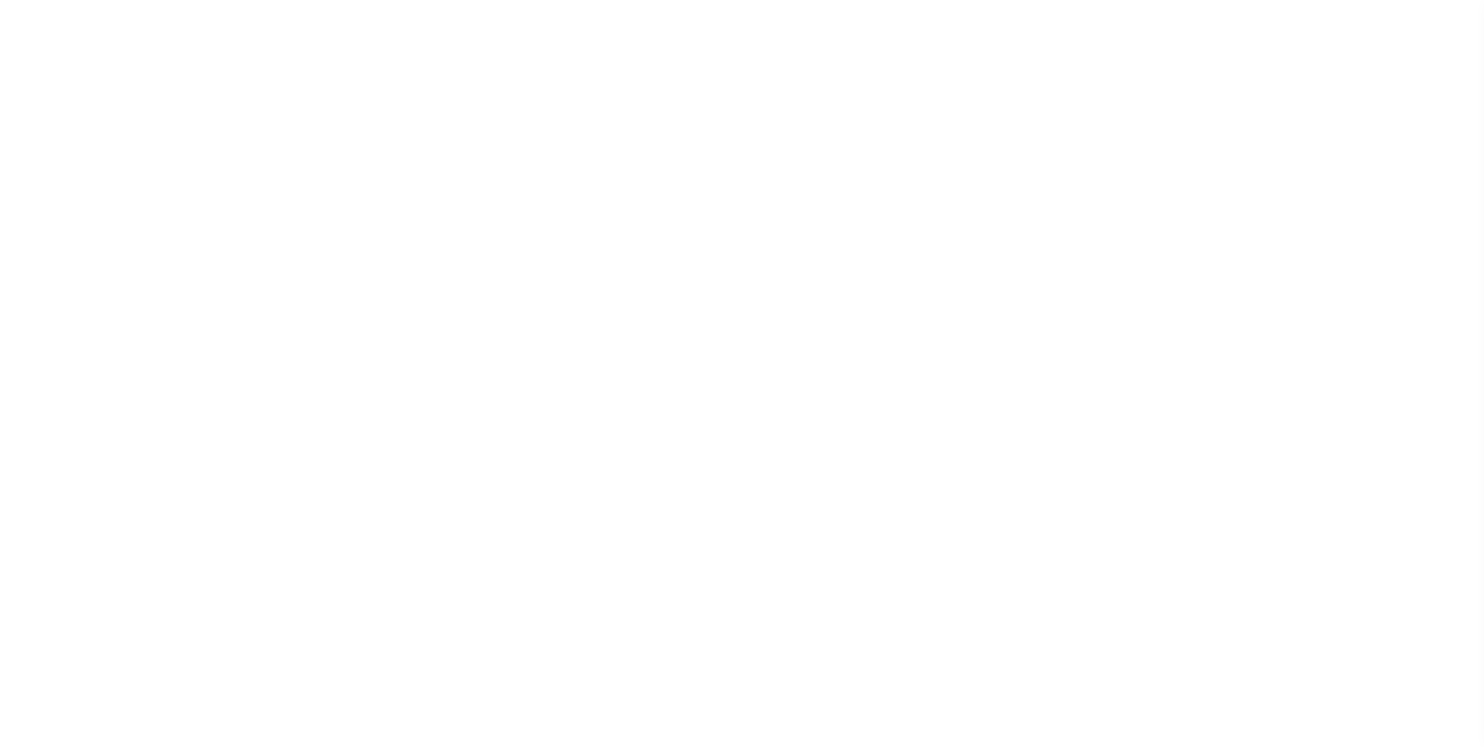
select select "RFP"
select select "CHK"
select select "[PERSON_NAME]"
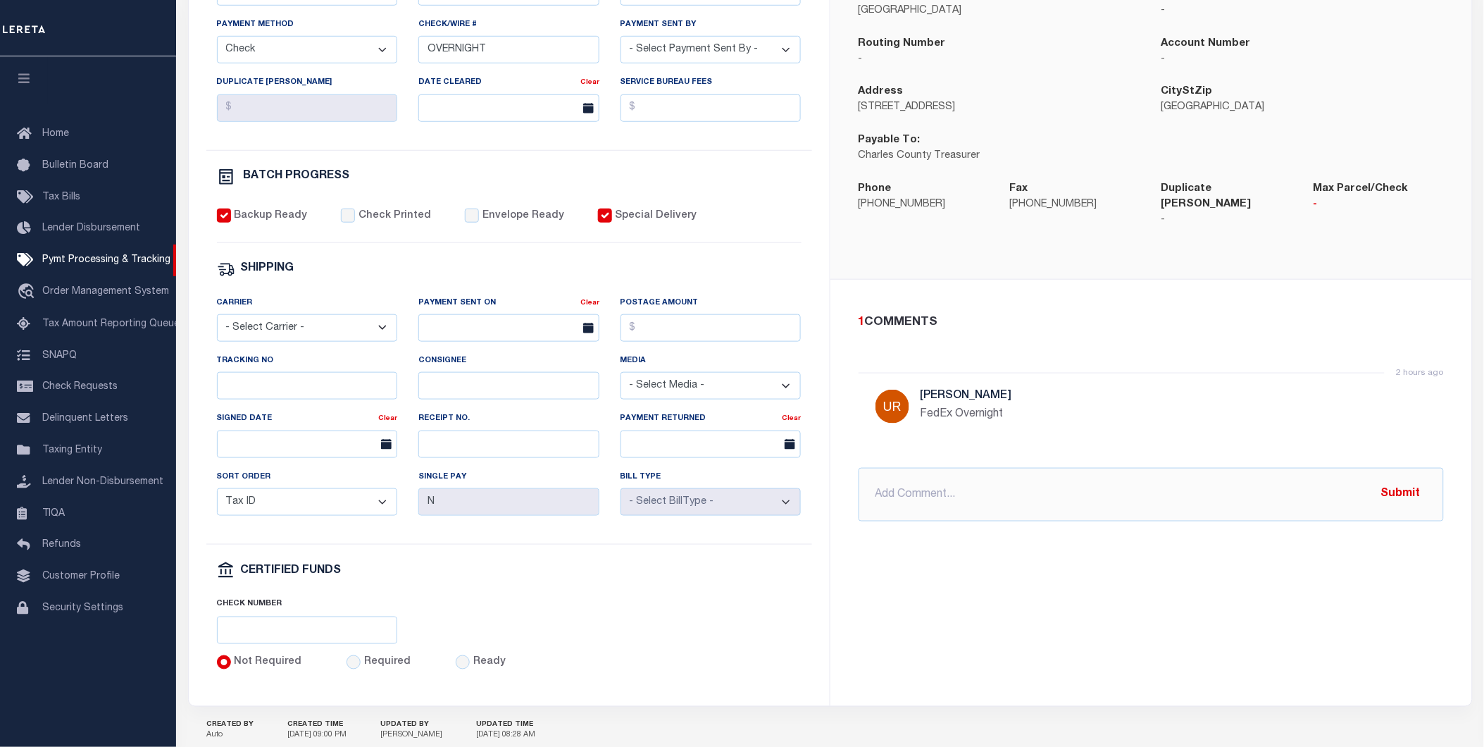
scroll to position [391, 0]
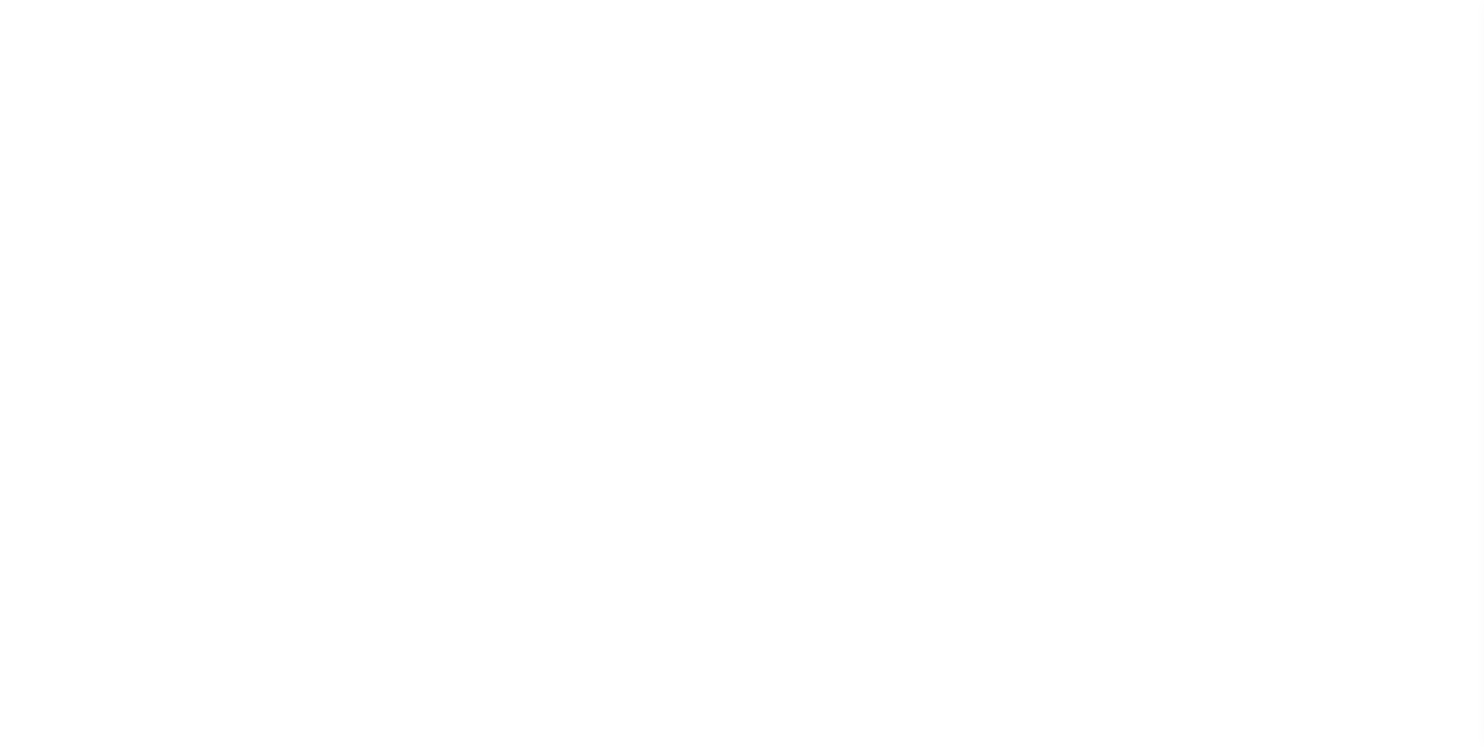
select select "RFP"
select select "CHK"
select select "[PERSON_NAME]"
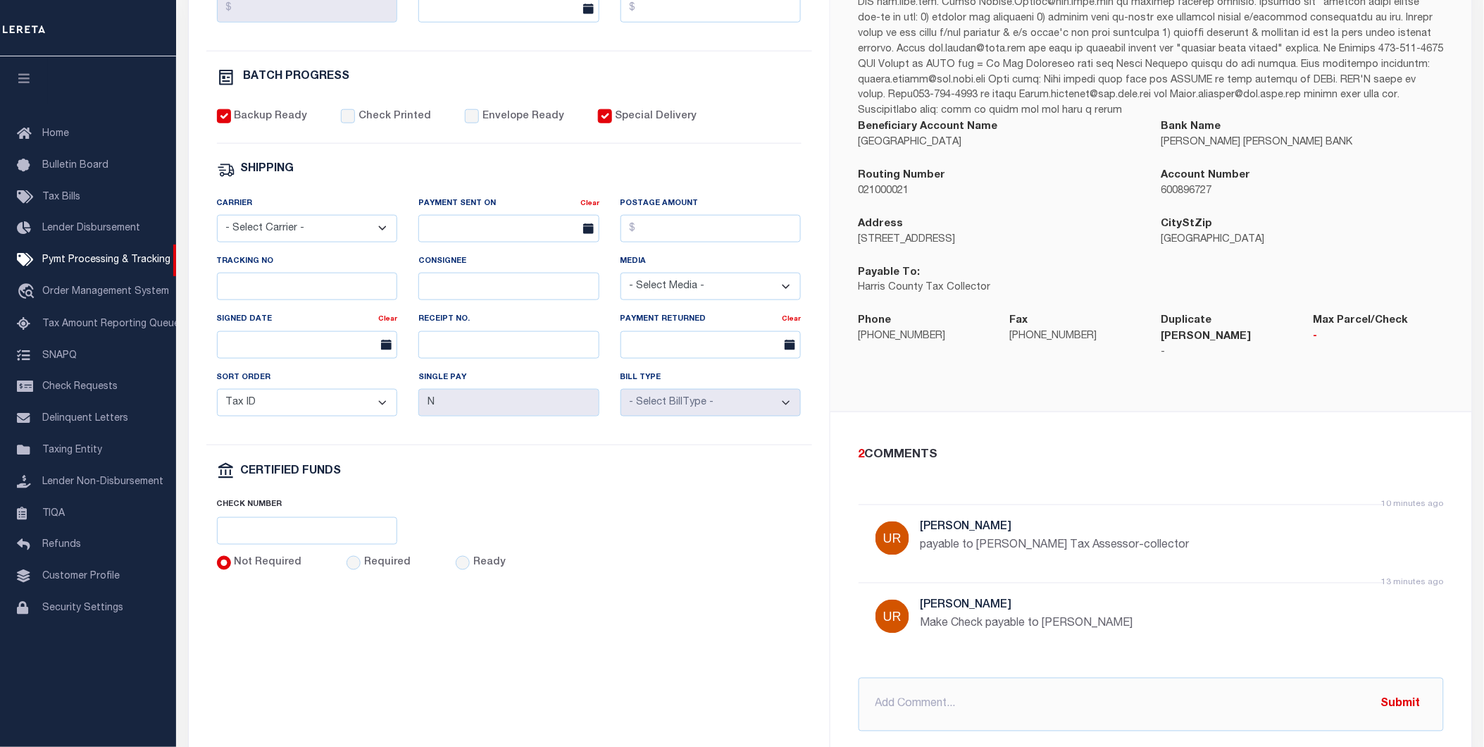
scroll to position [469, 0]
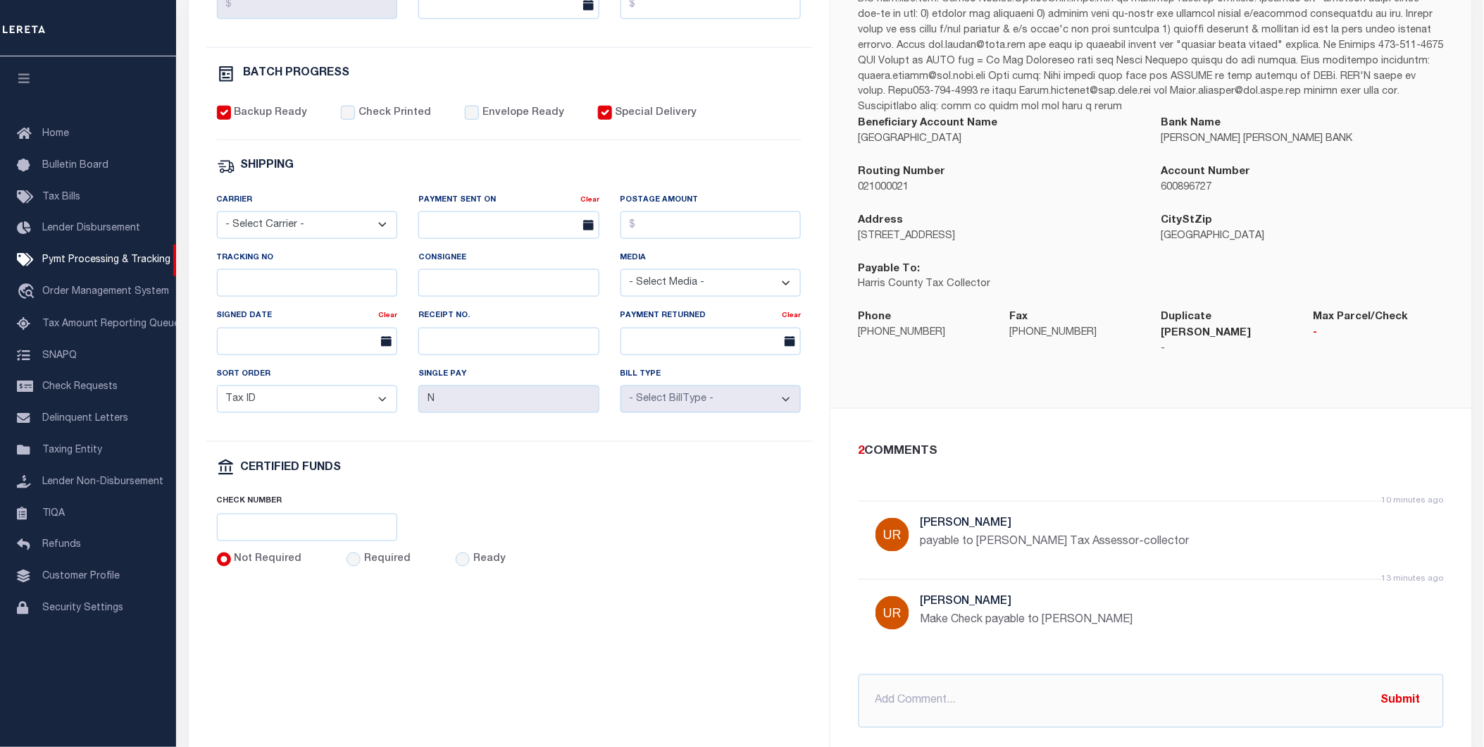
click at [1008, 534] on p "payable to Annette Ramirez Tax Assessor-collector" at bounding box center [1132, 542] width 423 height 17
click at [979, 534] on p "payable to Annette Ramirez Tax Assessor-collector" at bounding box center [1132, 542] width 423 height 17
drag, startPoint x: 979, startPoint y: 526, endPoint x: 1200, endPoint y: 523, distance: 221.2
click at [1200, 534] on p "payable to Annette Ramirez Tax Assessor-collector" at bounding box center [1132, 542] width 423 height 17
copy p "Annette Ramirez Tax Assessor-collector"
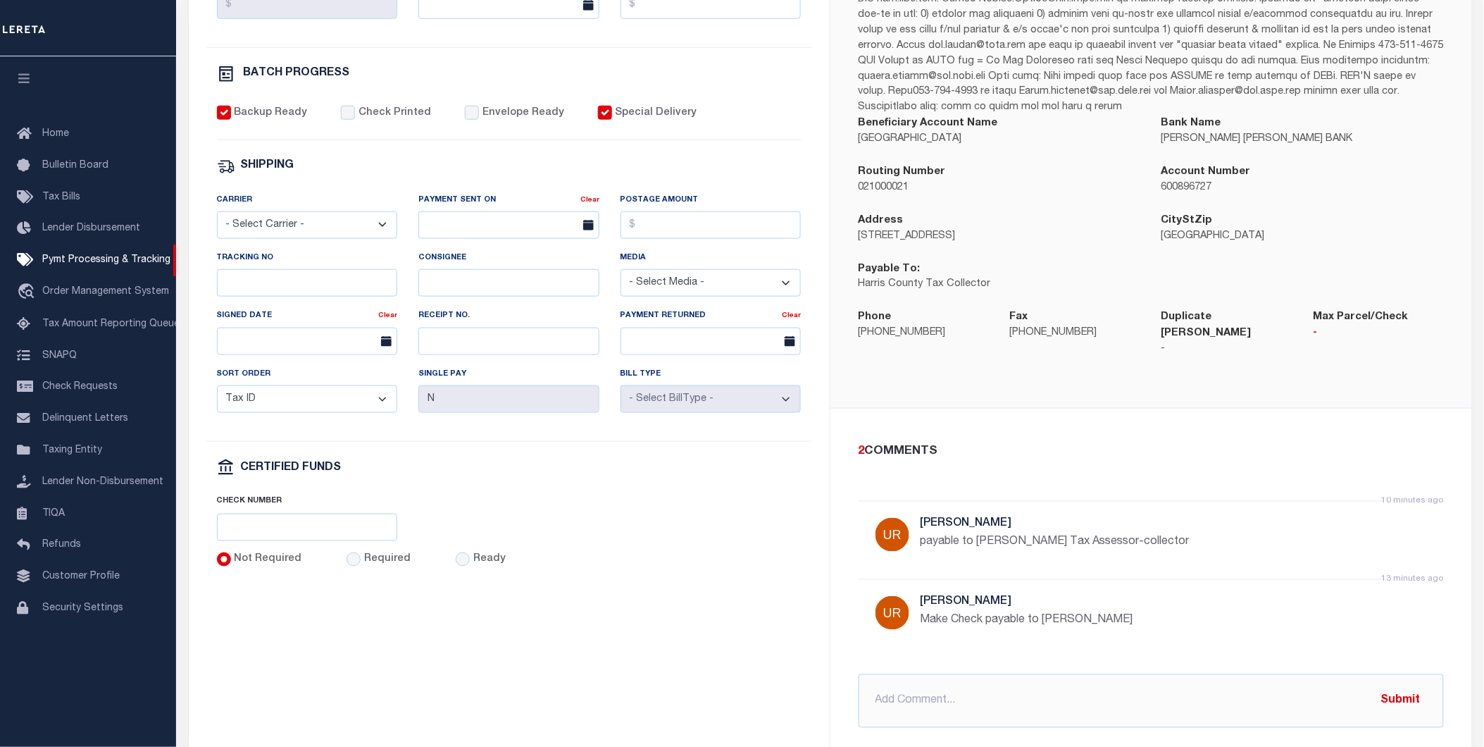
click at [980, 409] on div "2 COMMENTS 10 minutes ago Urbina, Matthew payable to Annette Ramirez Tax Assess…" at bounding box center [1152, 586] width 642 height 354
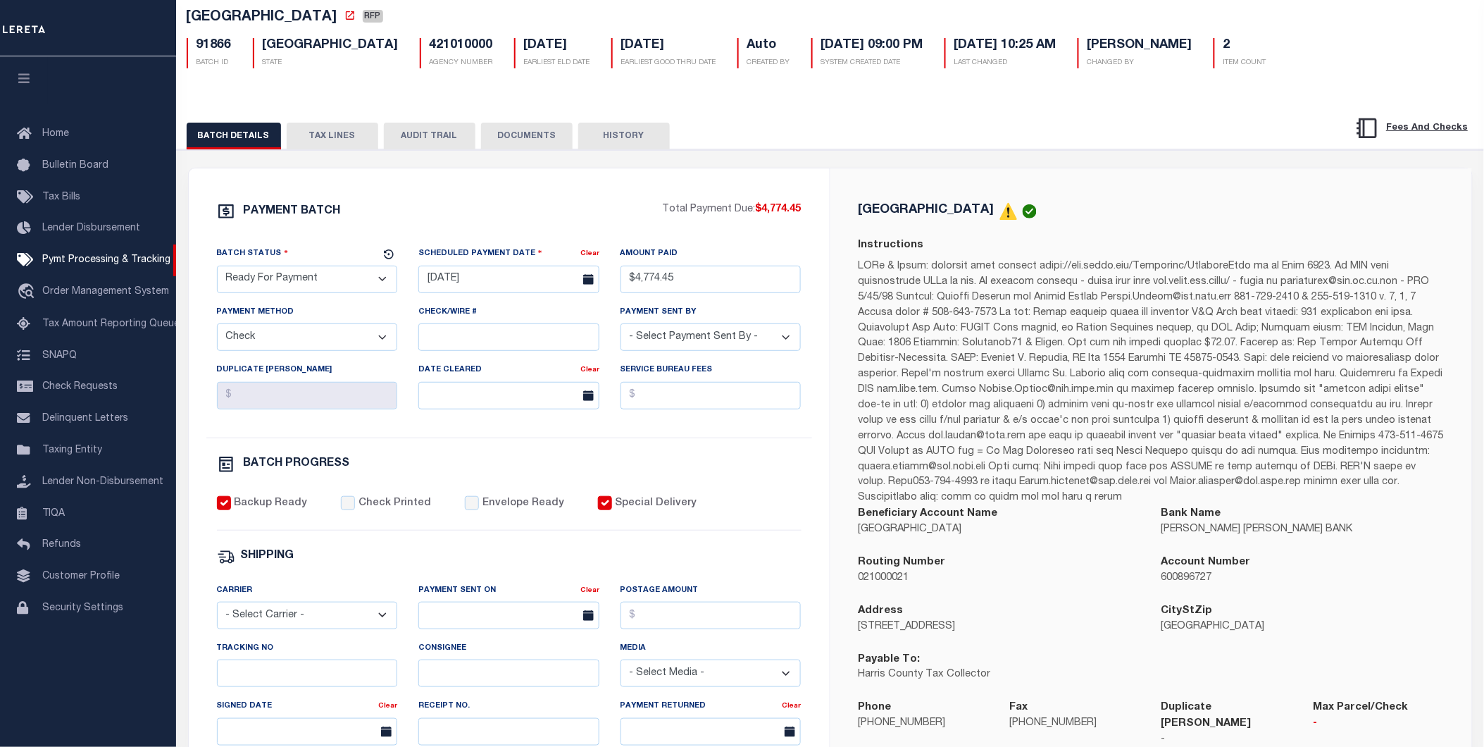
scroll to position [0, 0]
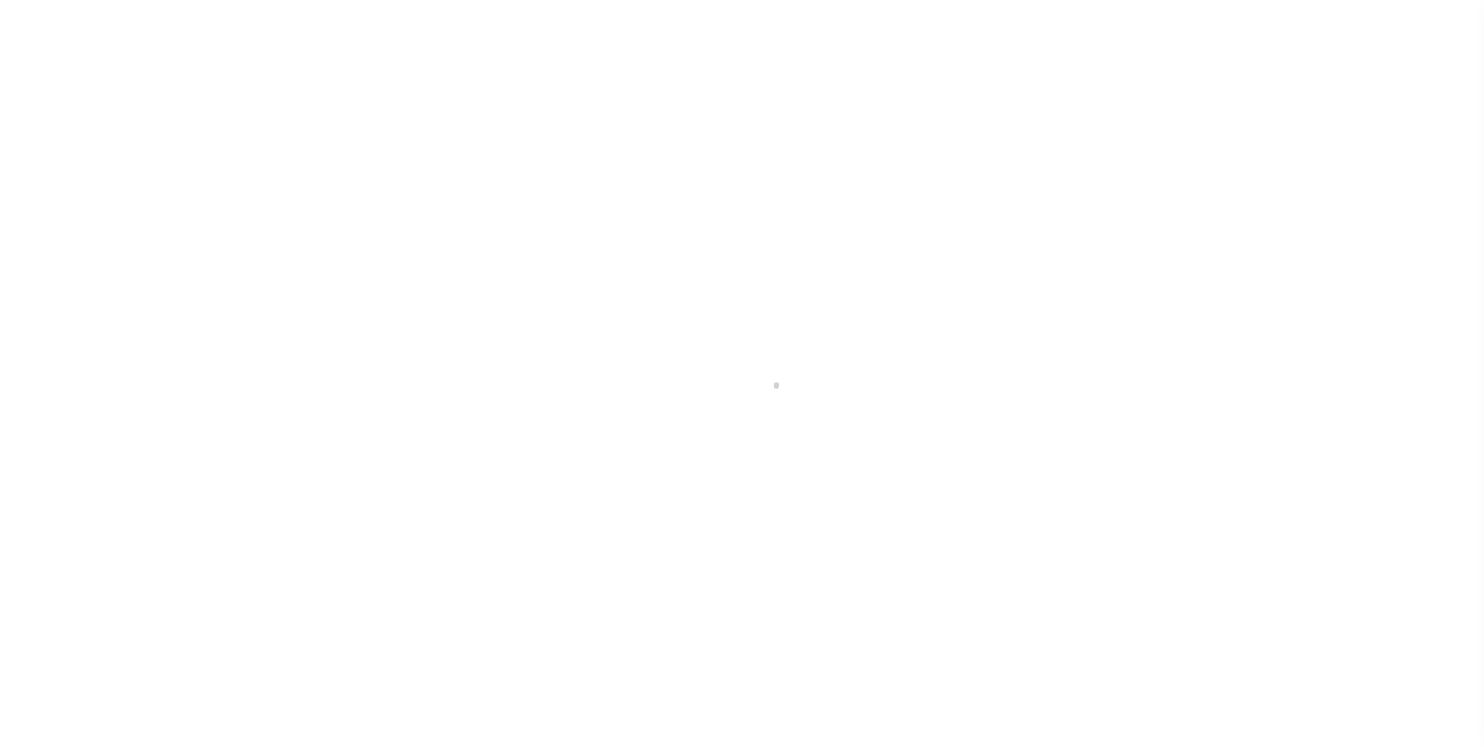
select select "RFP"
select select "CHK"
select select "[PERSON_NAME]"
select select
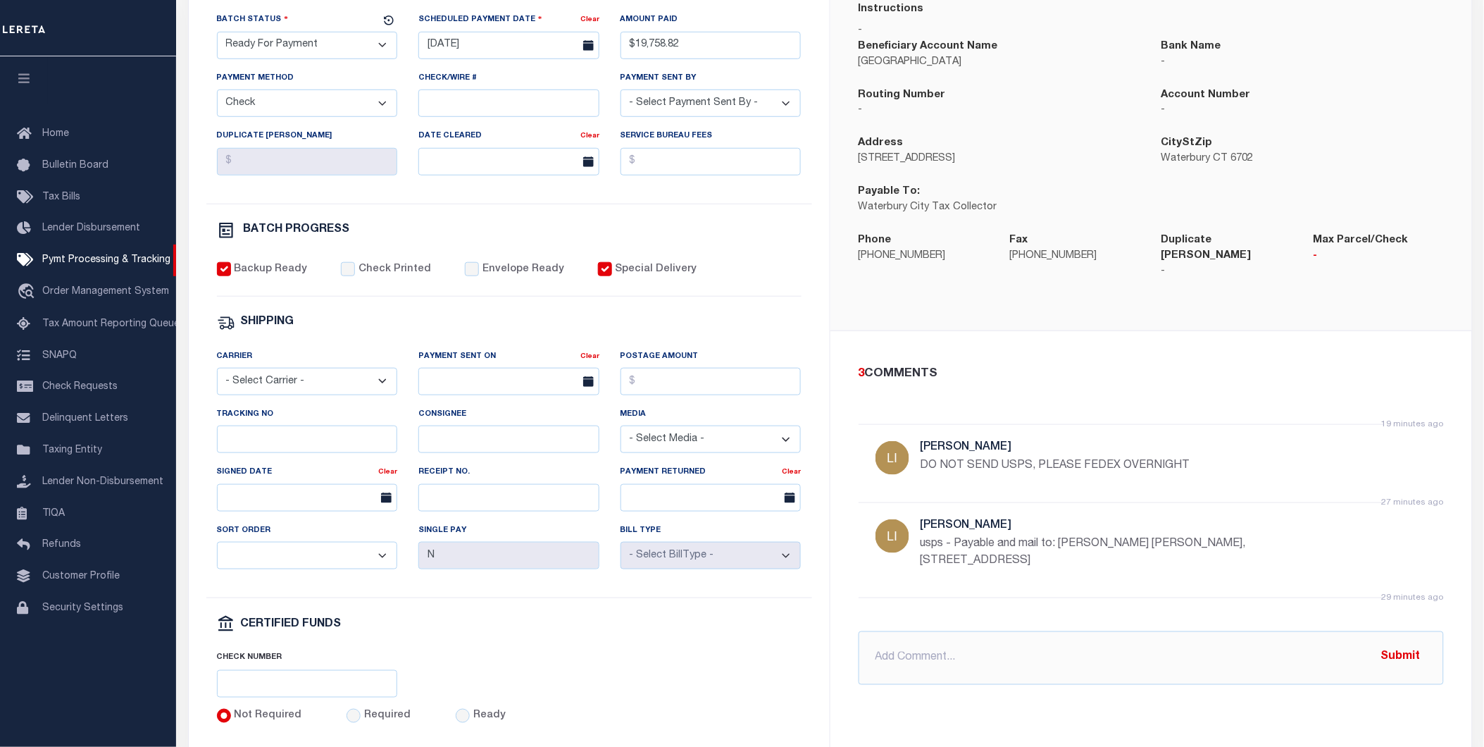
scroll to position [61, 0]
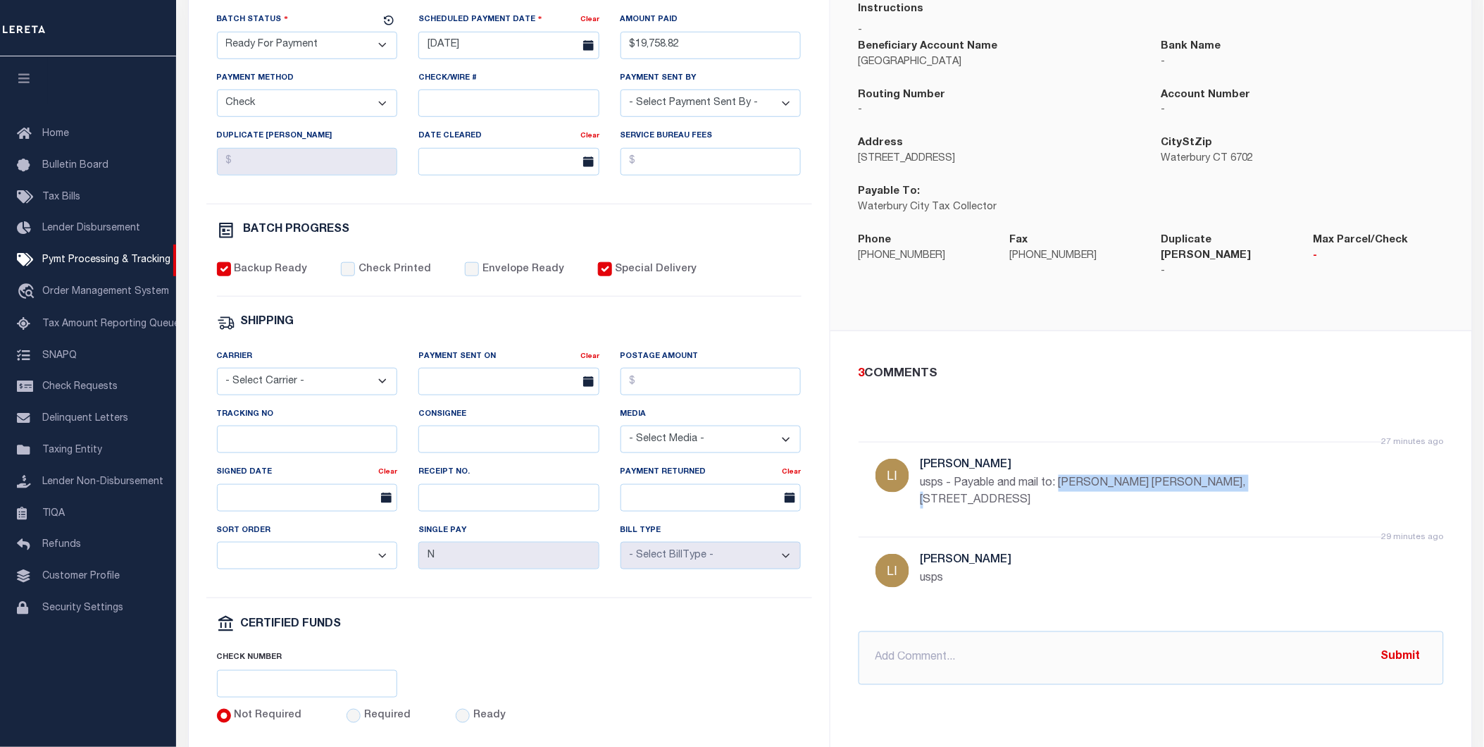
drag, startPoint x: 1060, startPoint y: 469, endPoint x: 1223, endPoint y: 472, distance: 162.8
click at [1223, 475] on p "usps - Payable and mail to: [PERSON_NAME] [PERSON_NAME], [STREET_ADDRESS]" at bounding box center [1132, 492] width 423 height 34
copy p "[PERSON_NAME] [PERSON_NAME]"
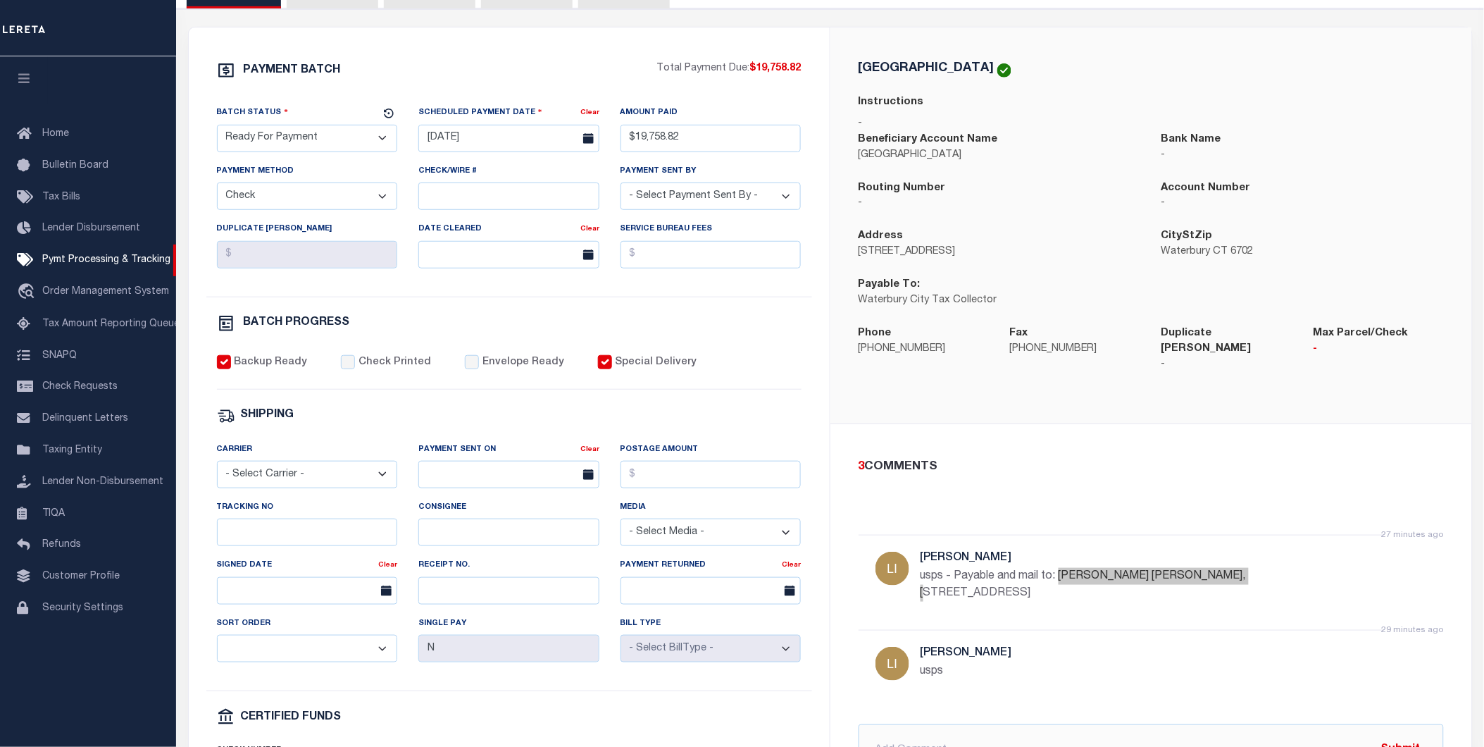
scroll to position [78, 0]
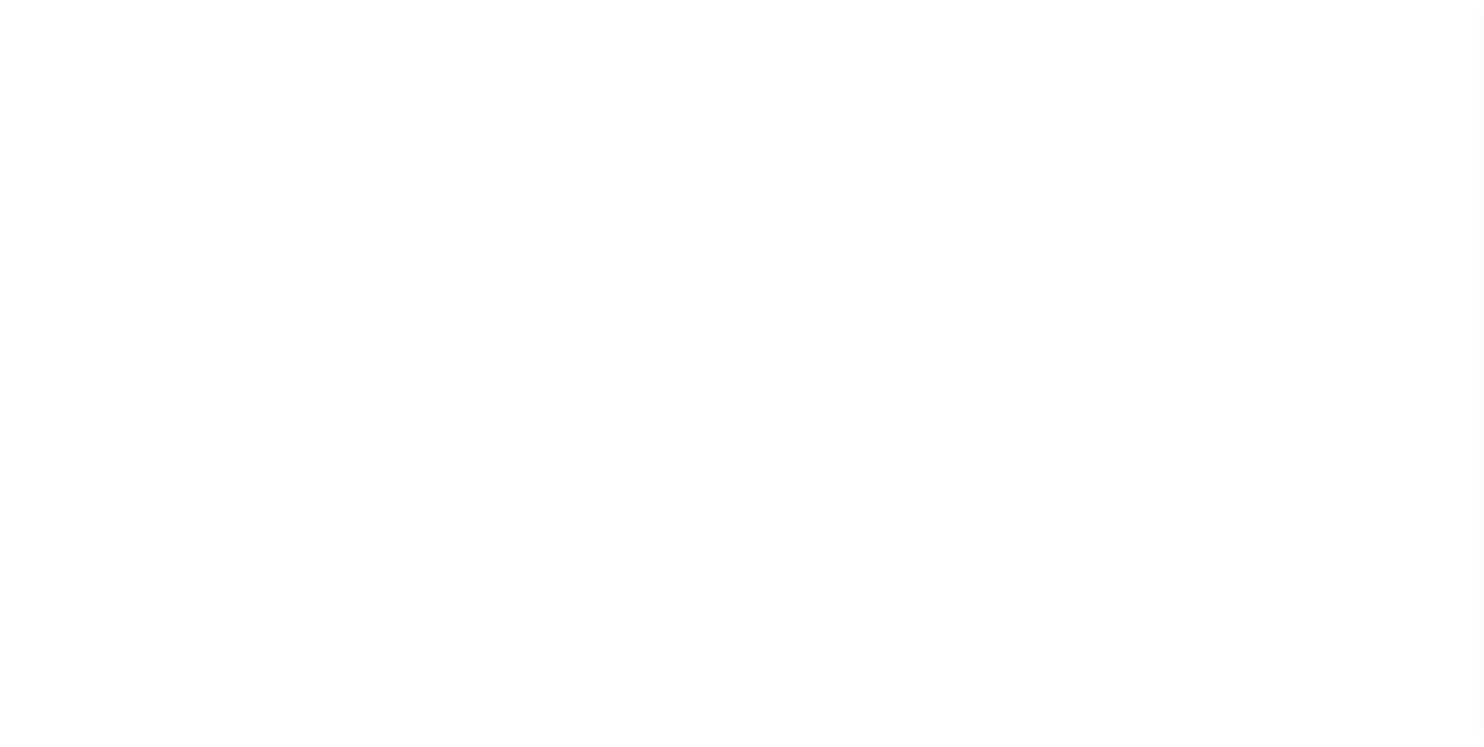
select select "RFP"
select select "CHK"
select select "[PERSON_NAME]"
select select
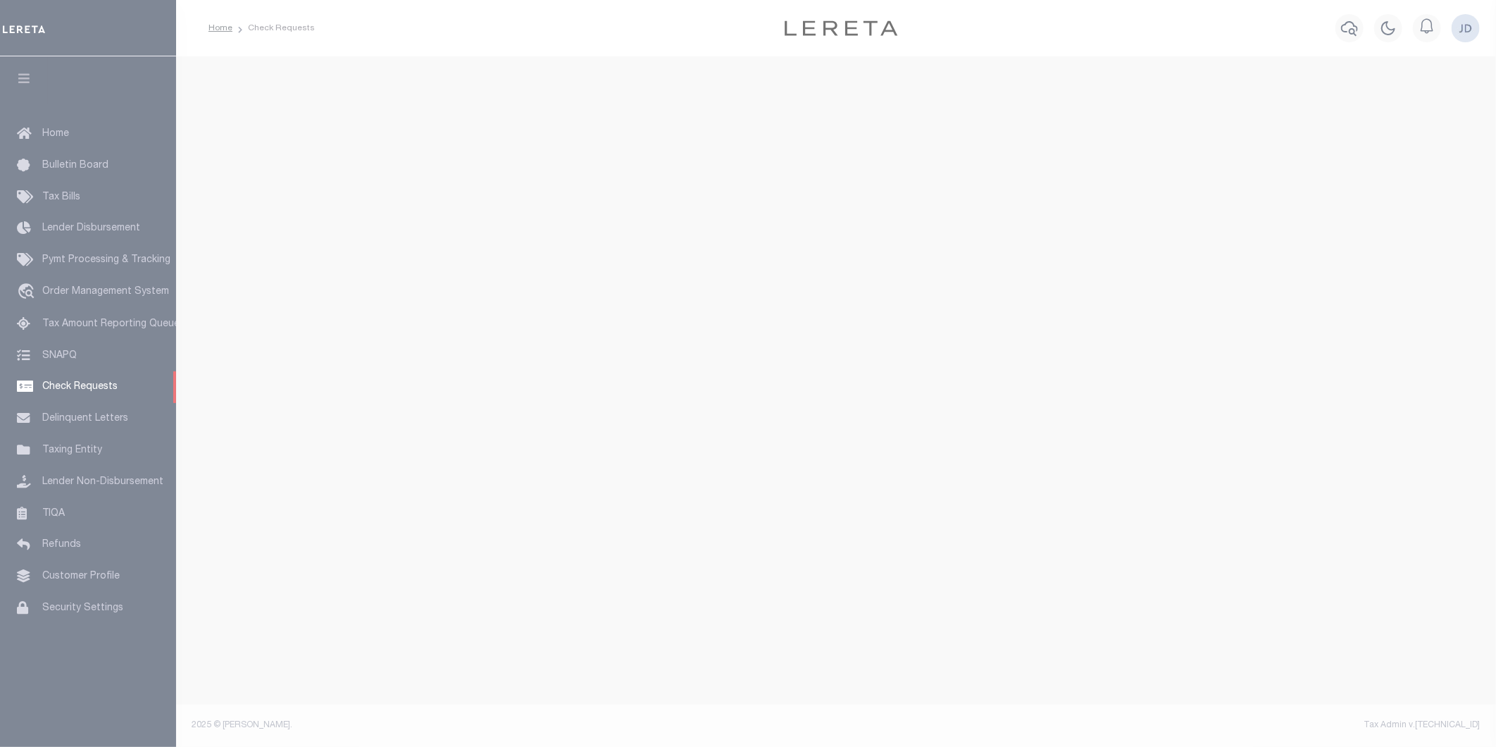
select select "50"
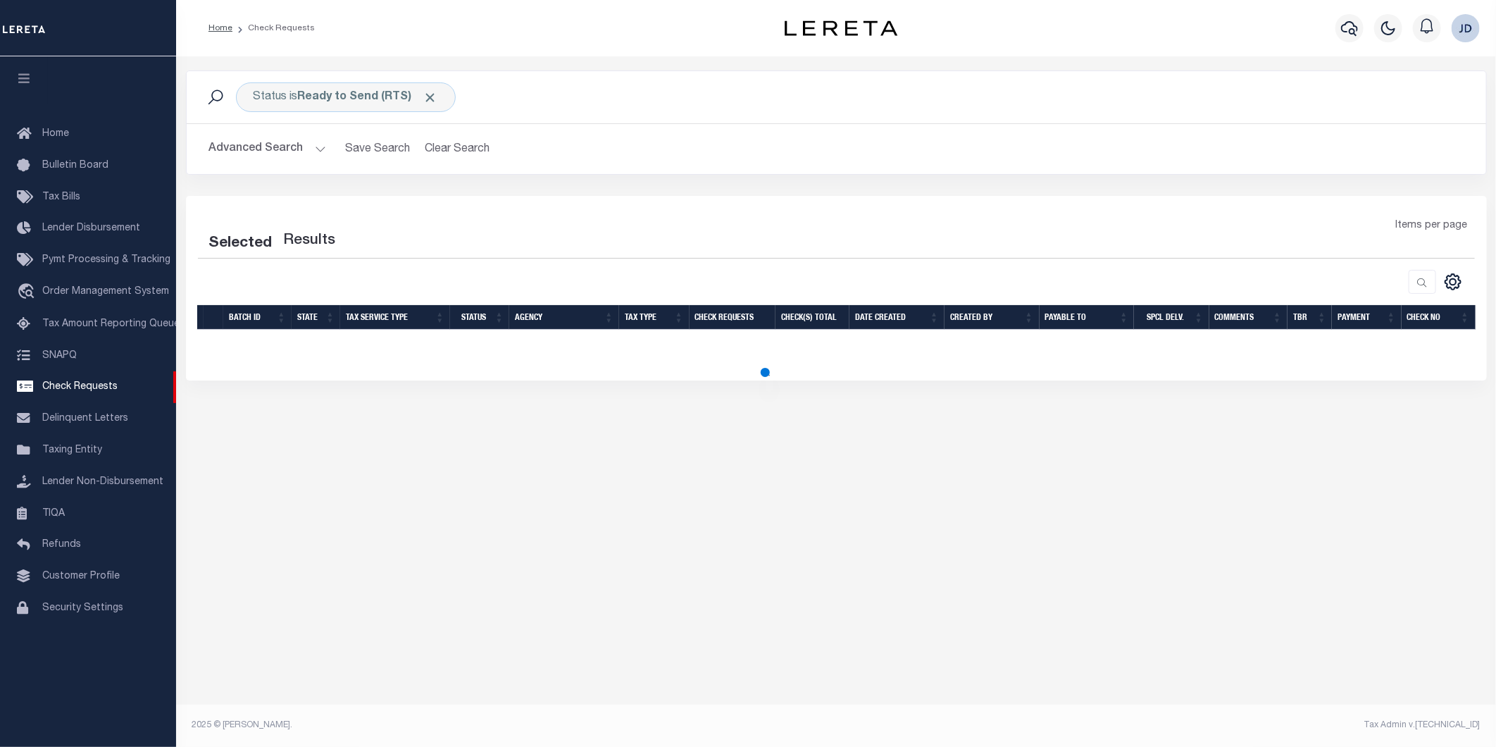
select select "50"
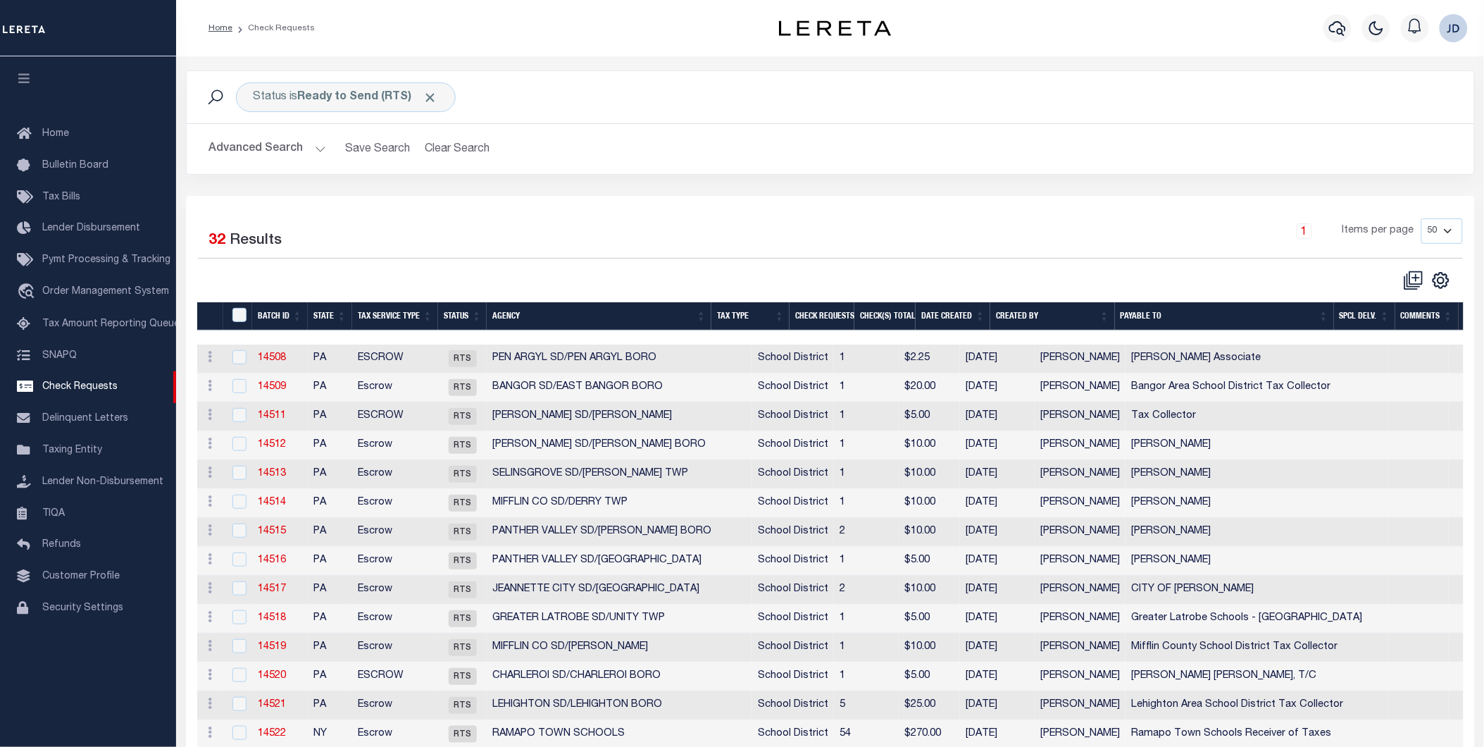
click at [25, 79] on icon "button" at bounding box center [24, 78] width 16 height 13
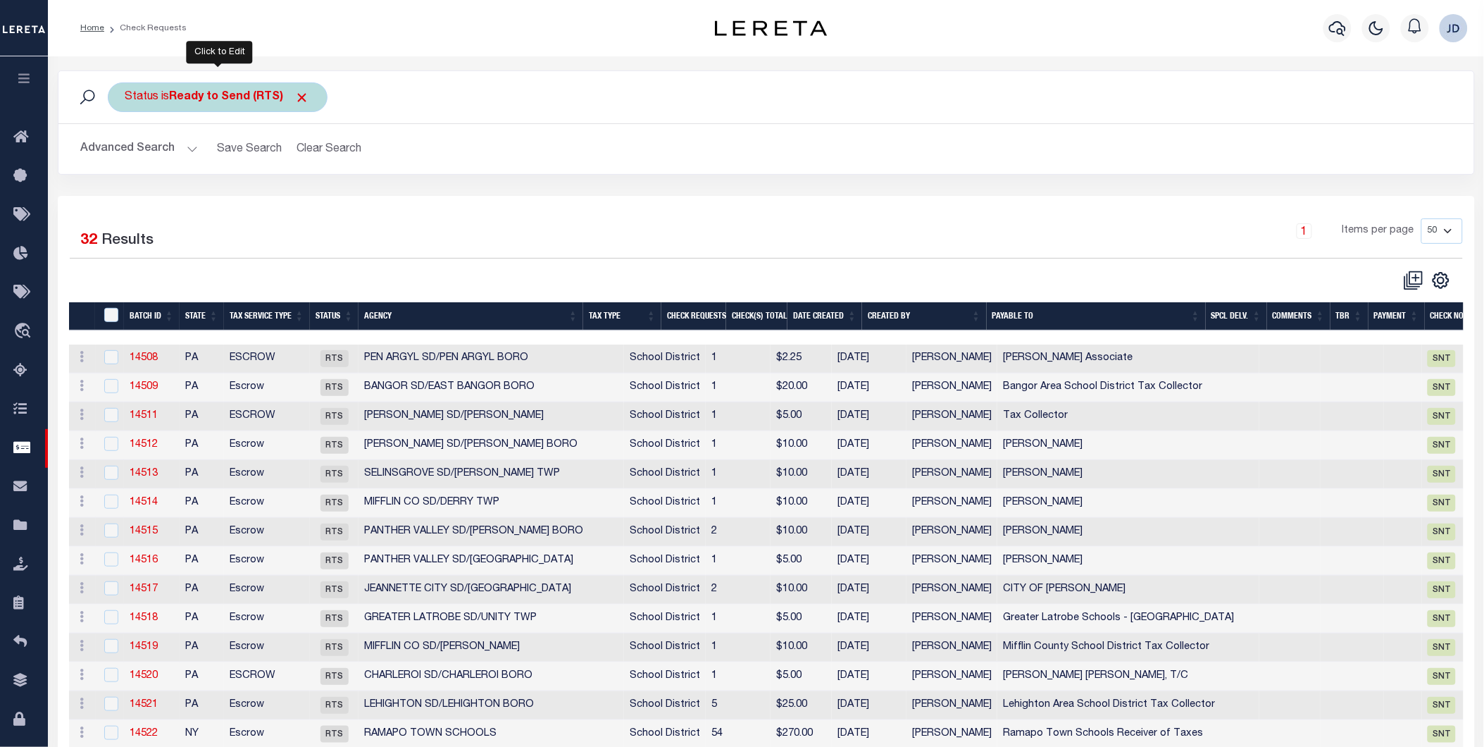
click at [313, 93] on div "Status is Ready to Send (RTS)" at bounding box center [218, 97] width 220 height 30
select select "RTS"
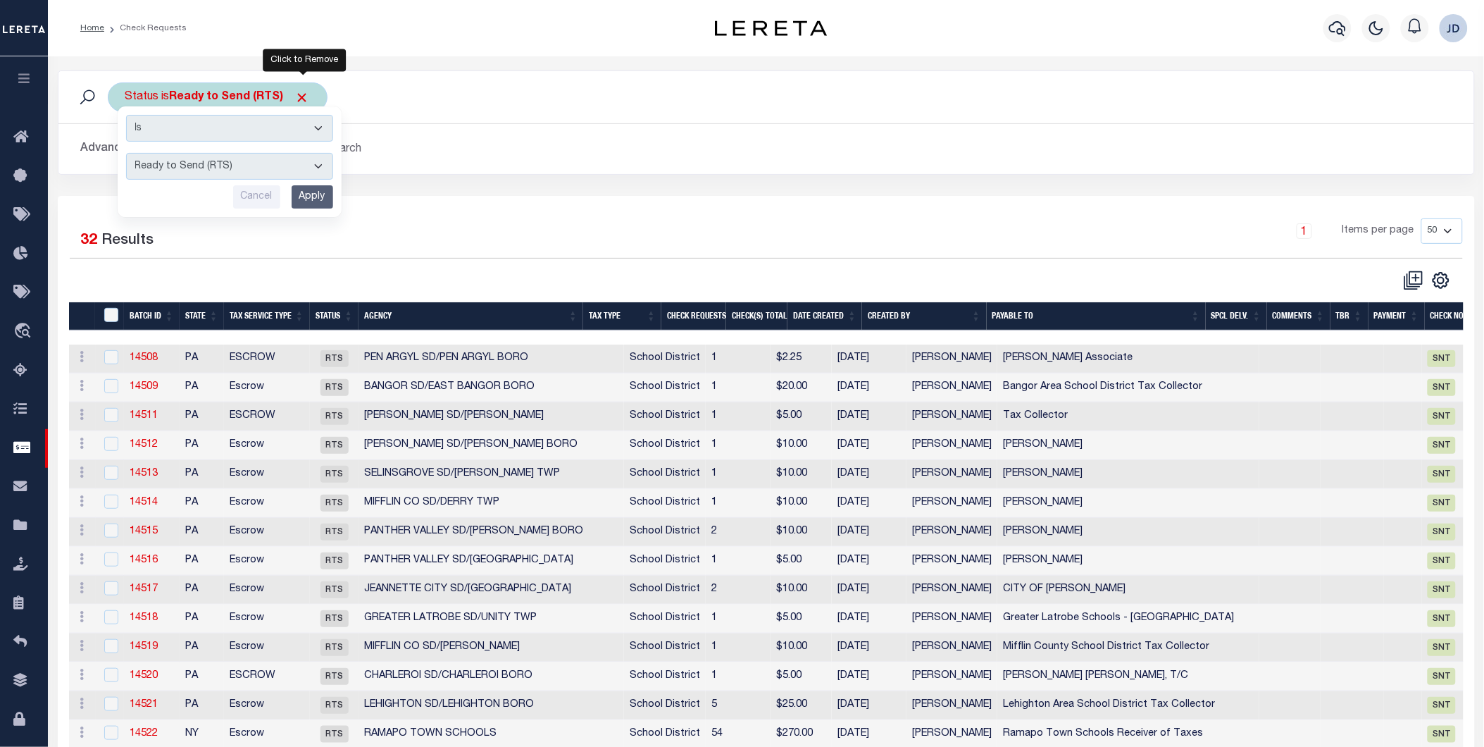
click at [303, 97] on span "Click to Remove" at bounding box center [302, 97] width 15 height 15
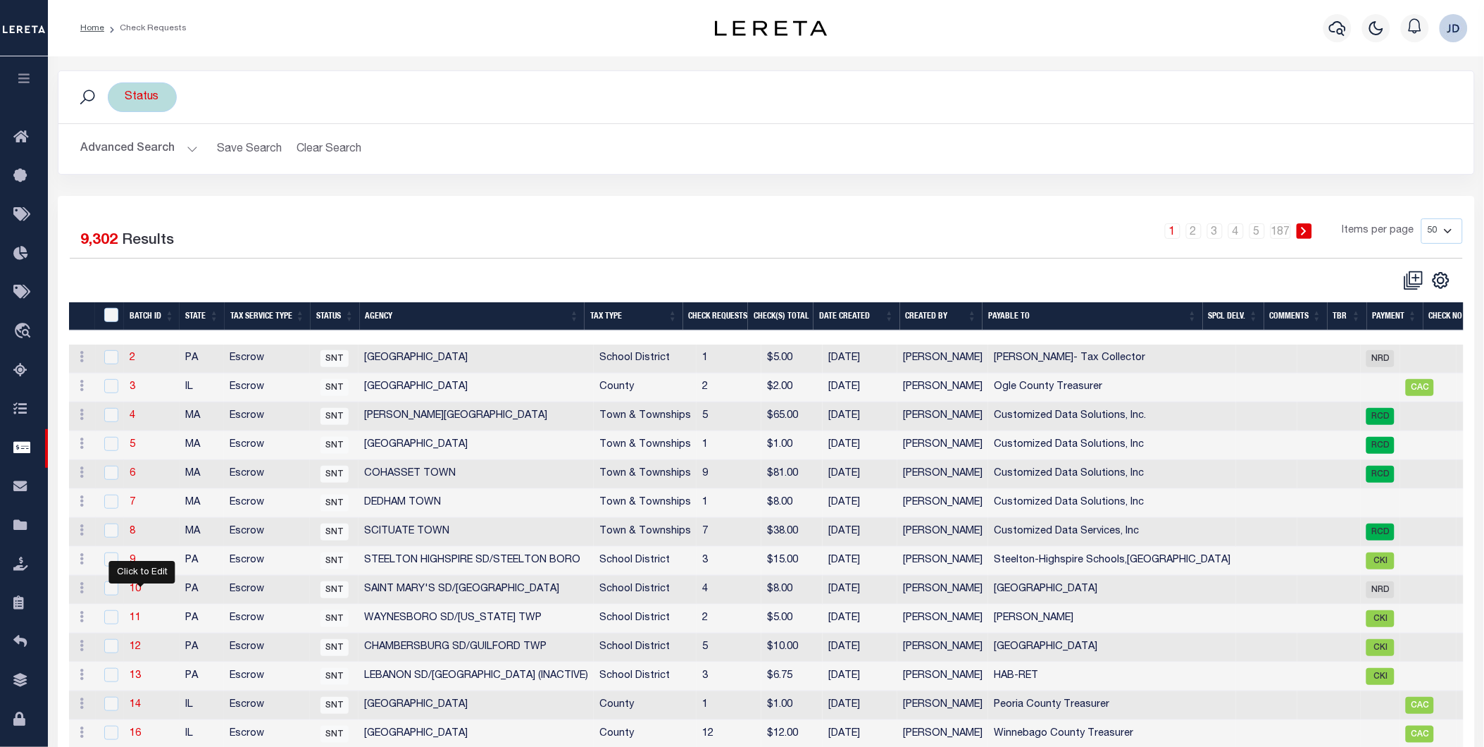
click at [157, 101] on div "Status" at bounding box center [142, 97] width 69 height 30
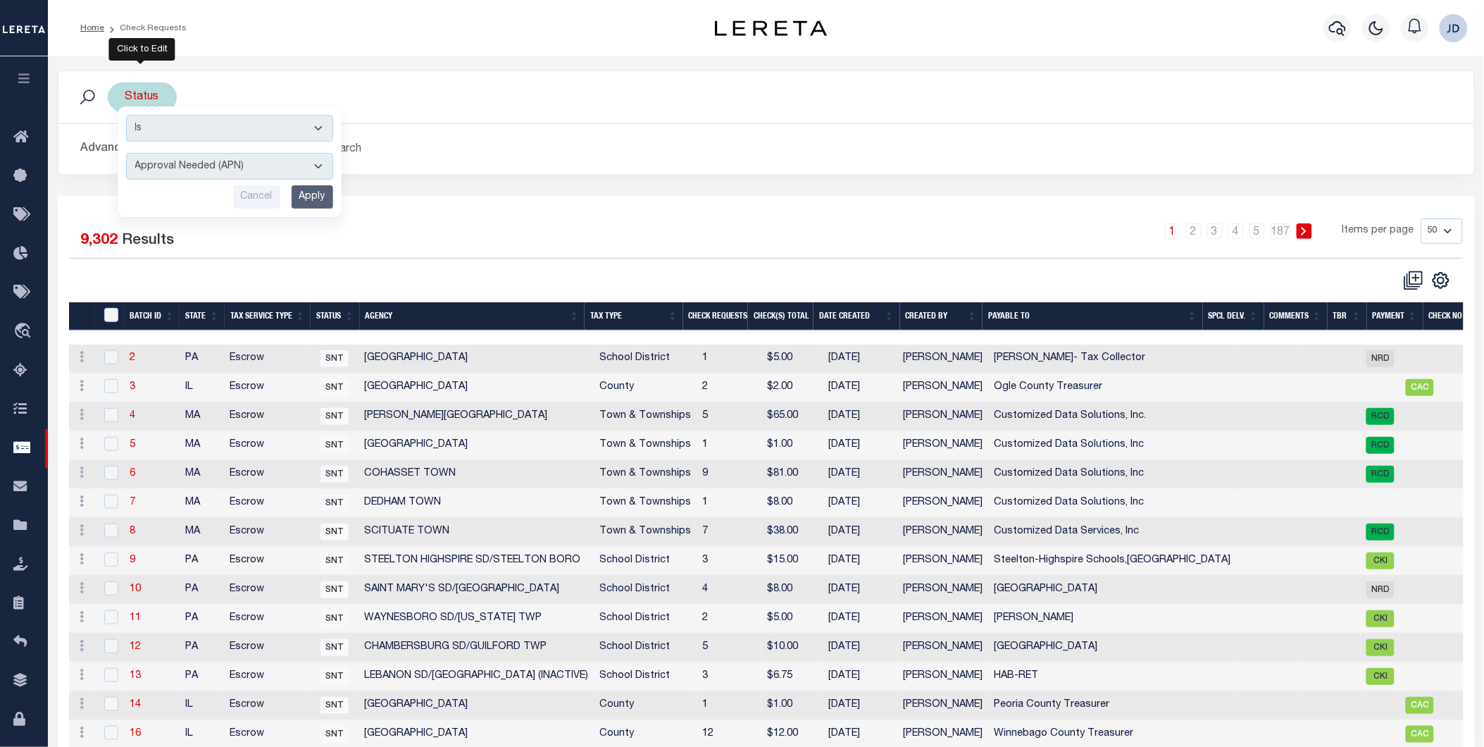
click at [182, 167] on select "Approval Needed (APN) Batching In Progress (BIP) Check Returned (CKR) Cleared a…" at bounding box center [229, 166] width 207 height 27
select select "RTS"
click at [126, 153] on select "Approval Needed (APN) Batching In Progress (BIP) Check Returned (CKR) Cleared a…" at bounding box center [229, 166] width 207 height 27
click at [333, 194] on input "Apply" at bounding box center [313, 196] width 42 height 23
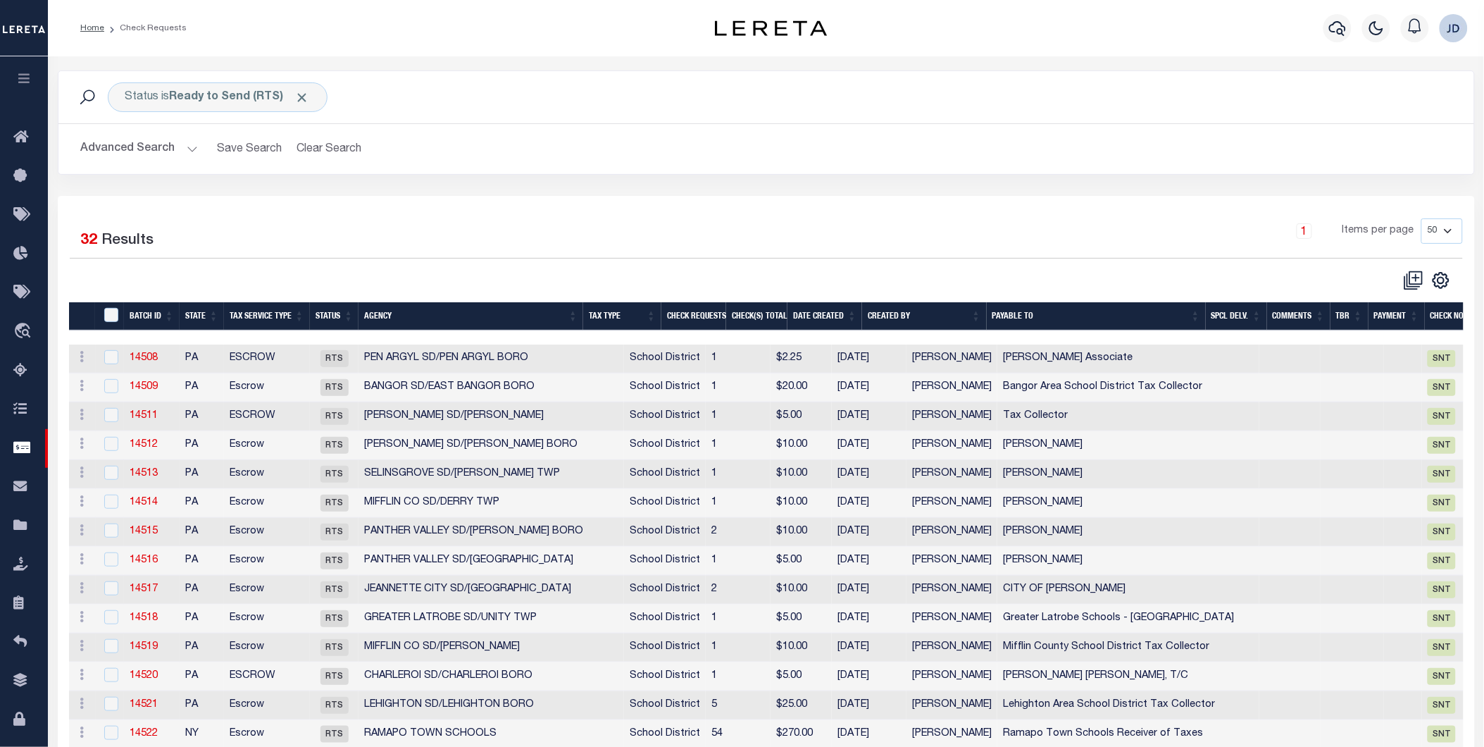
click at [402, 324] on th "Agency" at bounding box center [471, 316] width 225 height 29
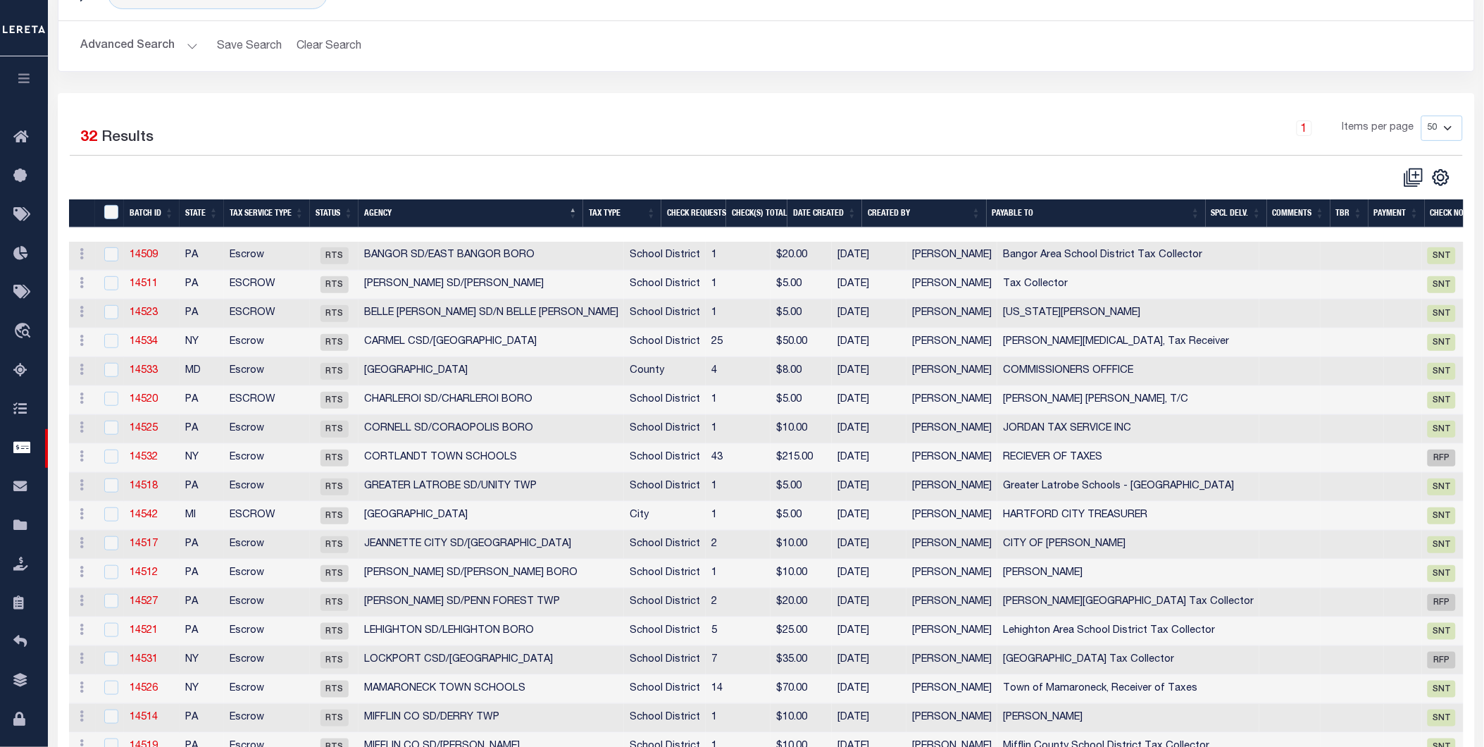
scroll to position [107, 0]
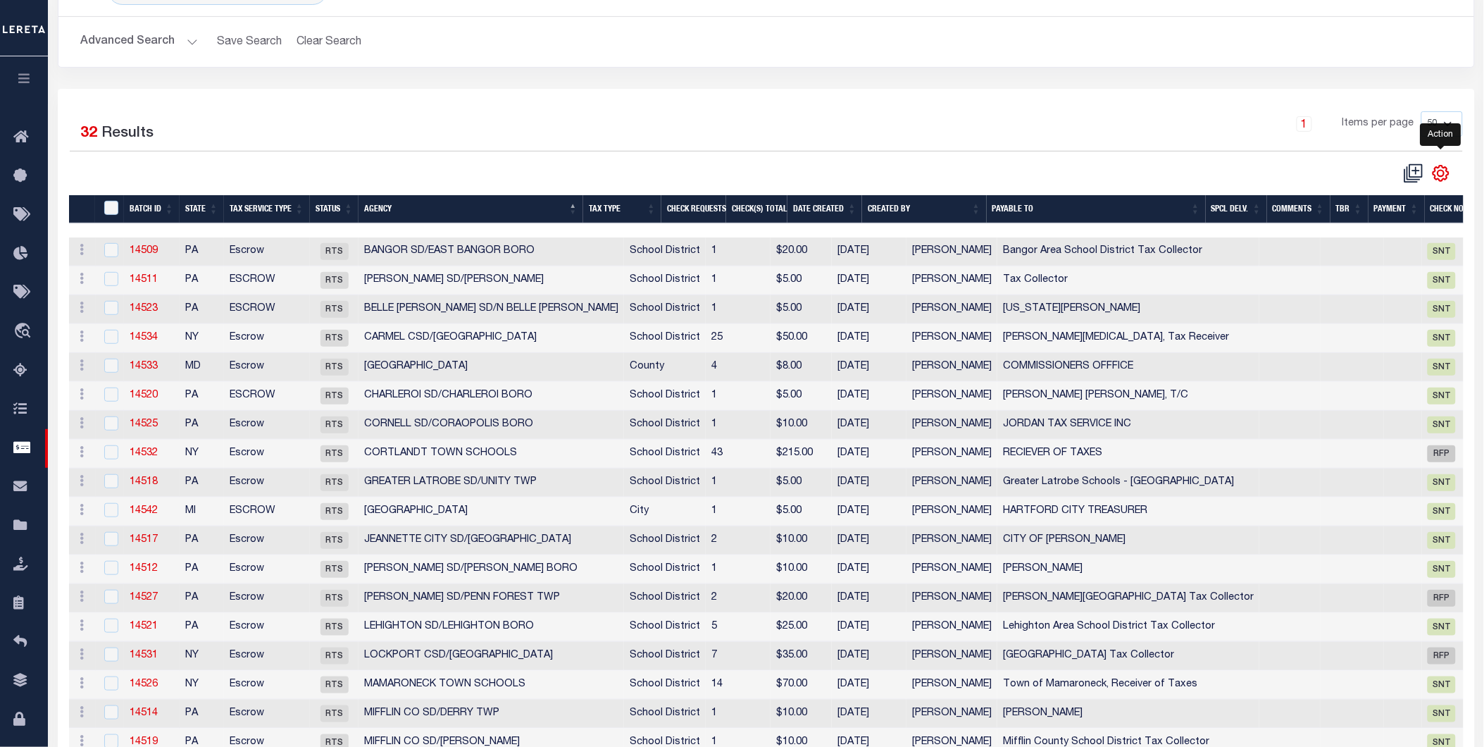
click at [1447, 173] on icon "" at bounding box center [1441, 173] width 15 height 15
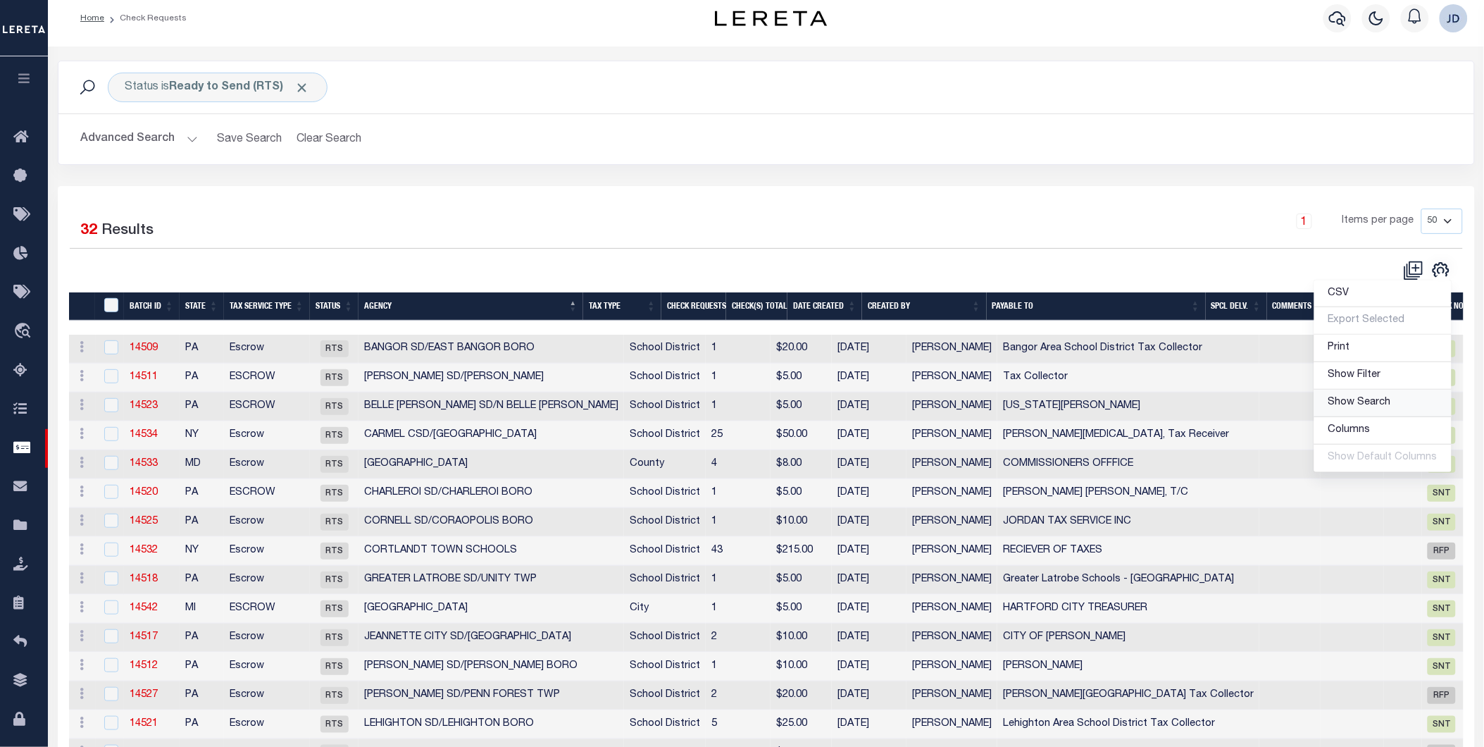
scroll to position [0, 0]
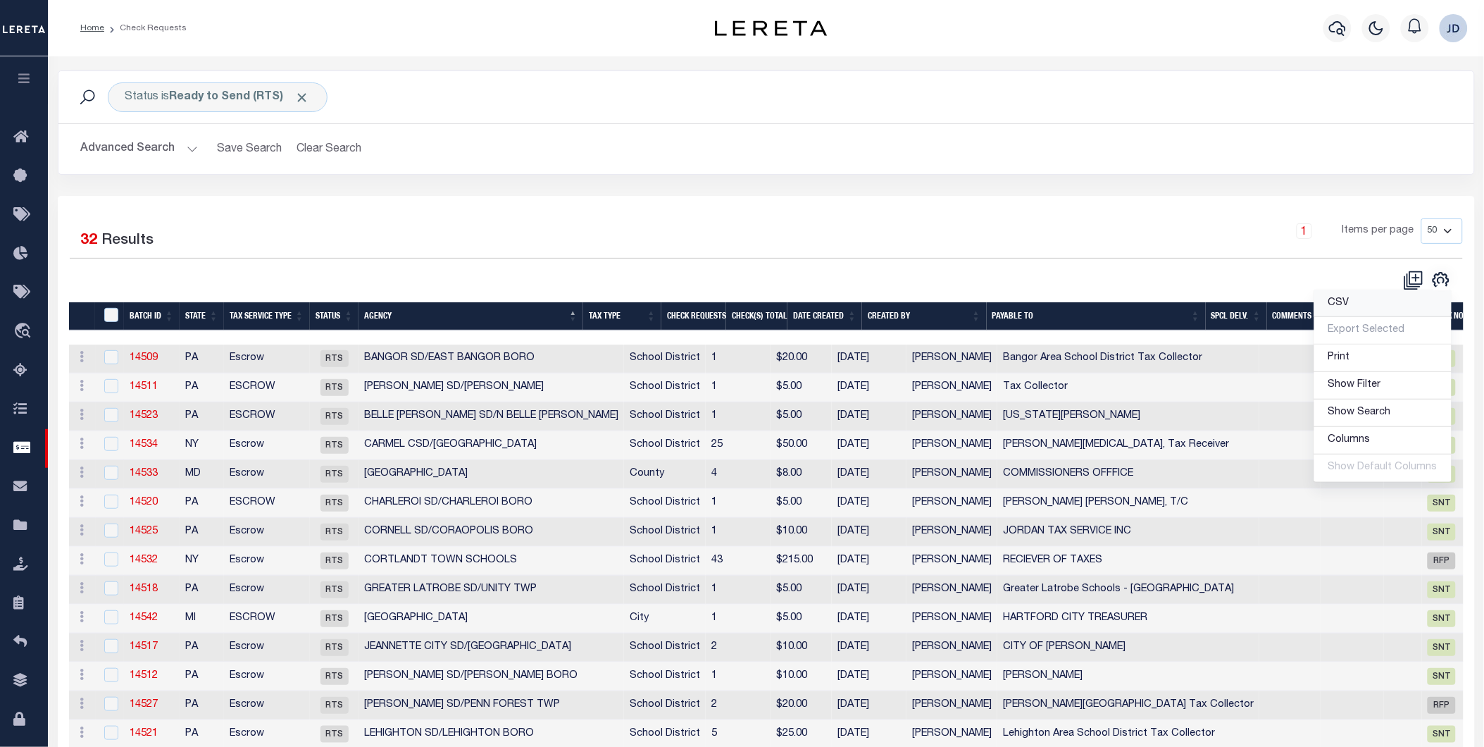
click at [1357, 298] on link "CSV" at bounding box center [1383, 303] width 137 height 27
click at [501, 186] on div "Status is Ready to Send (RTS) Search Advanced Search Save Search Clear Search C…" at bounding box center [766, 132] width 1439 height 125
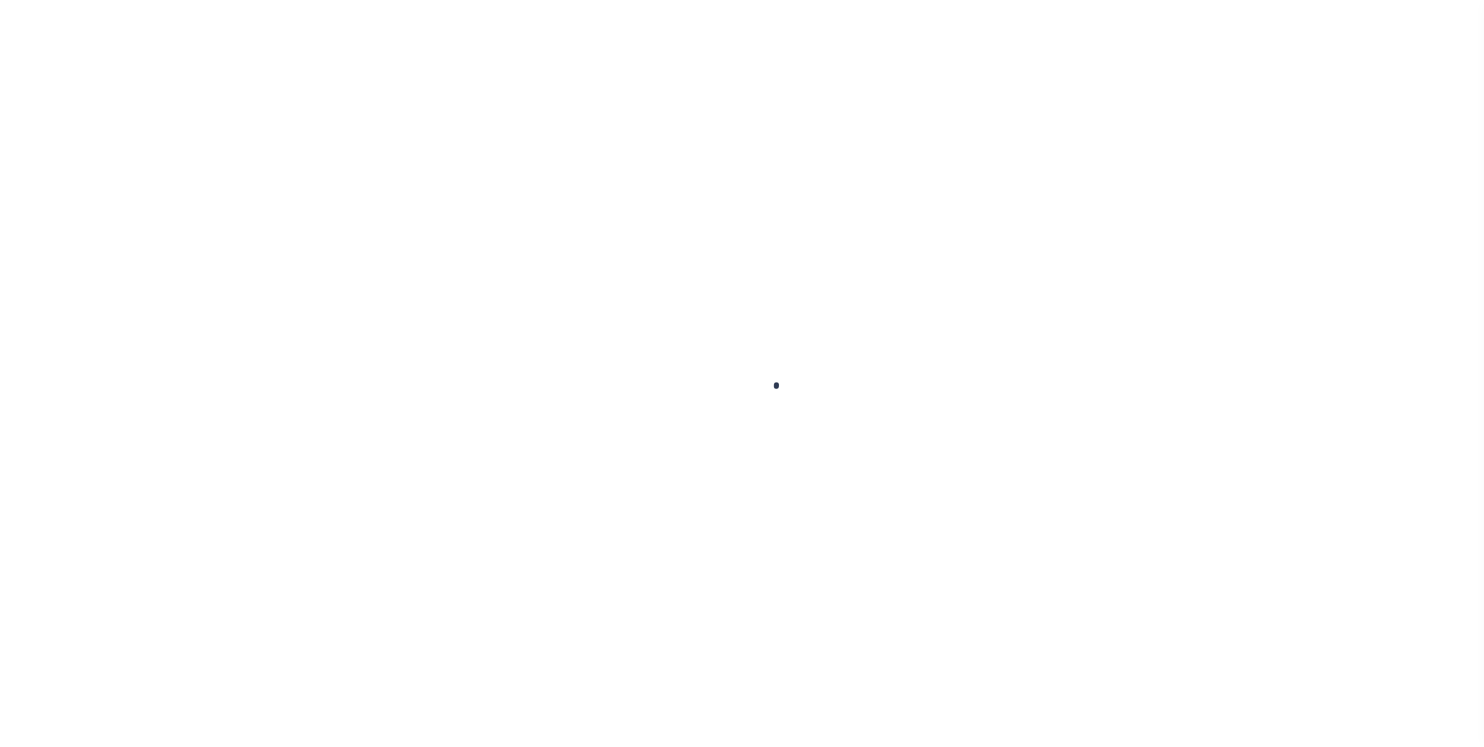
select select "RFP"
select select "CHK"
select select "[PERSON_NAME]"
select select
select select "RFP"
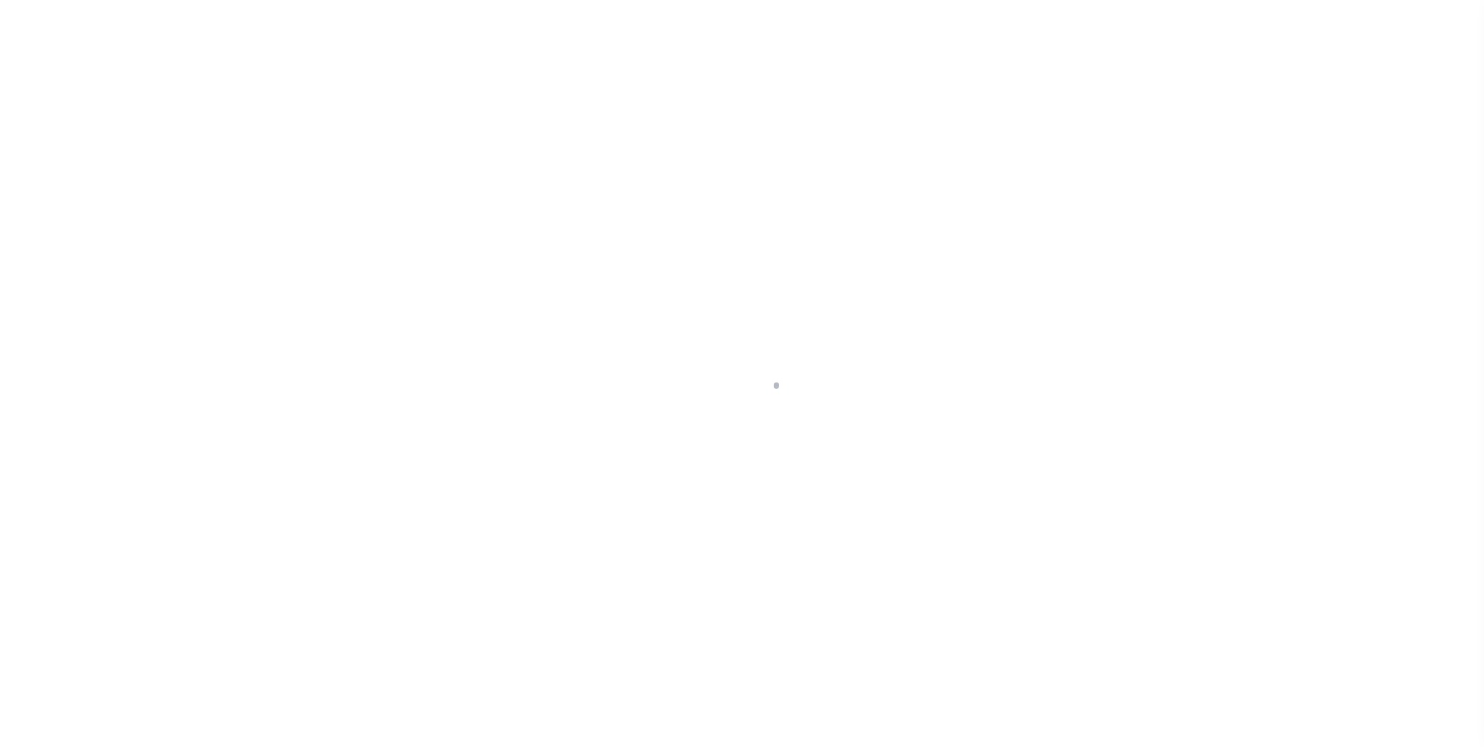
select select "CHK"
select select "[PERSON_NAME]"
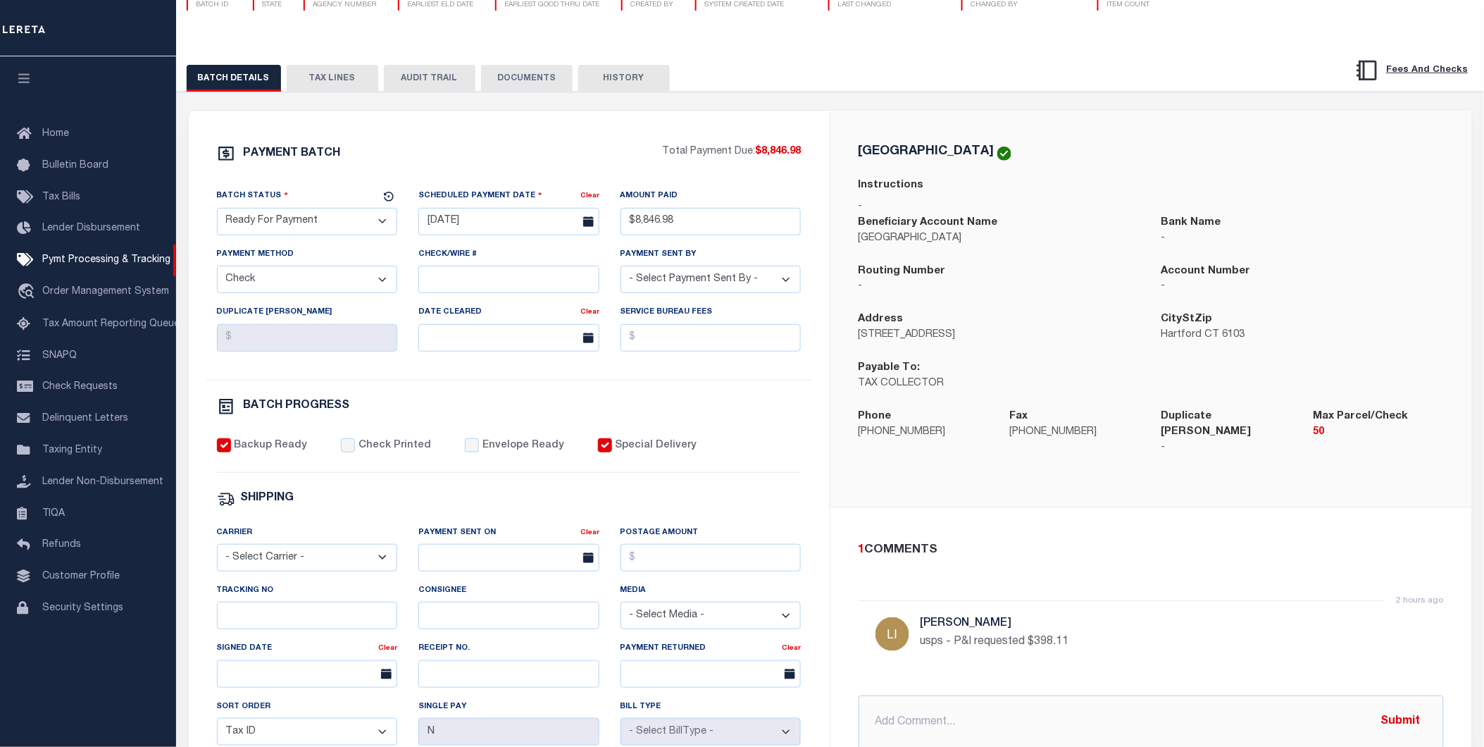
scroll to position [391, 0]
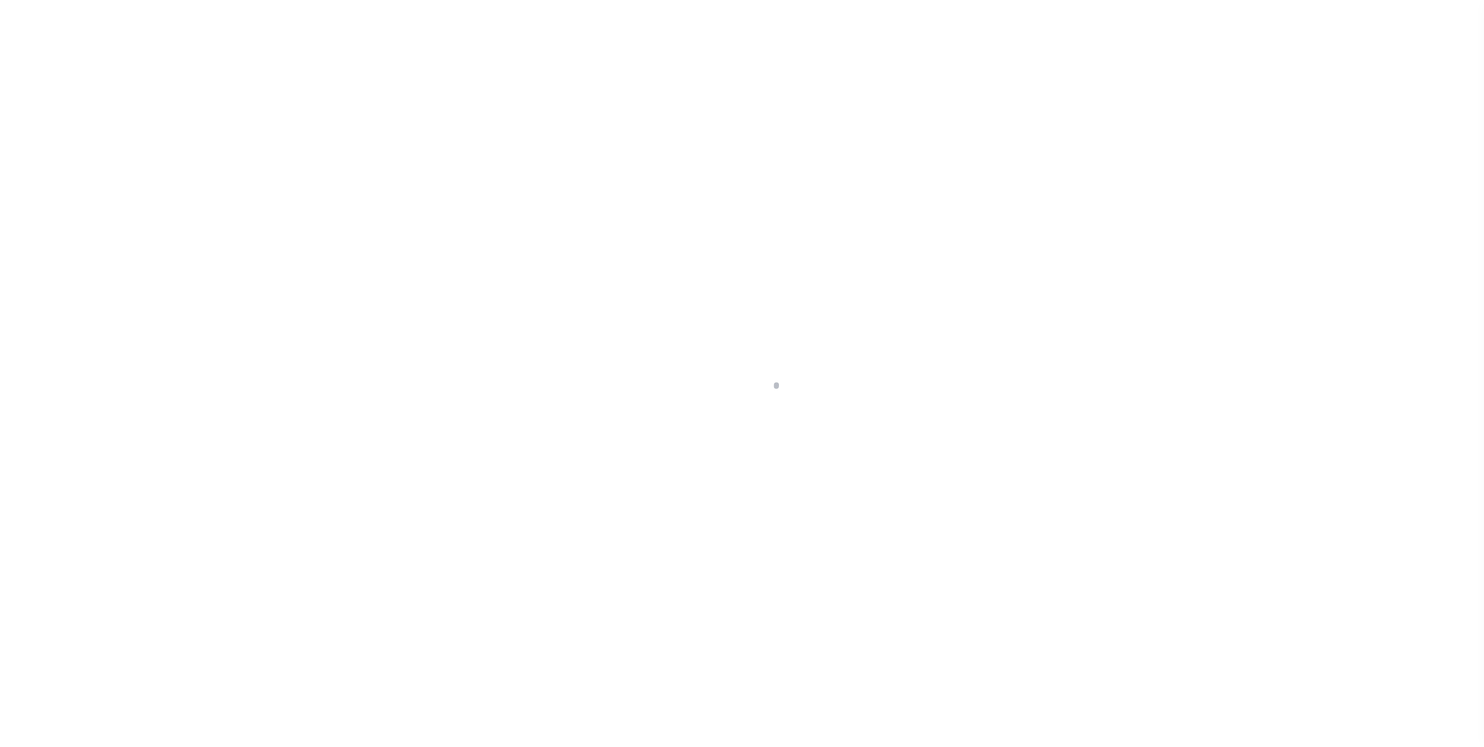
select select "RFP"
select select "CHK"
select select "[PERSON_NAME]"
select select
